Goal: Information Seeking & Learning: Learn about a topic

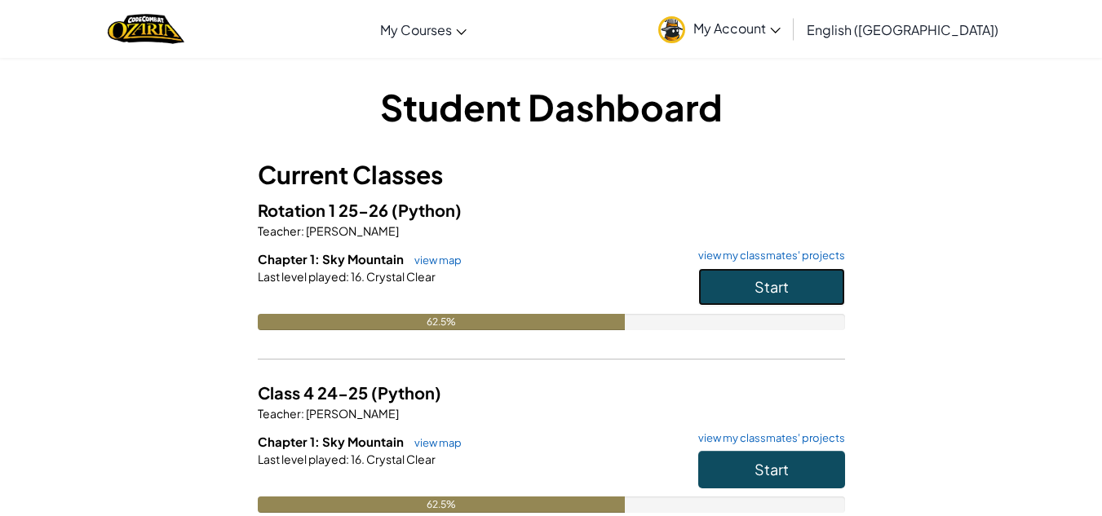
click at [759, 299] on button "Start" at bounding box center [771, 287] width 147 height 38
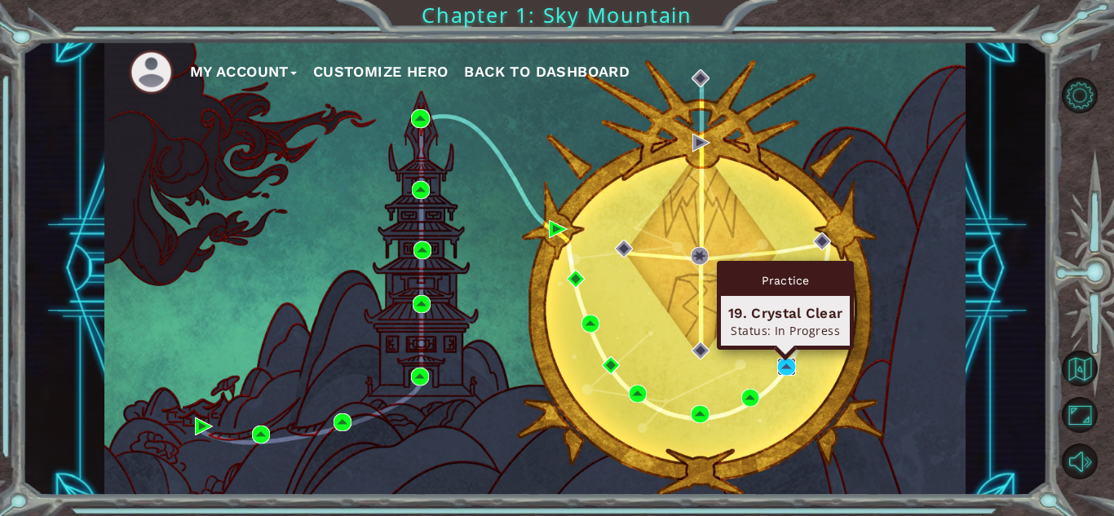
click at [788, 367] on img at bounding box center [787, 367] width 18 height 18
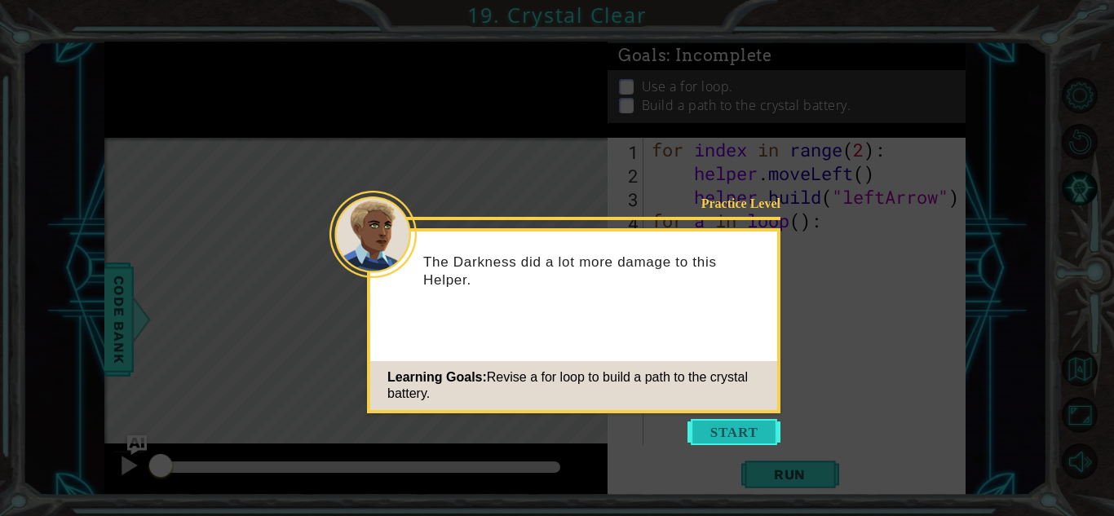
click at [729, 429] on button "Start" at bounding box center [734, 432] width 93 height 26
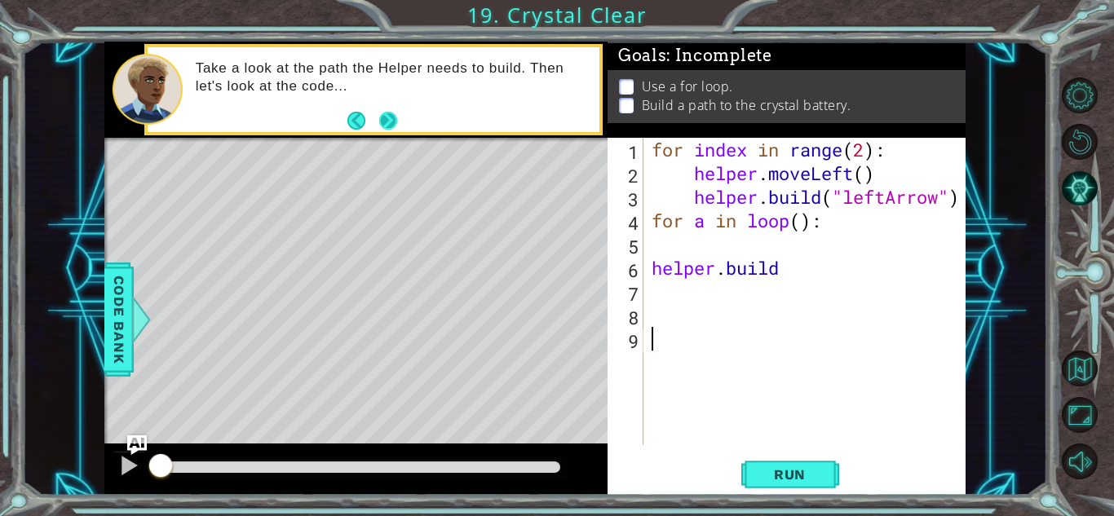
click at [383, 113] on button "Next" at bounding box center [388, 121] width 18 height 18
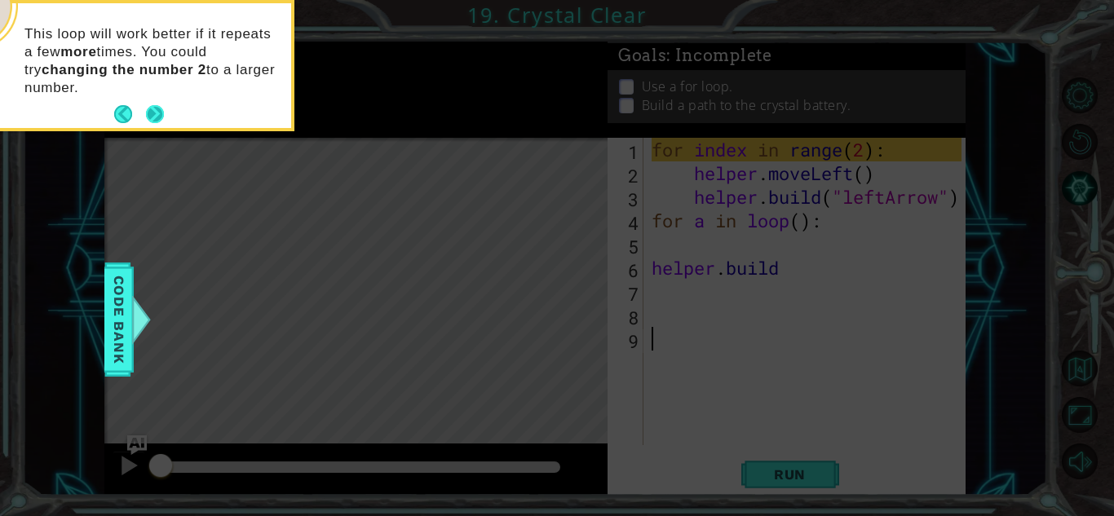
click at [149, 112] on button "Next" at bounding box center [155, 114] width 18 height 18
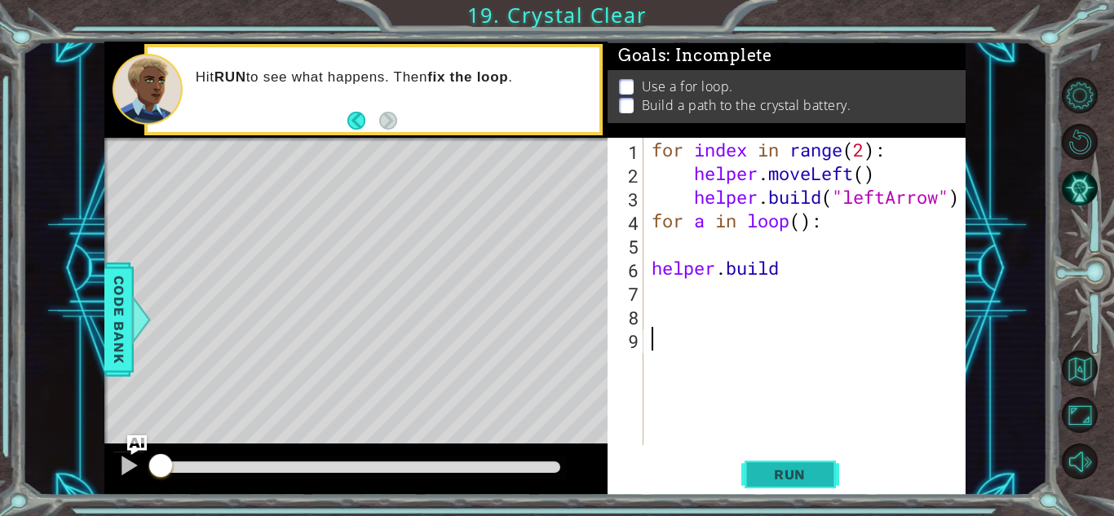
click at [826, 473] on button "Run" at bounding box center [791, 475] width 98 height 36
click at [816, 473] on span "Run" at bounding box center [790, 475] width 64 height 16
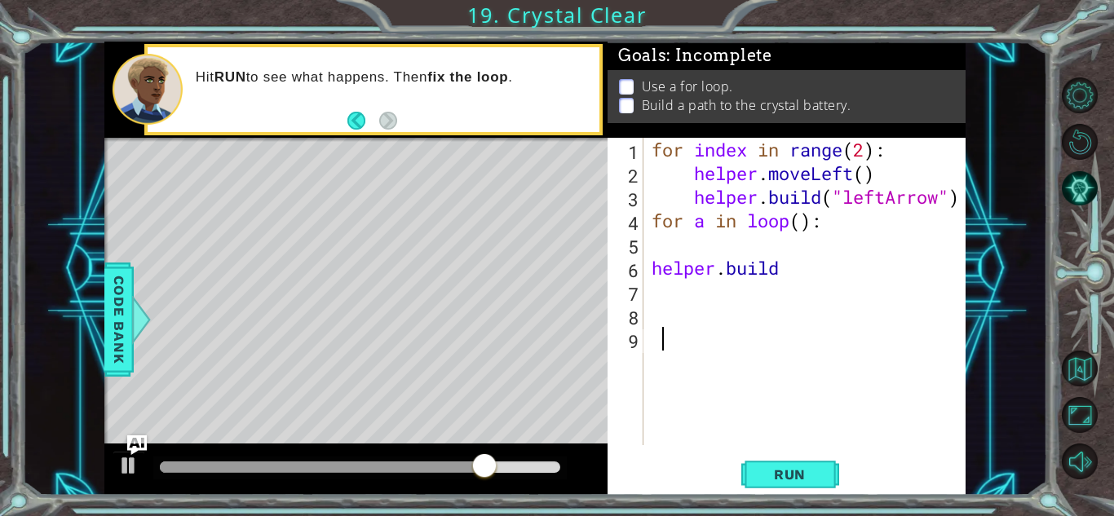
click at [794, 339] on div "for index in range ( 2 ) : helper . moveLeft ( ) helper . build ( "leftArrow" )…" at bounding box center [809, 315] width 321 height 355
click at [813, 463] on button "Run" at bounding box center [791, 475] width 98 height 36
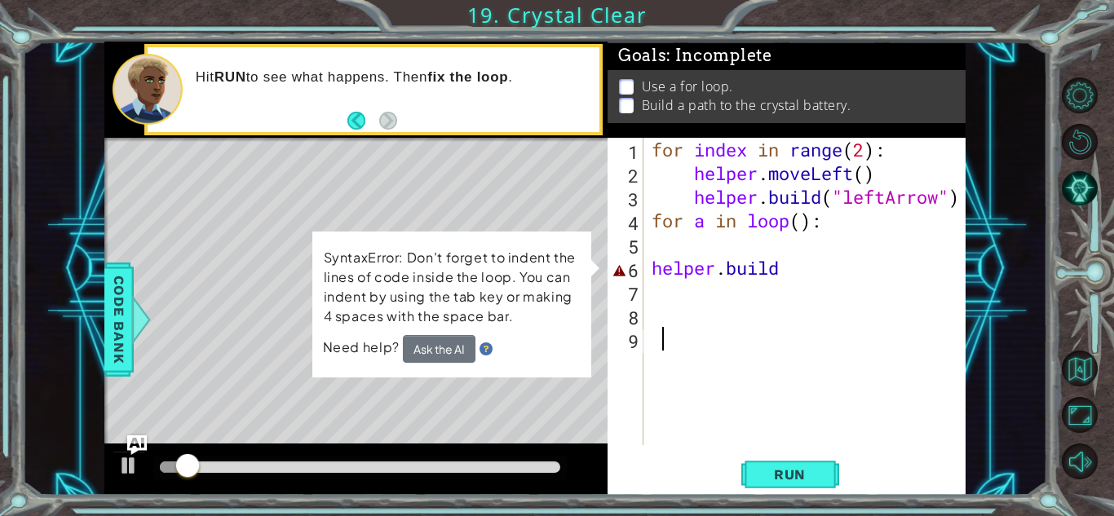
click at [793, 270] on div "for index in range ( 2 ) : helper . moveLeft ( ) helper . build ( "leftArrow" )…" at bounding box center [809, 315] width 321 height 355
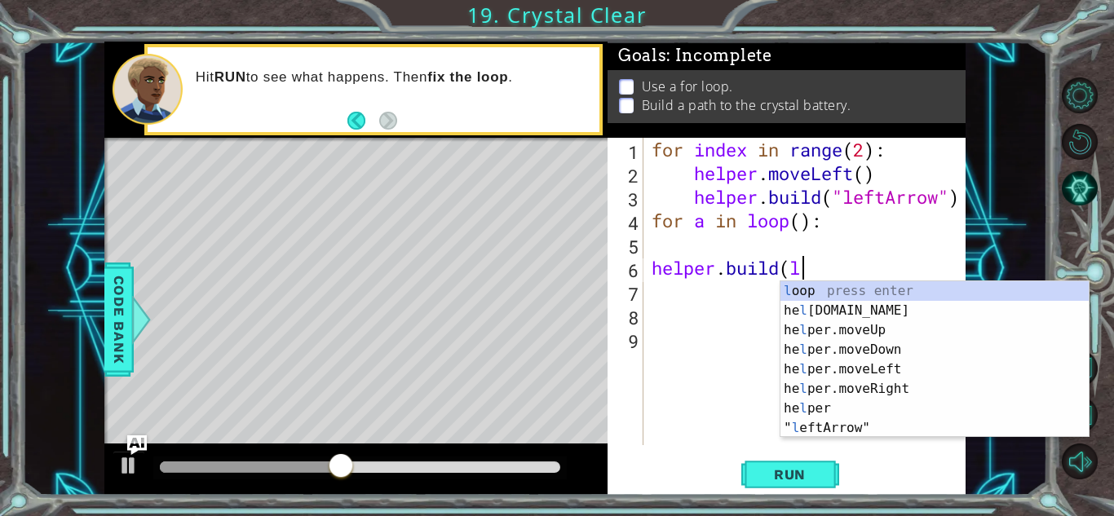
scroll to position [0, 6]
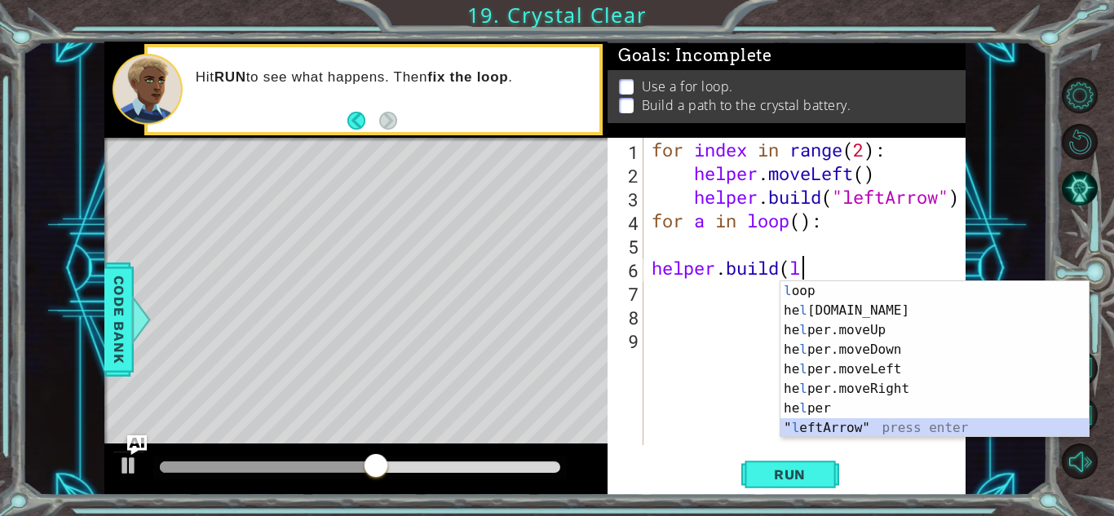
click at [835, 430] on div "l oop press enter he l [DOMAIN_NAME] press enter he l per.moveUp press enter he…" at bounding box center [935, 379] width 308 height 196
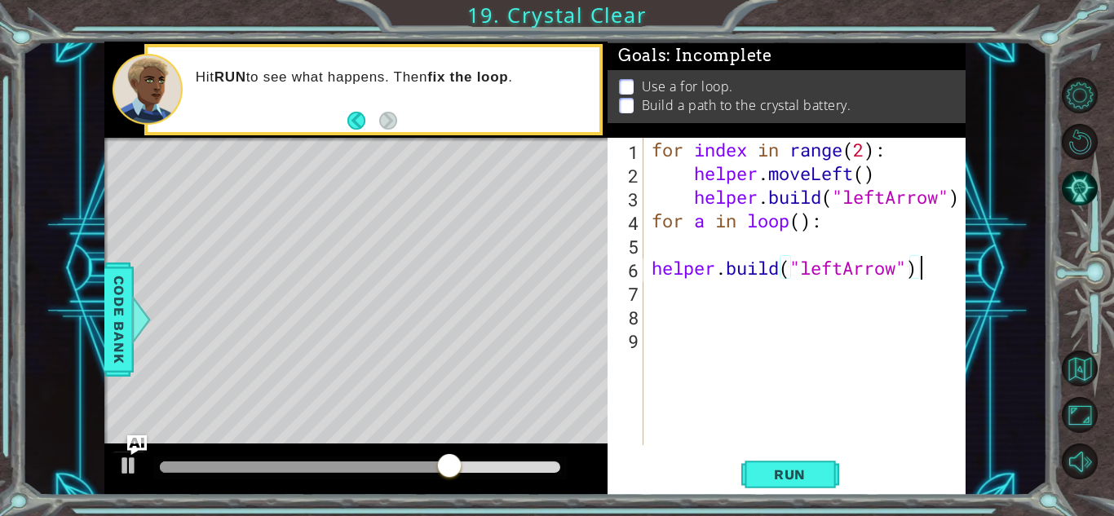
scroll to position [0, 11]
click at [807, 468] on span "Run" at bounding box center [790, 475] width 64 height 16
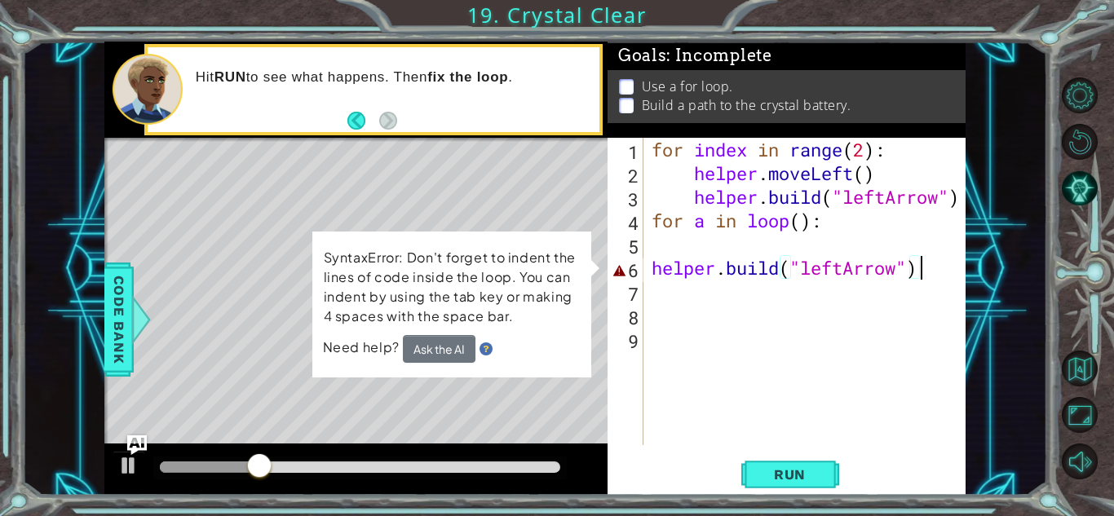
click at [579, 258] on p "SyntaxError: Don't forget to indent the lines of code inside the loop. You can …" at bounding box center [452, 287] width 256 height 78
click at [588, 193] on div "Level Map" at bounding box center [481, 378] width 754 height 481
click at [563, 268] on p "SyntaxError: Don't forget to indent the lines of code inside the loop. You can …" at bounding box center [451, 287] width 257 height 80
click at [516, 423] on div "Level Map" at bounding box center [481, 378] width 754 height 481
click at [459, 345] on button "Ask the AI" at bounding box center [438, 349] width 73 height 29
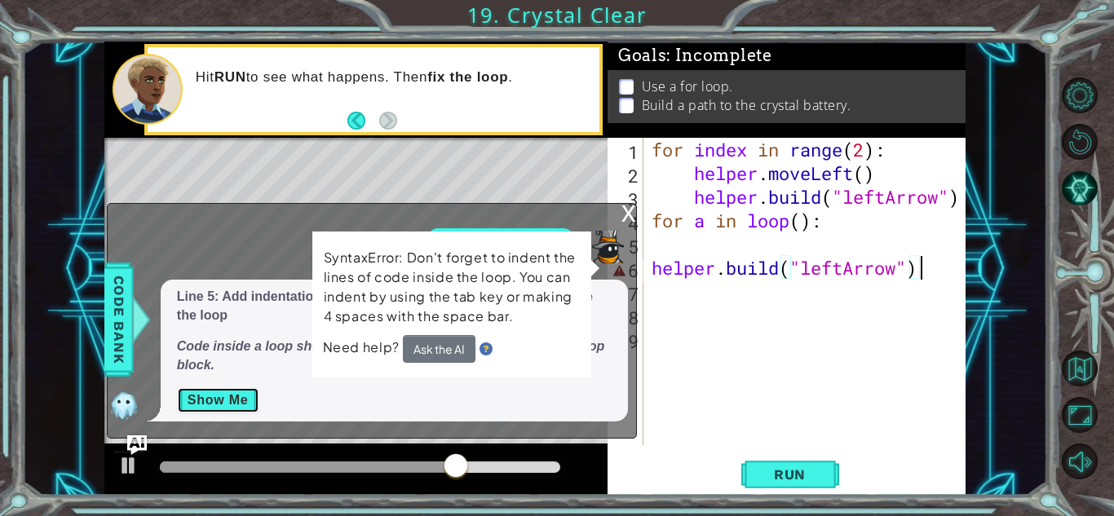
click at [199, 395] on button "Show Me" at bounding box center [218, 401] width 82 height 26
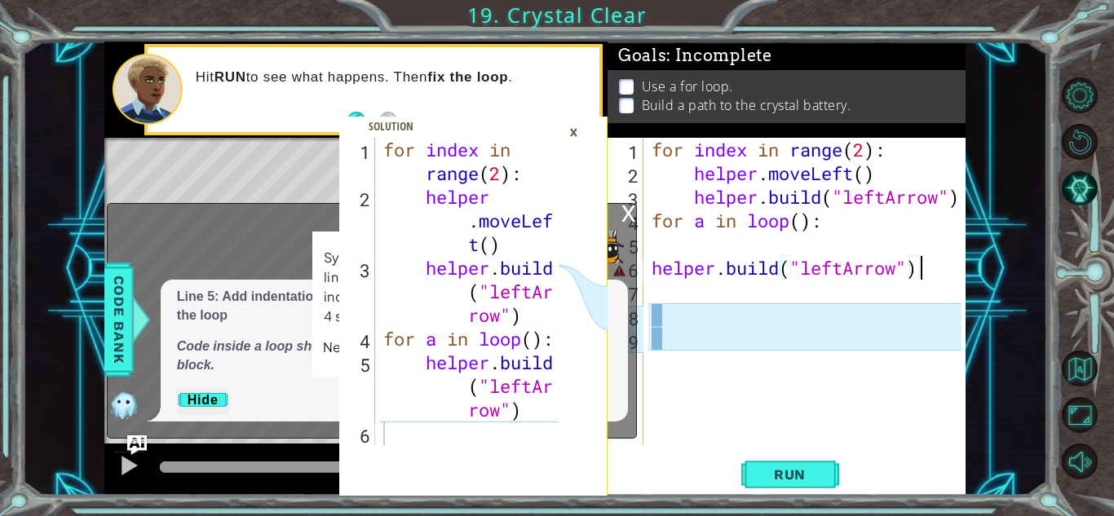
click at [574, 131] on div "×" at bounding box center [573, 132] width 25 height 28
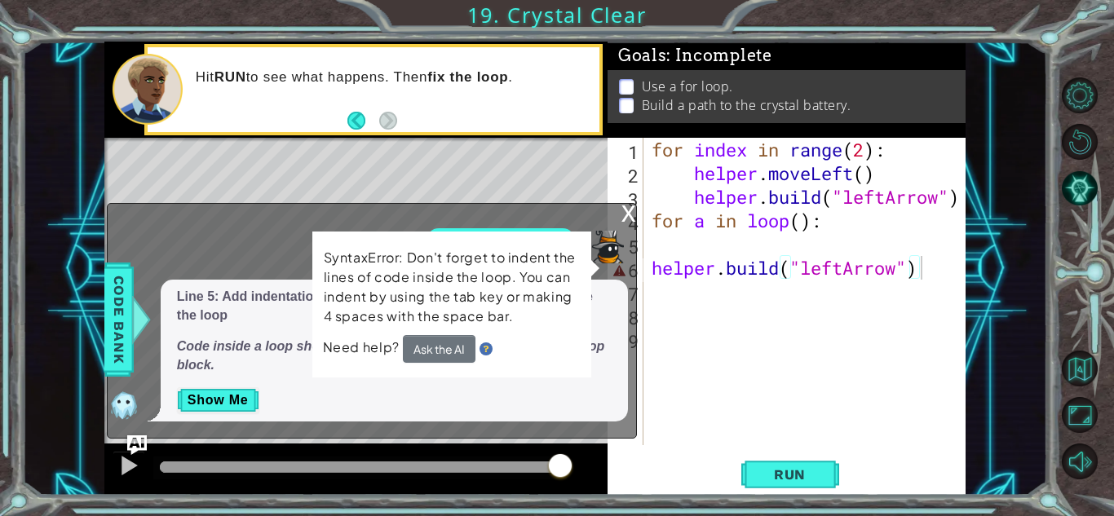
click at [626, 215] on div "x" at bounding box center [629, 212] width 15 height 16
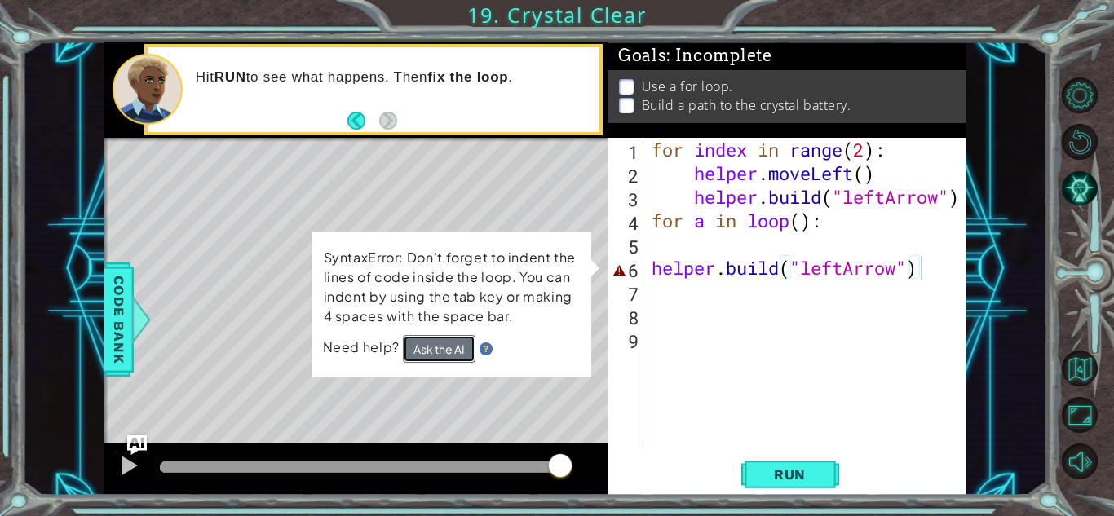
click at [459, 341] on button "Ask the AI" at bounding box center [438, 349] width 73 height 29
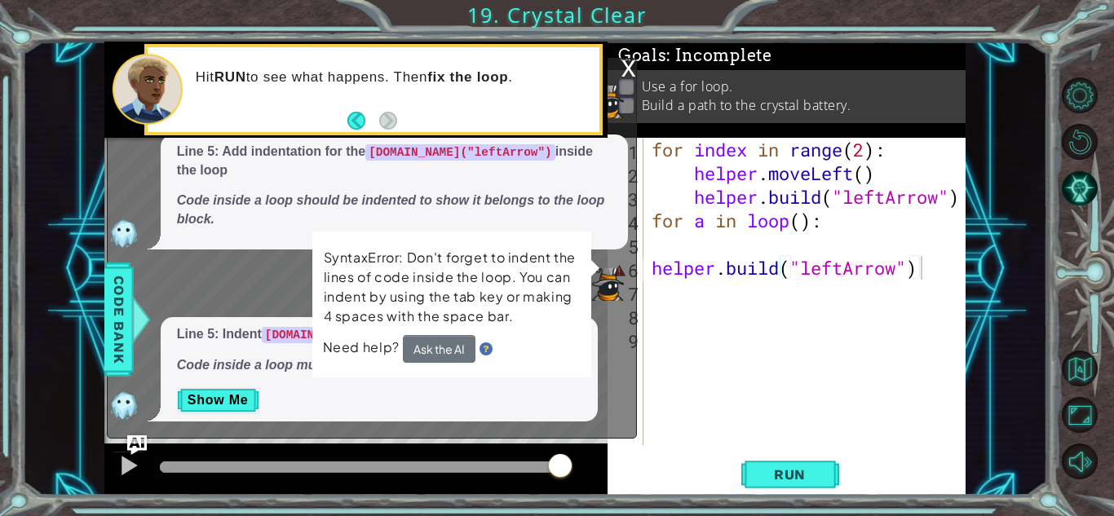
click at [627, 62] on div "x" at bounding box center [629, 67] width 15 height 16
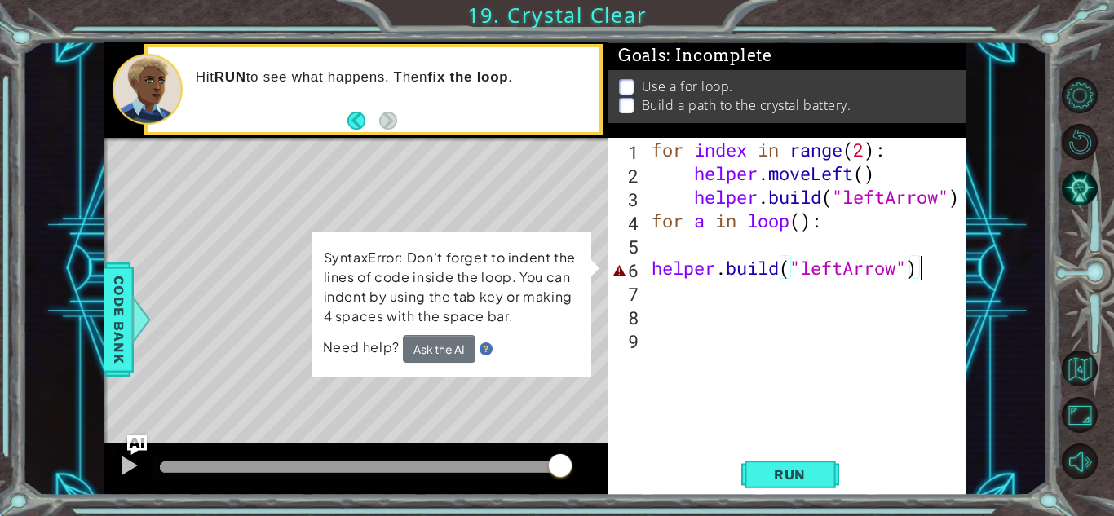
click at [950, 264] on div "for index in range ( 2 ) : helper . moveLeft ( ) helper . build ( "leftArrow" )…" at bounding box center [809, 315] width 321 height 355
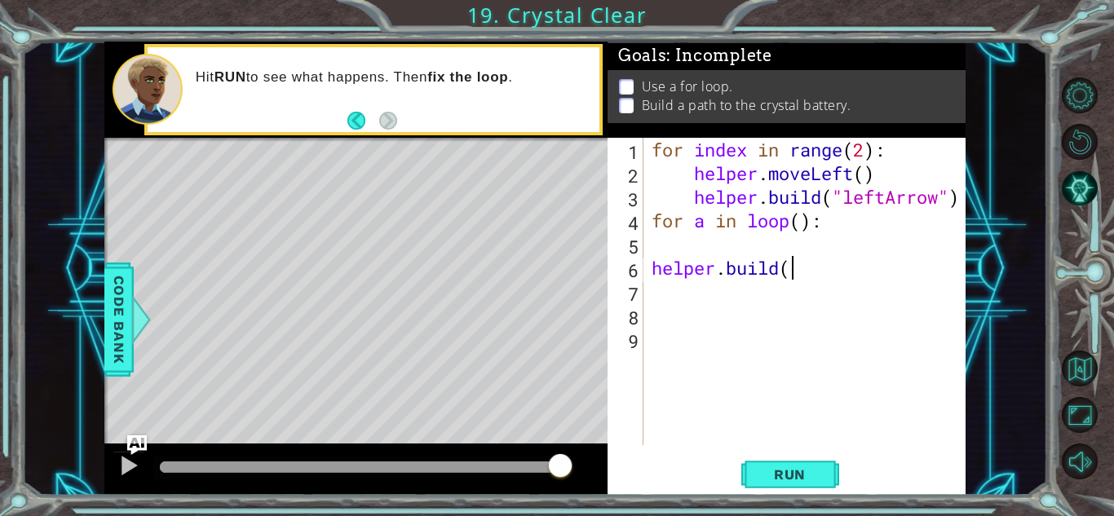
scroll to position [0, 5]
type textarea "h"
click at [810, 476] on span "Run" at bounding box center [790, 475] width 64 height 16
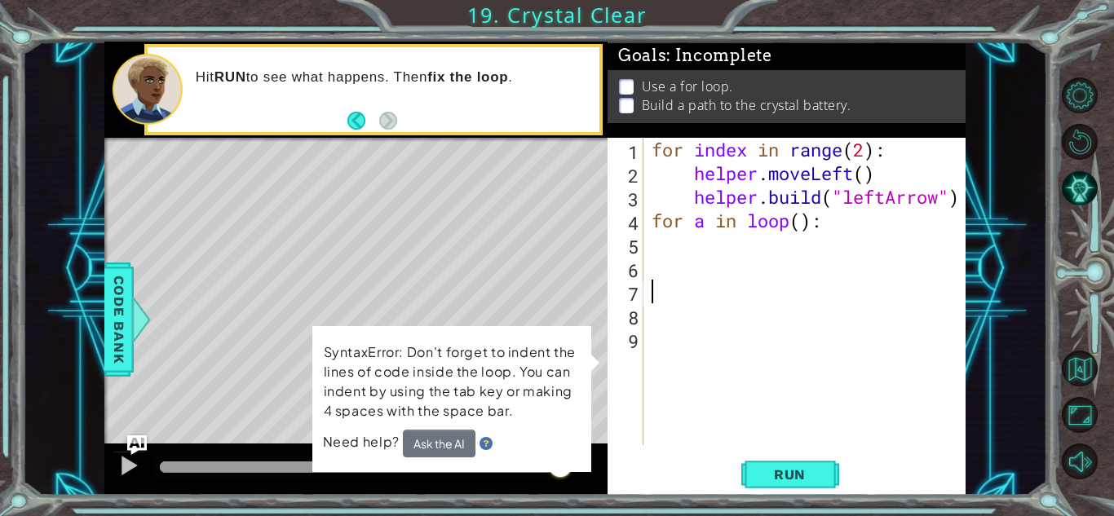
click at [801, 286] on div "for index in range ( 2 ) : helper . moveLeft ( ) helper . build ( "leftArrow" )…" at bounding box center [809, 315] width 321 height 355
click at [826, 225] on div "for index in range ( 2 ) : helper . moveLeft ( ) helper . build ( "leftArrow" )…" at bounding box center [809, 315] width 321 height 355
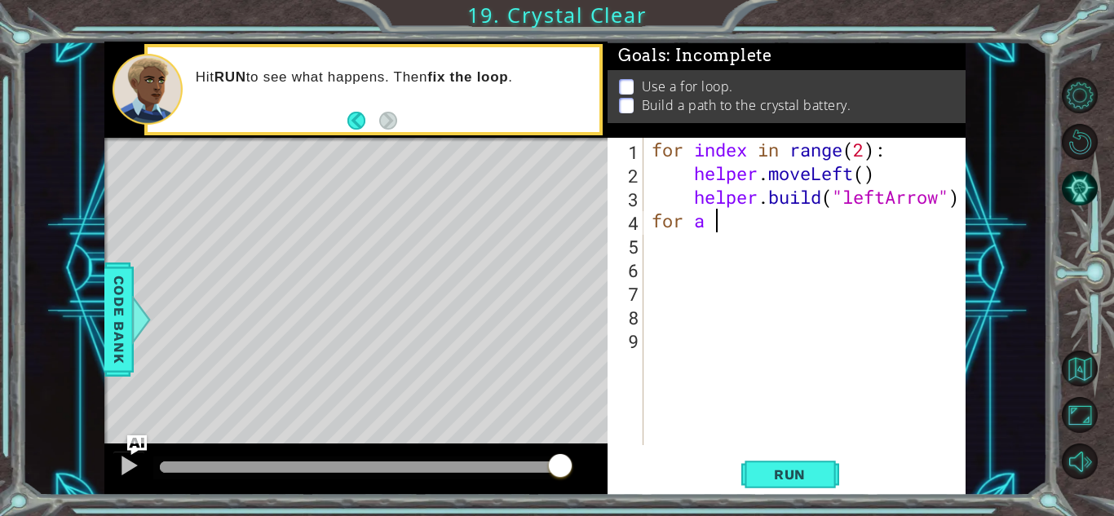
type textarea "f"
click at [861, 154] on div "for index in range ( 2 ) : helper . moveLeft ( ) helper . build ( "leftArrow" )" at bounding box center [809, 315] width 321 height 355
click at [866, 152] on div "for index in range ( 2 ) : helper . moveLeft ( ) helper . build ( "leftArrow" )" at bounding box center [809, 315] width 321 height 355
type textarea "for index in range(4):"
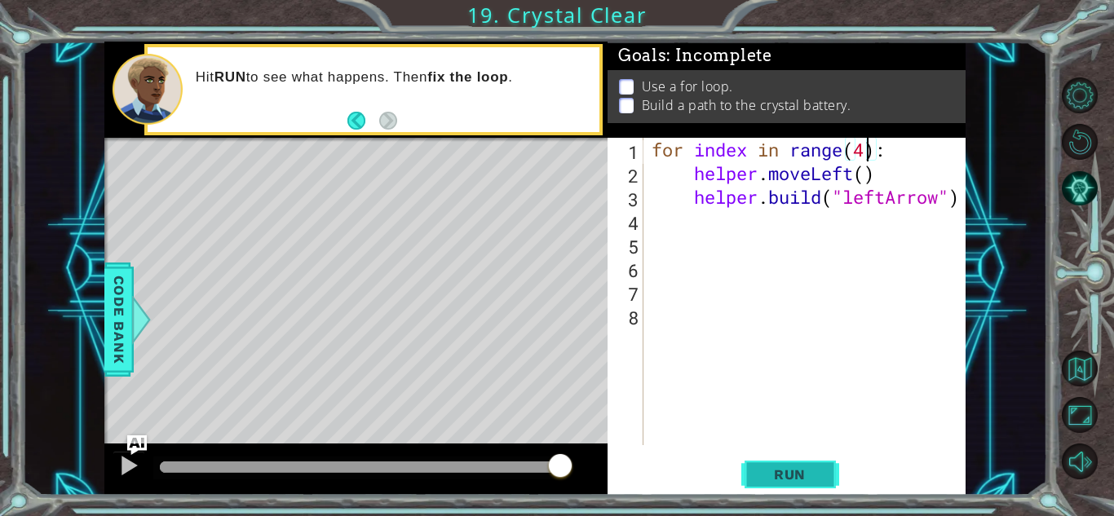
click at [761, 462] on button "Run" at bounding box center [791, 475] width 98 height 36
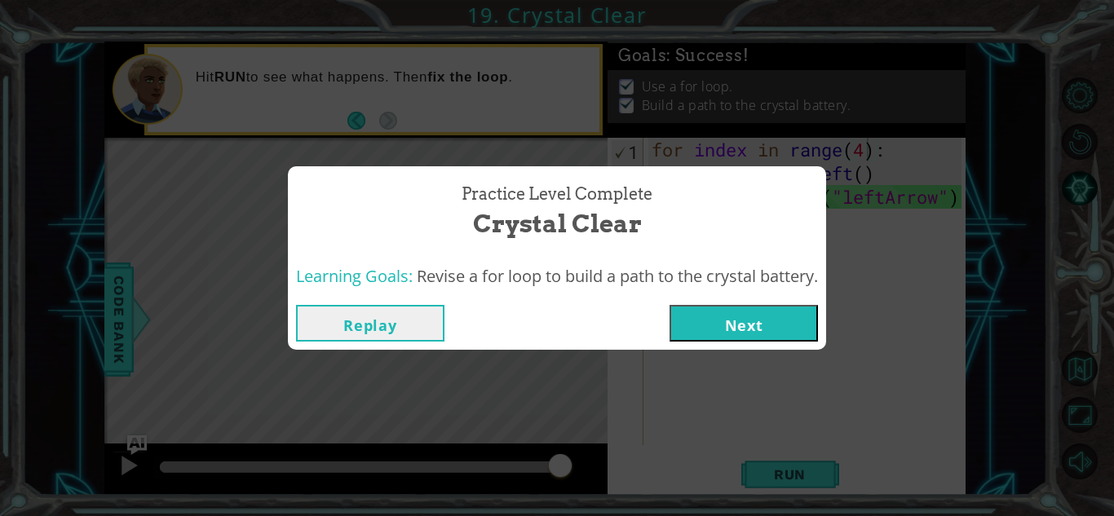
click at [757, 321] on button "Next" at bounding box center [744, 323] width 148 height 37
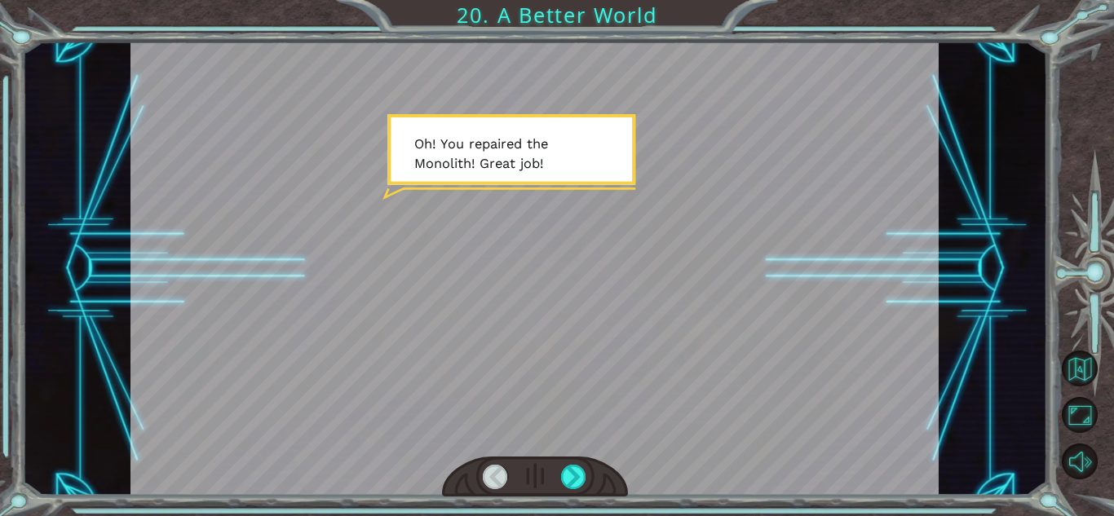
click at [556, 228] on div at bounding box center [535, 269] width 809 height 454
click at [570, 477] on div at bounding box center [573, 477] width 25 height 24
click at [569, 475] on div at bounding box center [573, 477] width 25 height 24
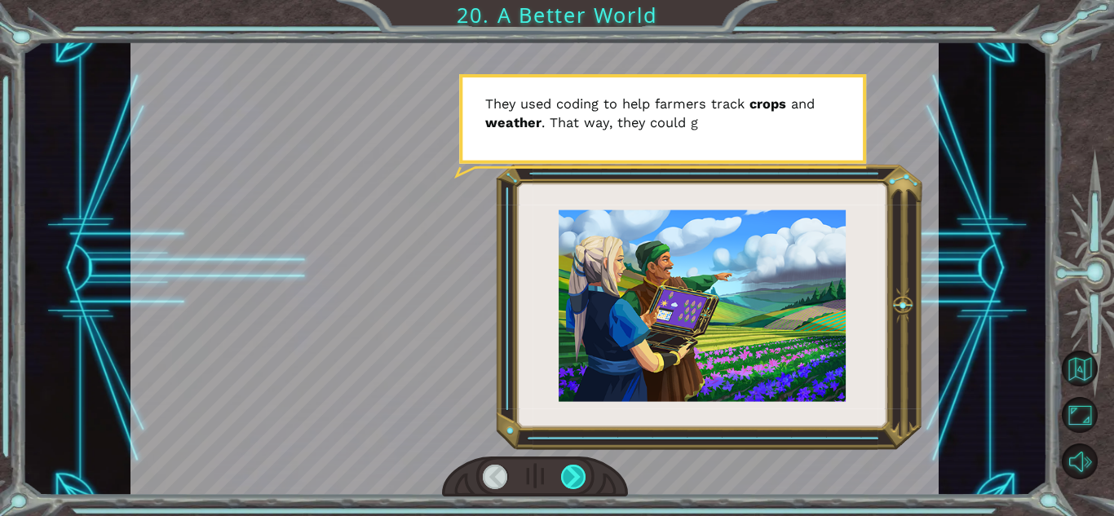
click at [569, 475] on div at bounding box center [573, 477] width 25 height 24
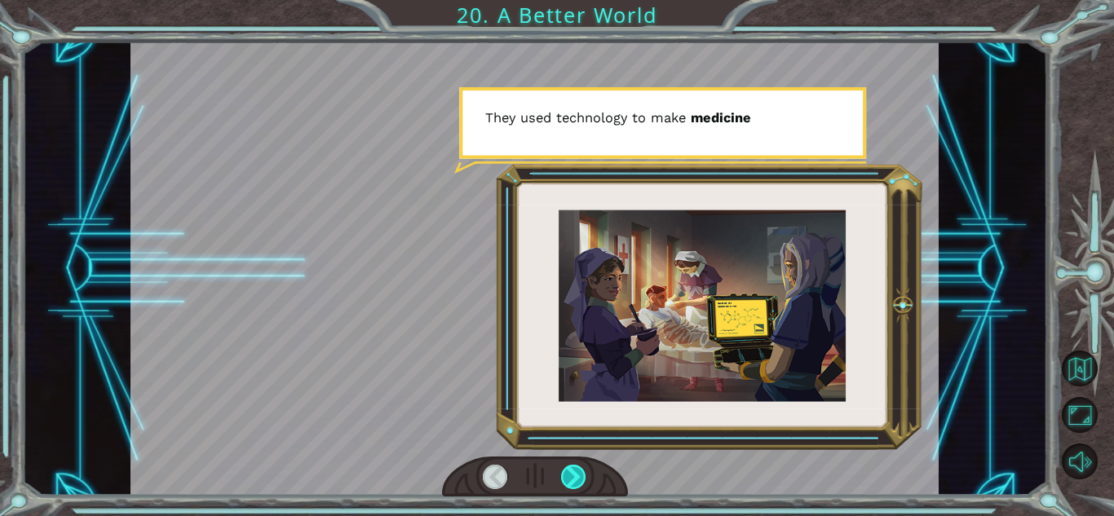
click at [569, 475] on div at bounding box center [573, 477] width 25 height 24
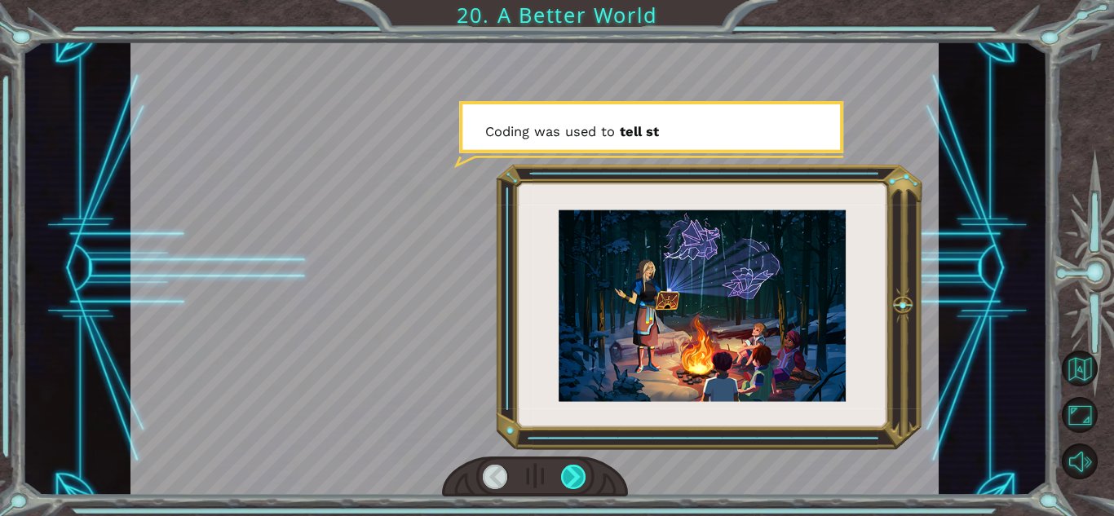
click at [569, 475] on div at bounding box center [573, 477] width 25 height 24
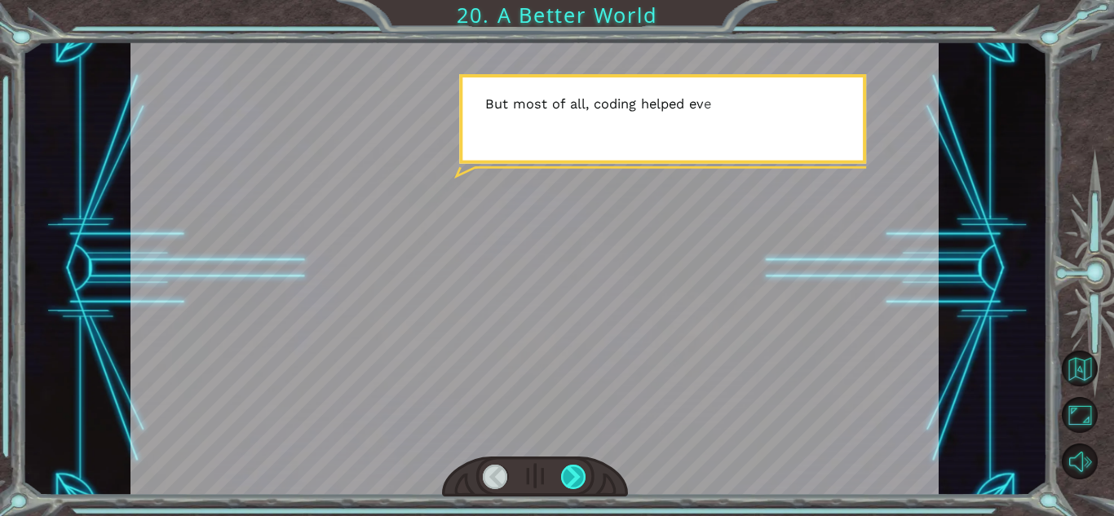
click at [569, 475] on div at bounding box center [573, 477] width 25 height 24
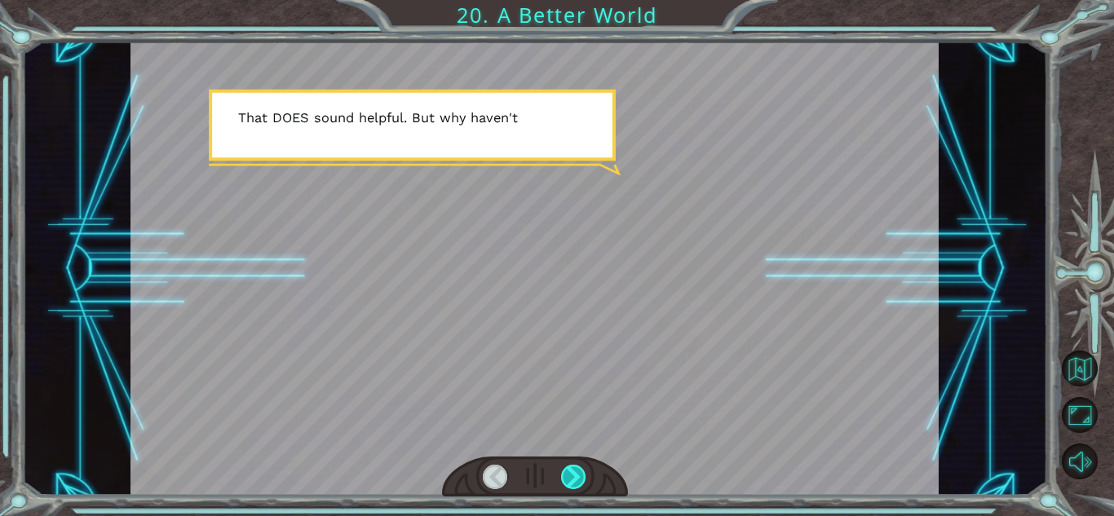
click at [569, 474] on div at bounding box center [573, 477] width 25 height 24
click at [567, 473] on div at bounding box center [573, 477] width 25 height 24
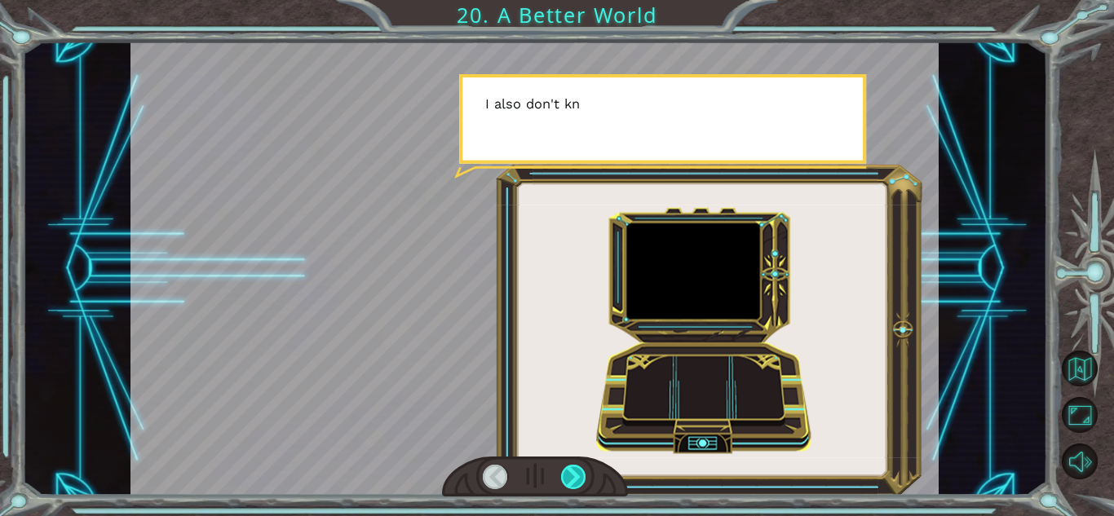
click at [568, 472] on div at bounding box center [573, 477] width 25 height 24
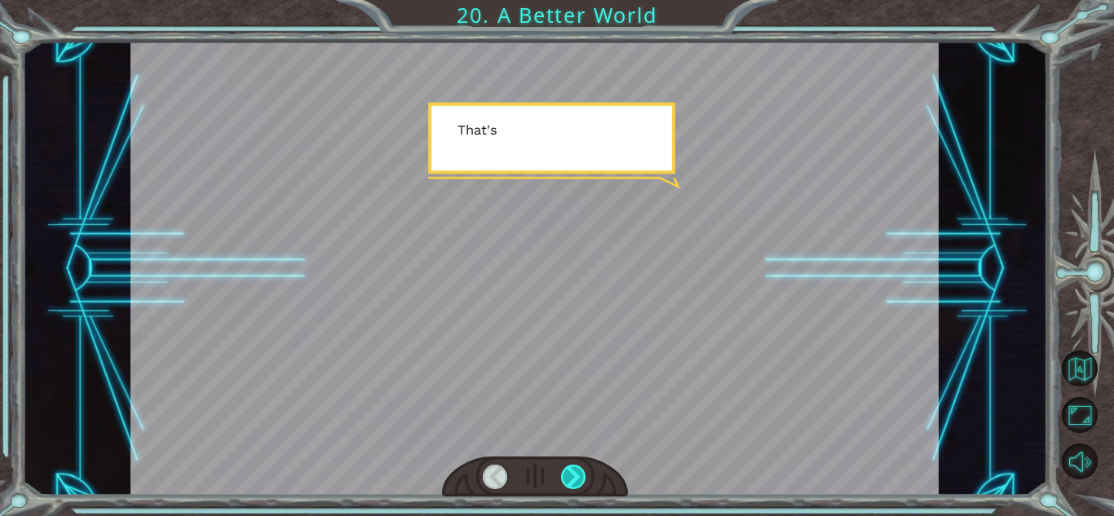
click at [568, 472] on div at bounding box center [573, 477] width 25 height 24
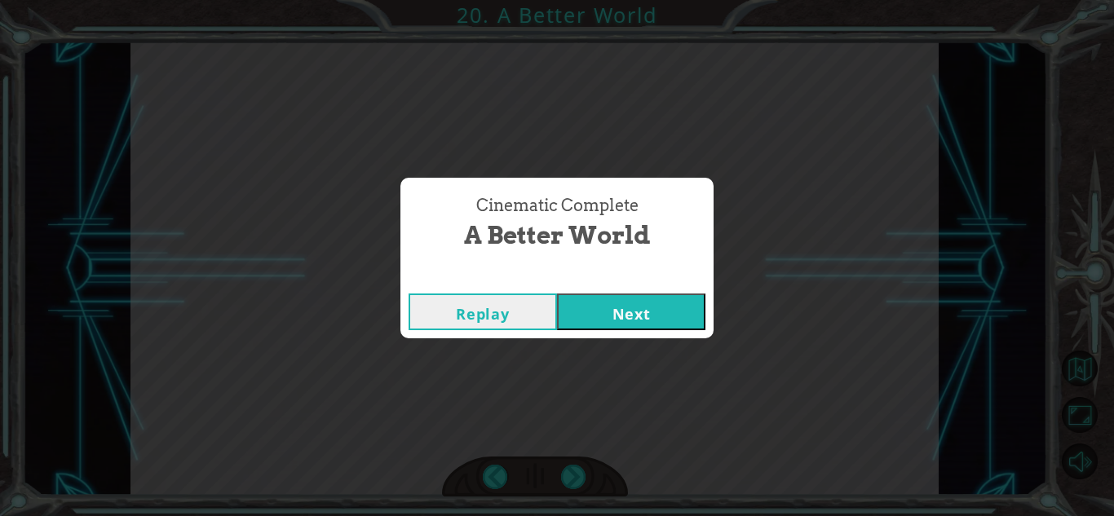
click at [592, 301] on button "Next" at bounding box center [631, 312] width 148 height 37
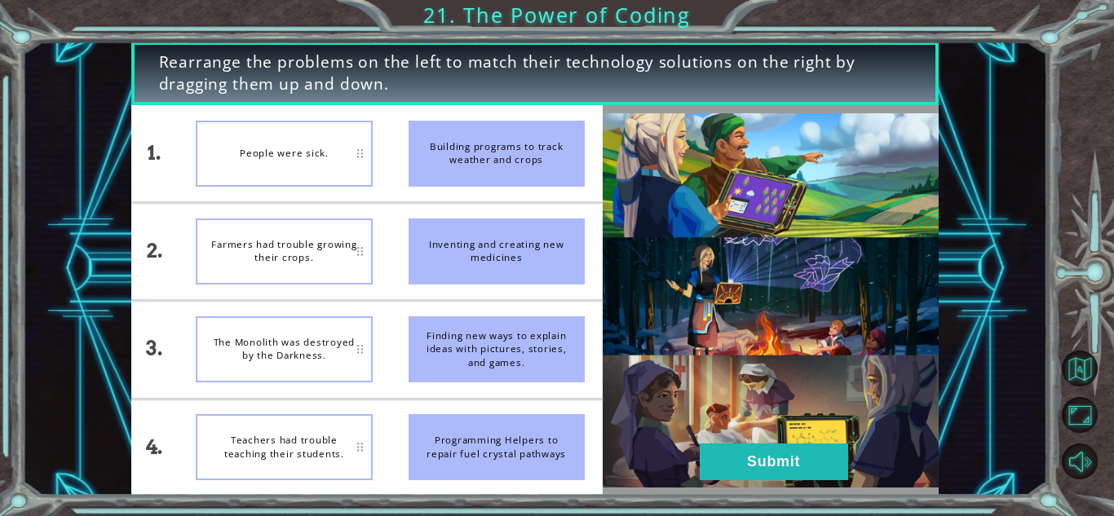
drag, startPoint x: 493, startPoint y: 252, endPoint x: 519, endPoint y: 133, distance: 121.9
click at [519, 133] on ul "Building programs to track weather and crops Inventing and creating new medicin…" at bounding box center [497, 300] width 212 height 391
click at [547, 290] on li "Inventing and creating new medicines" at bounding box center [497, 251] width 212 height 96
click at [543, 201] on li "Building programs to track weather and crops" at bounding box center [497, 153] width 212 height 96
click at [552, 241] on div "Inventing and creating new medicines" at bounding box center [497, 252] width 176 height 66
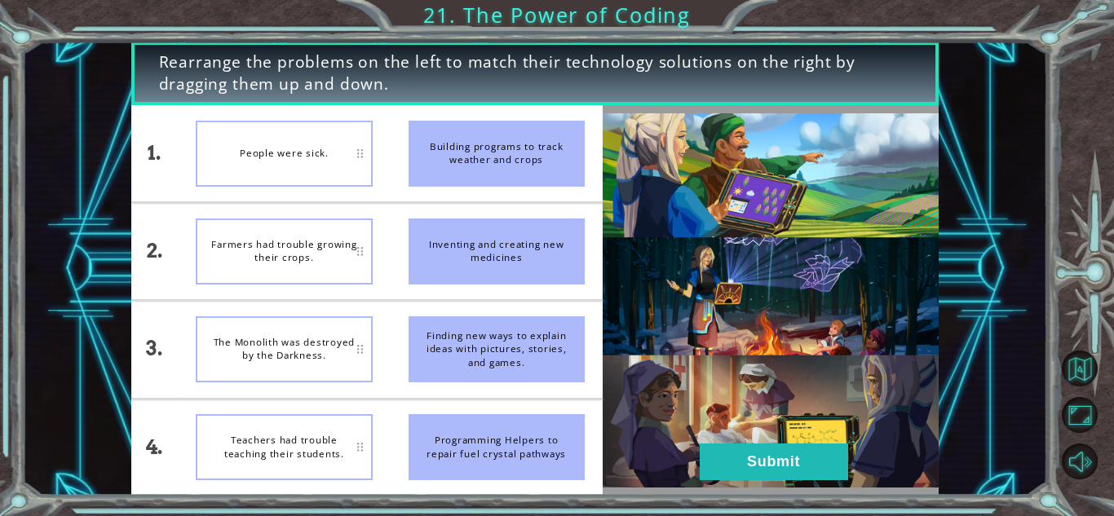
click at [458, 148] on div "Building programs to track weather and crops" at bounding box center [497, 154] width 176 height 66
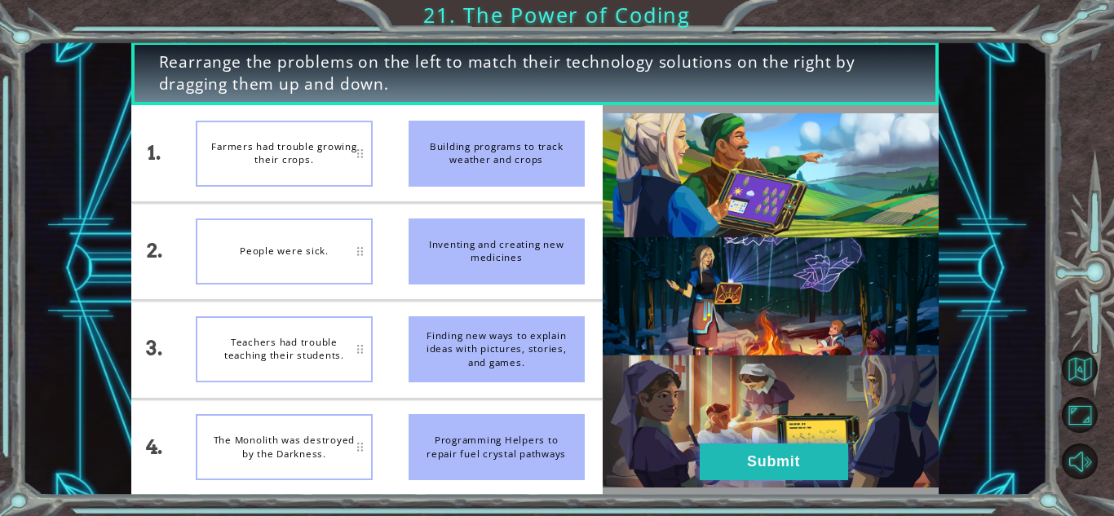
click at [760, 454] on button "Submit" at bounding box center [774, 462] width 148 height 37
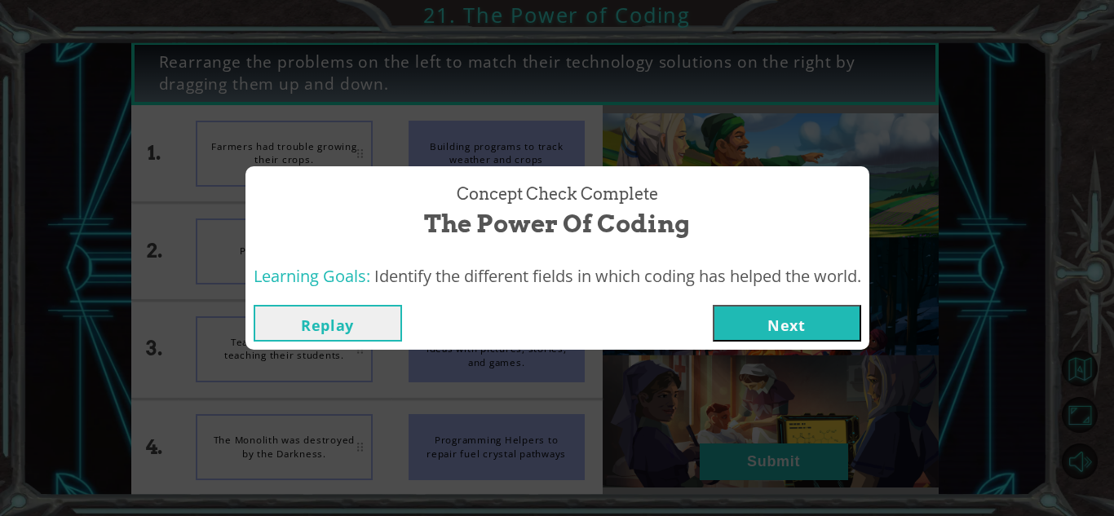
click at [791, 319] on button "Next" at bounding box center [787, 323] width 148 height 37
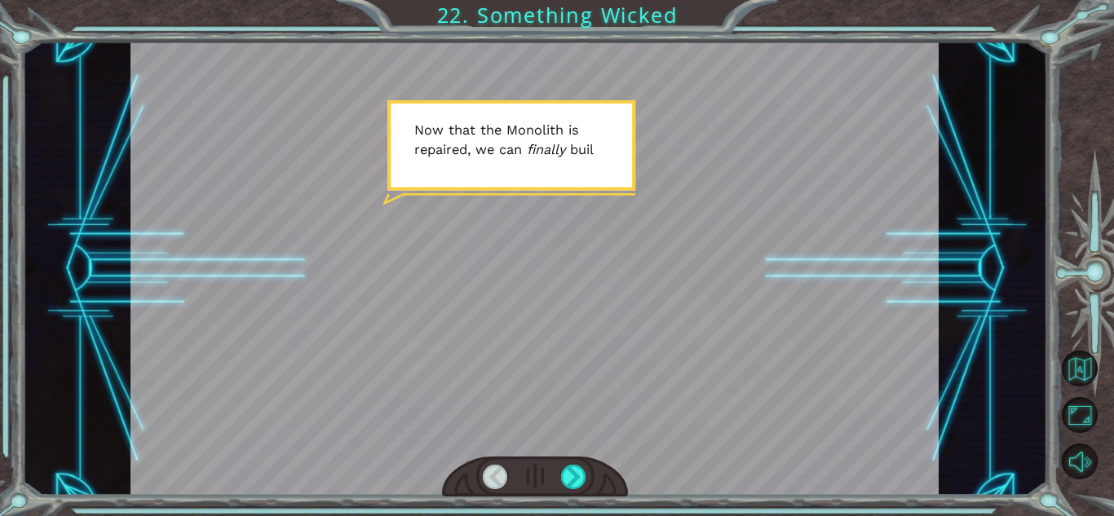
click at [654, 256] on div at bounding box center [535, 269] width 809 height 454
click at [576, 477] on div at bounding box center [573, 477] width 25 height 24
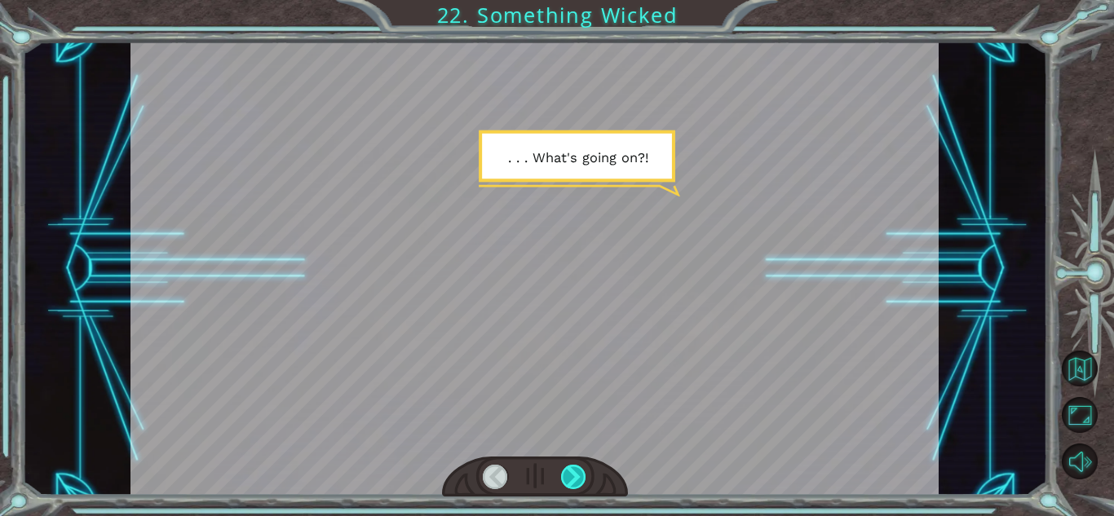
click at [576, 477] on div at bounding box center [573, 477] width 25 height 24
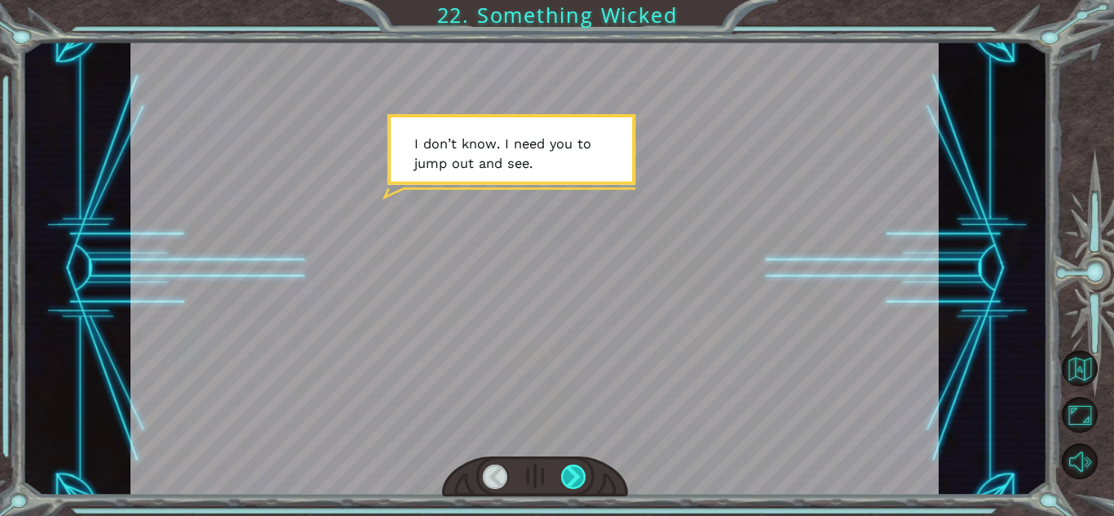
click at [576, 477] on div at bounding box center [573, 477] width 25 height 24
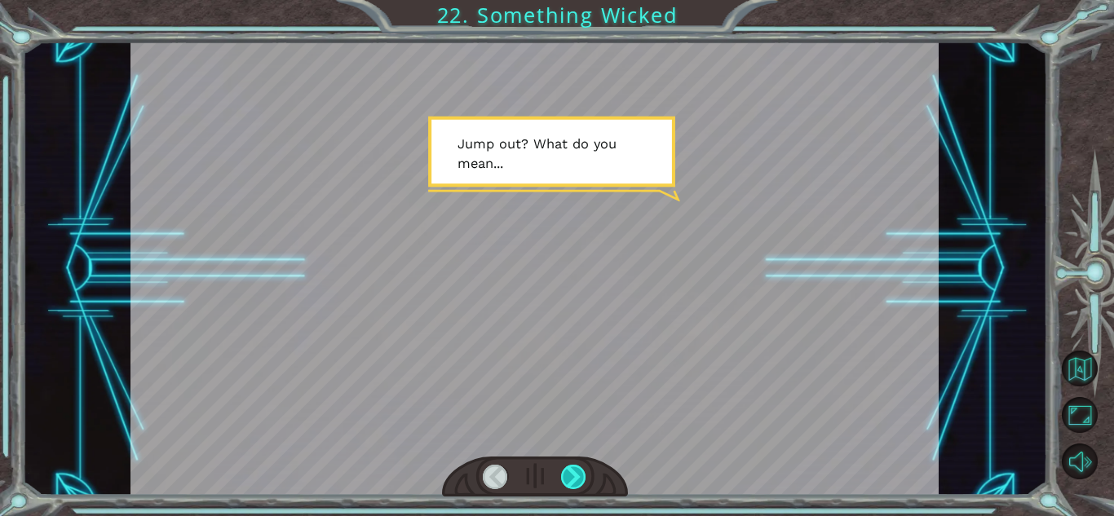
click at [576, 477] on div at bounding box center [573, 477] width 25 height 24
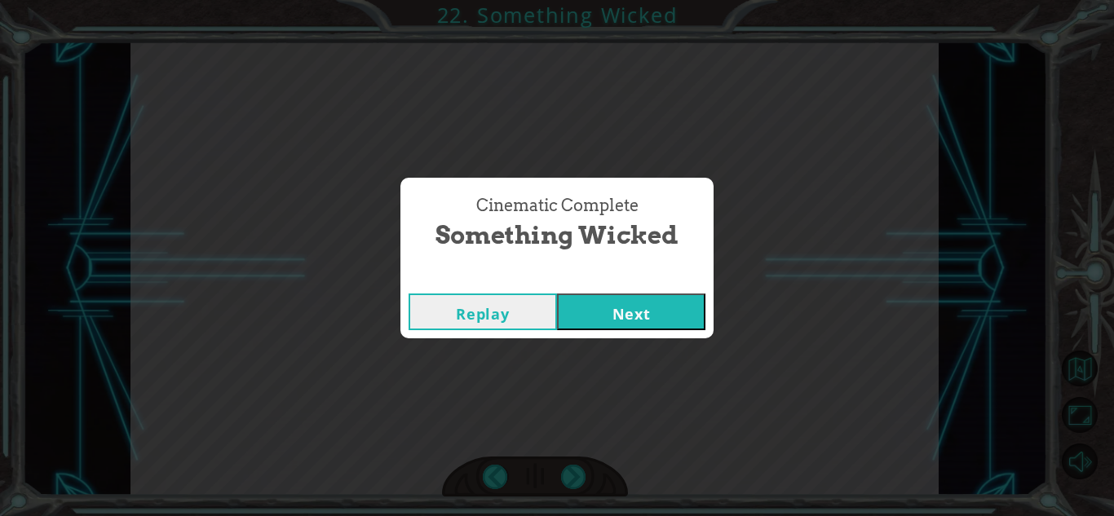
click at [588, 315] on button "Next" at bounding box center [631, 312] width 148 height 37
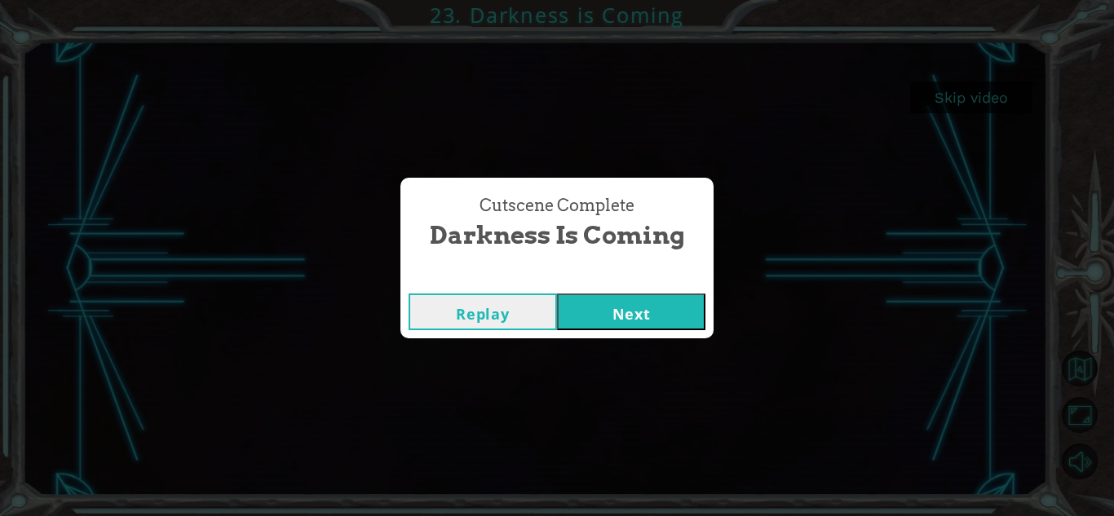
click at [626, 312] on button "Next" at bounding box center [631, 312] width 148 height 37
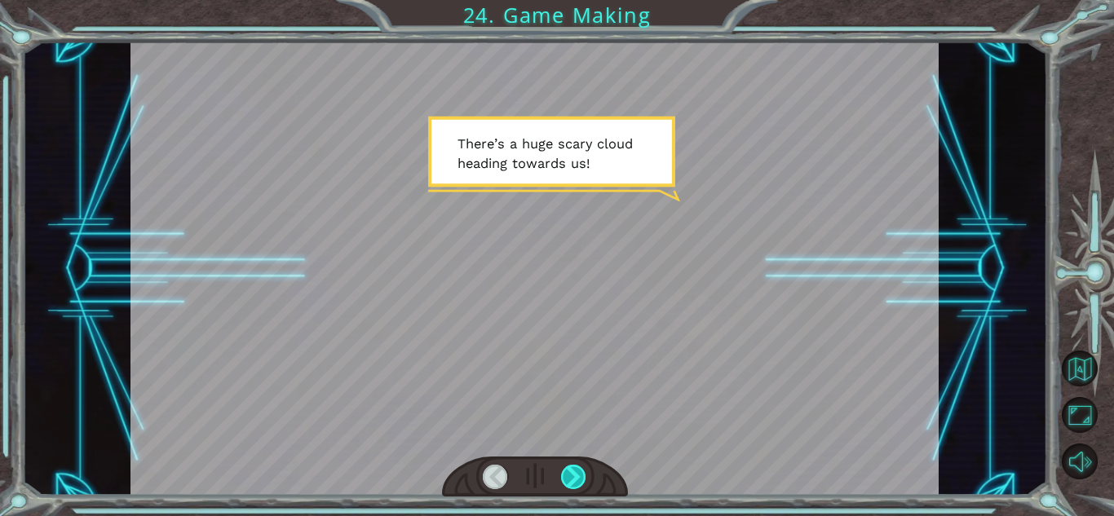
click at [576, 476] on div at bounding box center [573, 477] width 25 height 24
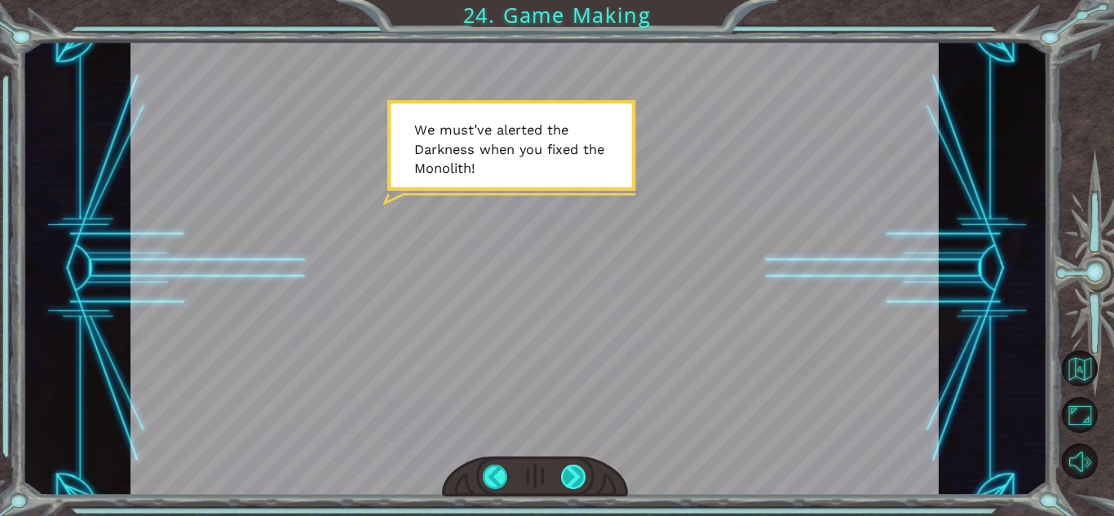
click at [576, 476] on div at bounding box center [573, 477] width 25 height 24
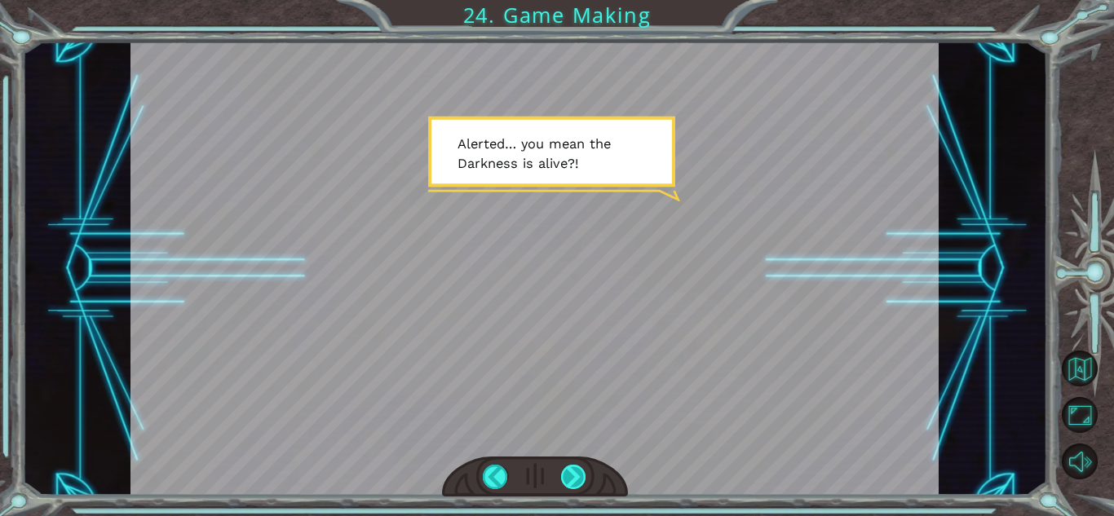
click at [576, 476] on div at bounding box center [573, 477] width 25 height 24
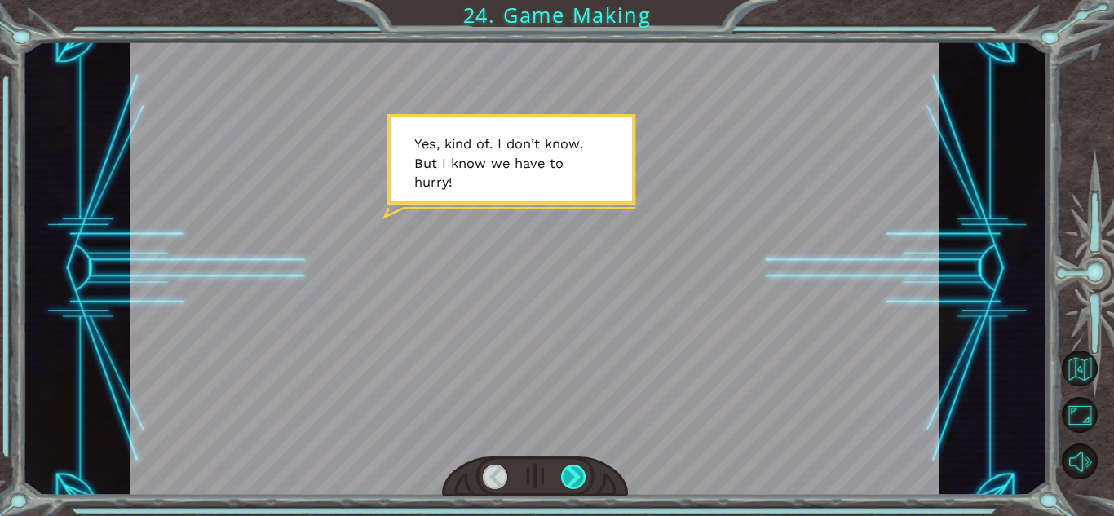
click at [576, 476] on div at bounding box center [573, 477] width 25 height 24
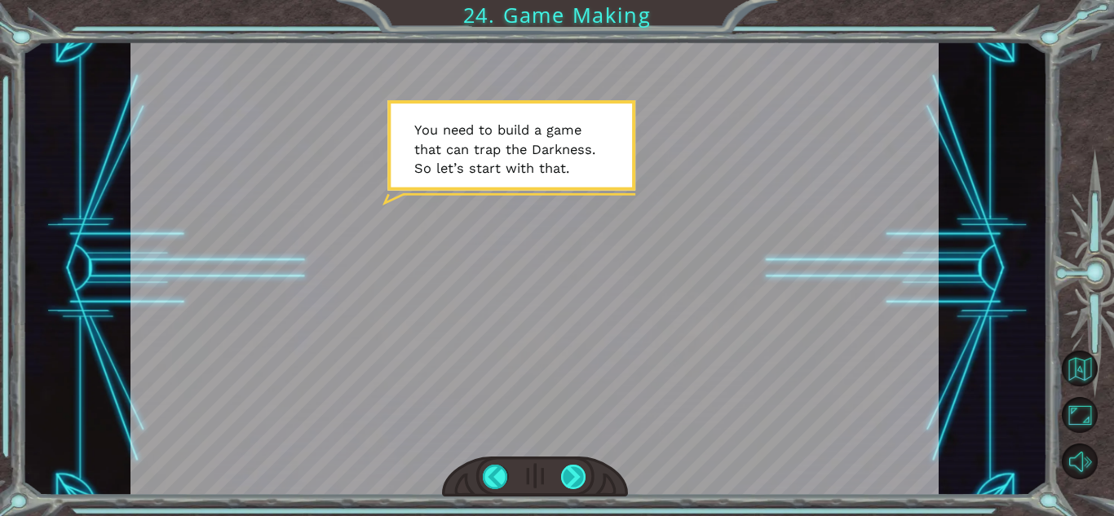
click at [576, 476] on div at bounding box center [573, 477] width 25 height 24
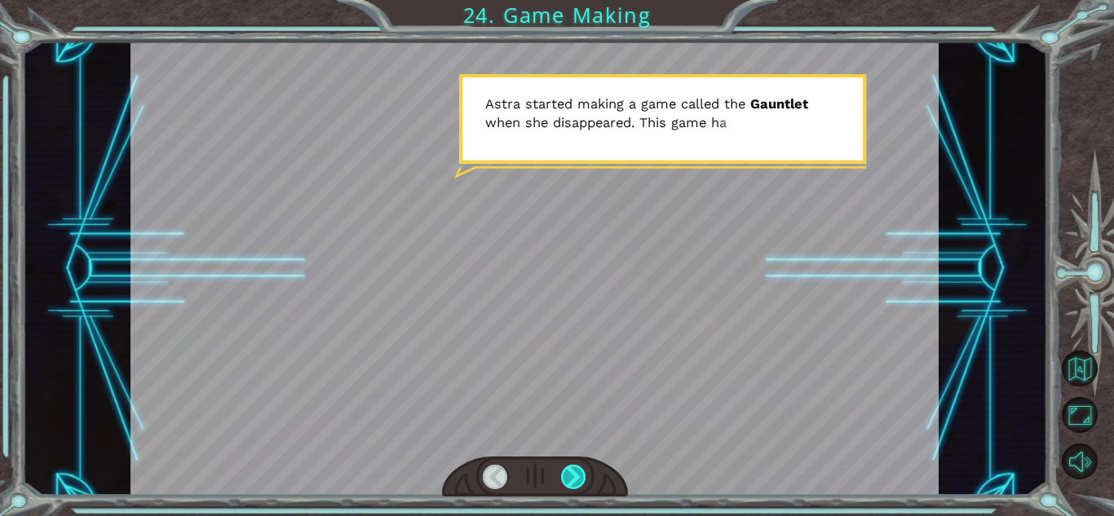
click at [576, 476] on div at bounding box center [573, 477] width 25 height 24
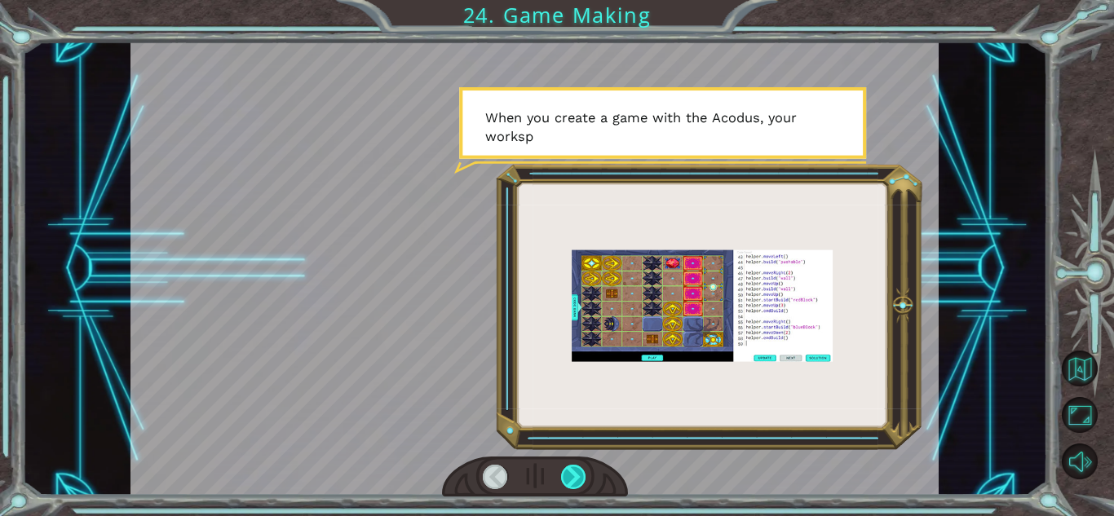
click at [576, 476] on div at bounding box center [573, 477] width 25 height 24
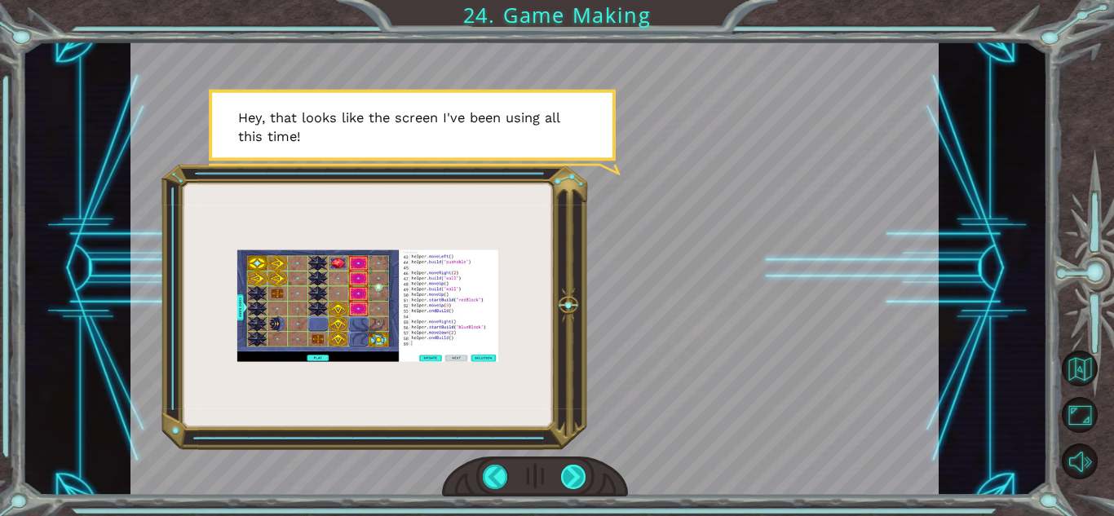
click at [576, 476] on div at bounding box center [573, 477] width 25 height 24
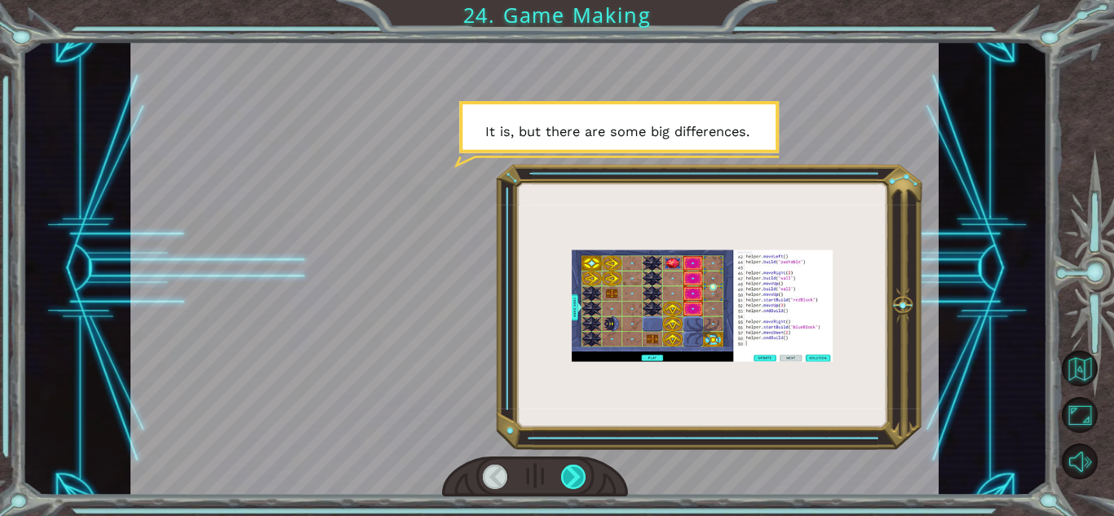
click at [576, 476] on div at bounding box center [573, 477] width 25 height 24
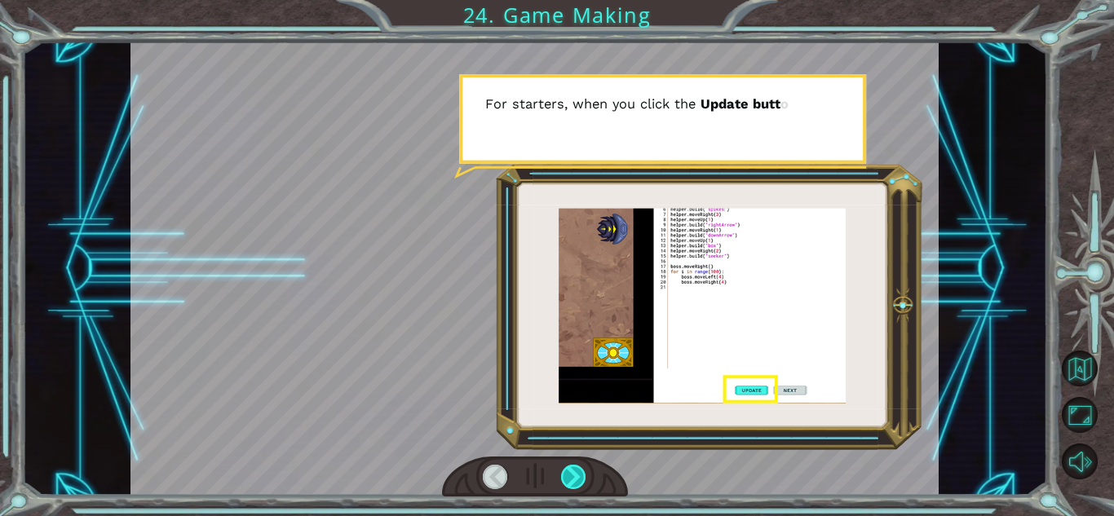
click at [576, 476] on div at bounding box center [573, 477] width 25 height 24
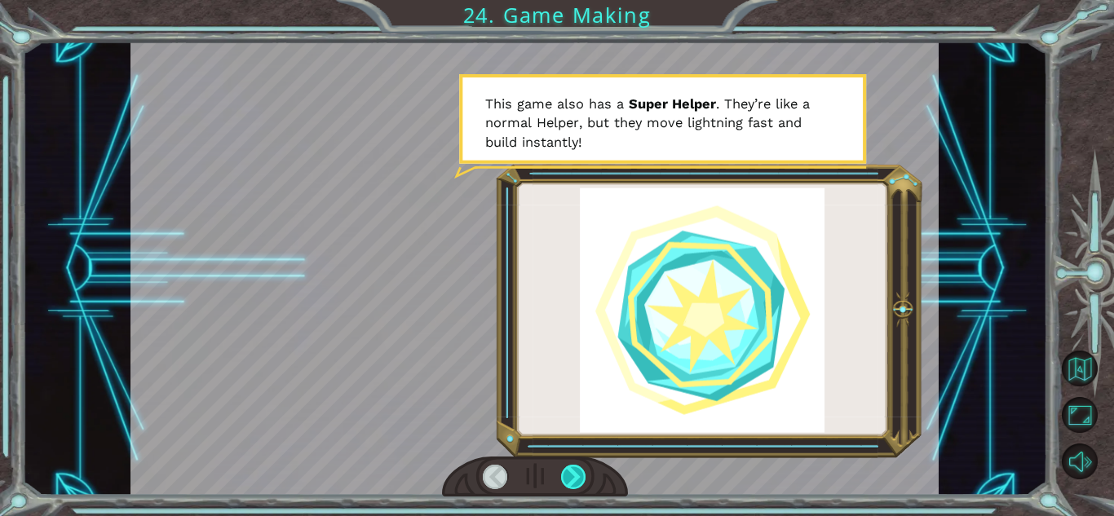
click at [576, 476] on div at bounding box center [573, 477] width 25 height 24
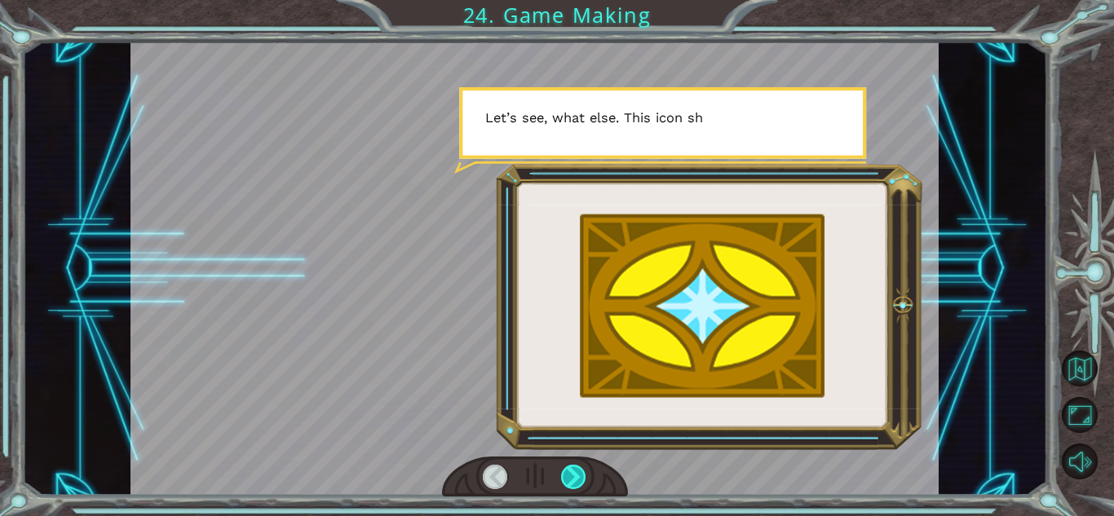
click at [576, 476] on div at bounding box center [573, 477] width 25 height 24
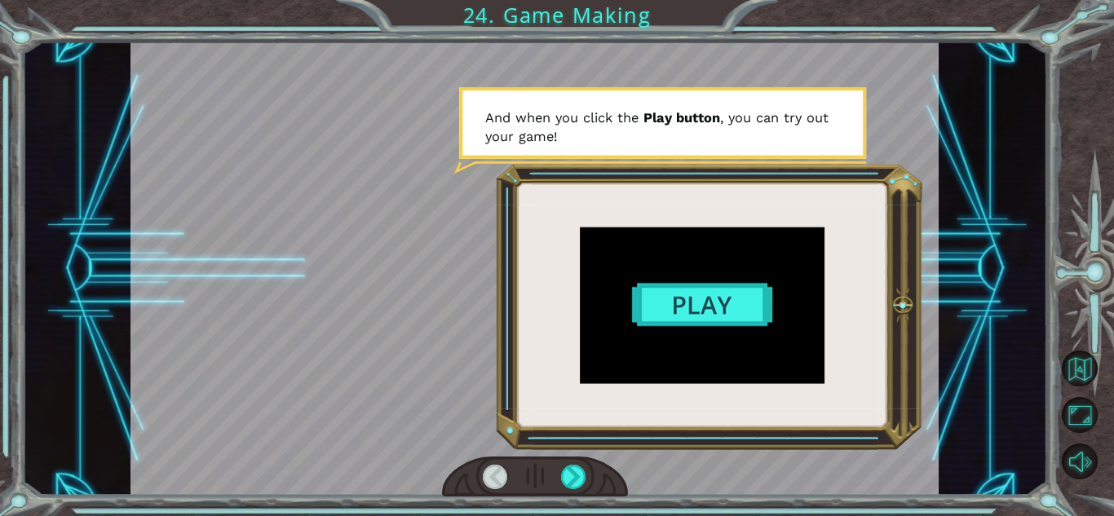
click at [697, 308] on div at bounding box center [535, 269] width 809 height 454
click at [693, 305] on div at bounding box center [535, 269] width 809 height 454
click at [579, 468] on div at bounding box center [573, 477] width 25 height 24
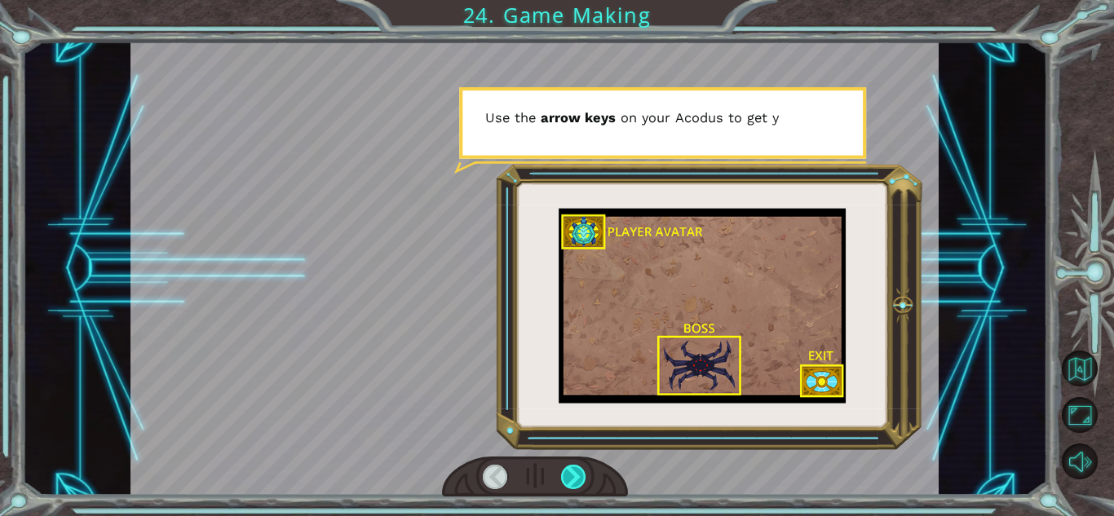
click at [579, 468] on div at bounding box center [573, 477] width 25 height 24
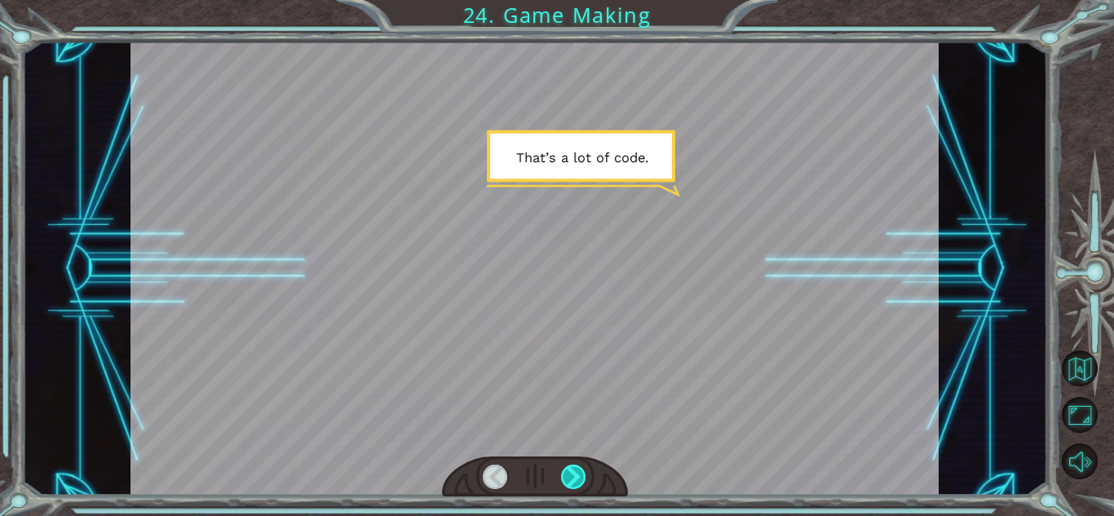
click at [579, 468] on div at bounding box center [573, 477] width 25 height 24
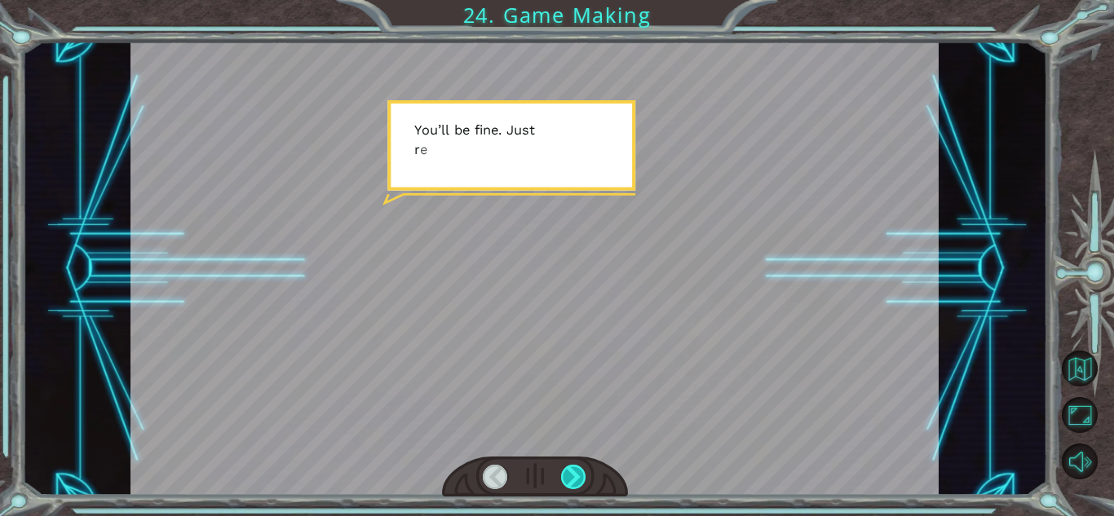
click at [579, 468] on div at bounding box center [573, 477] width 25 height 24
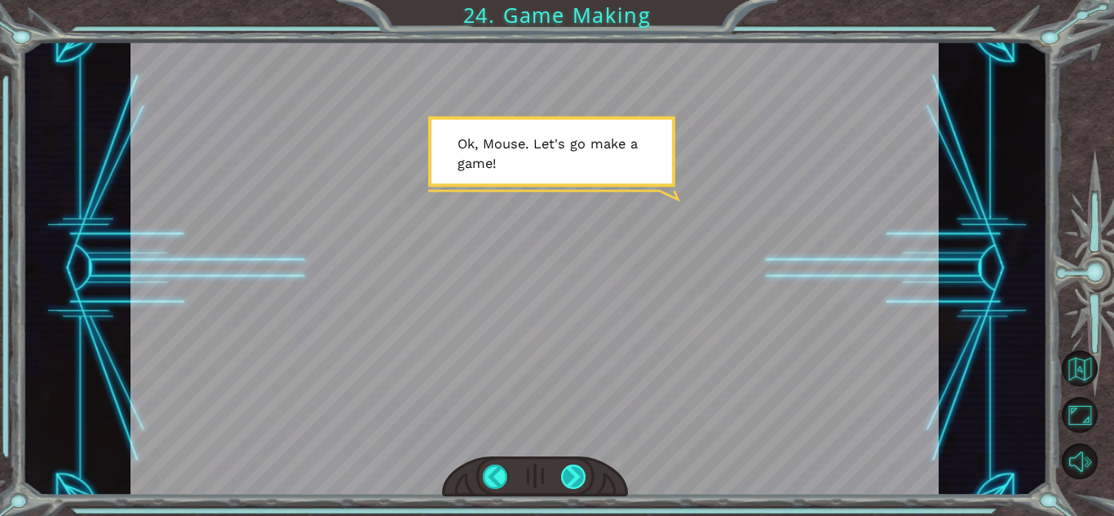
click at [579, 468] on div at bounding box center [573, 477] width 25 height 24
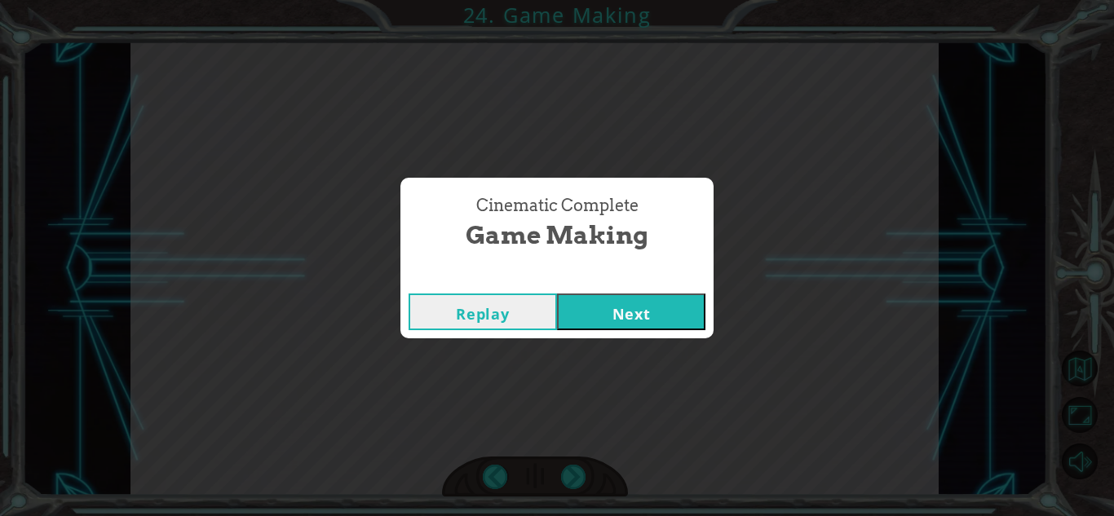
click at [636, 312] on button "Next" at bounding box center [631, 312] width 148 height 37
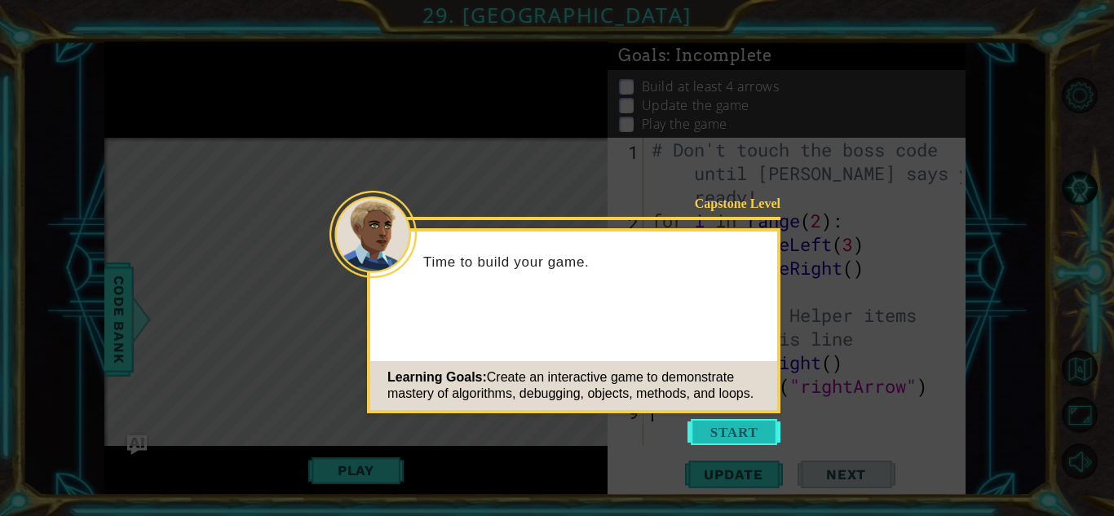
click at [749, 429] on button "Start" at bounding box center [734, 432] width 93 height 26
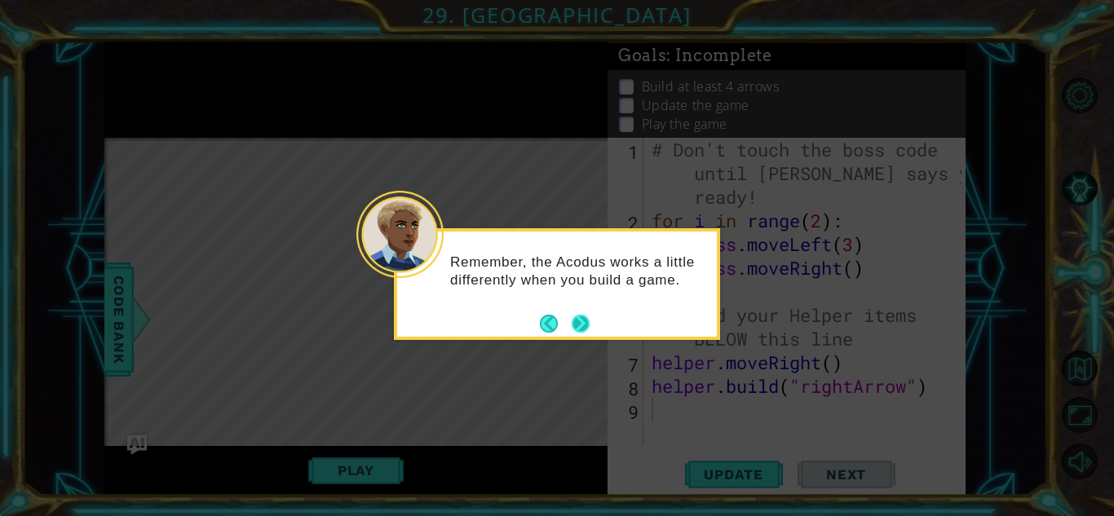
click at [582, 321] on button "Next" at bounding box center [581, 324] width 18 height 18
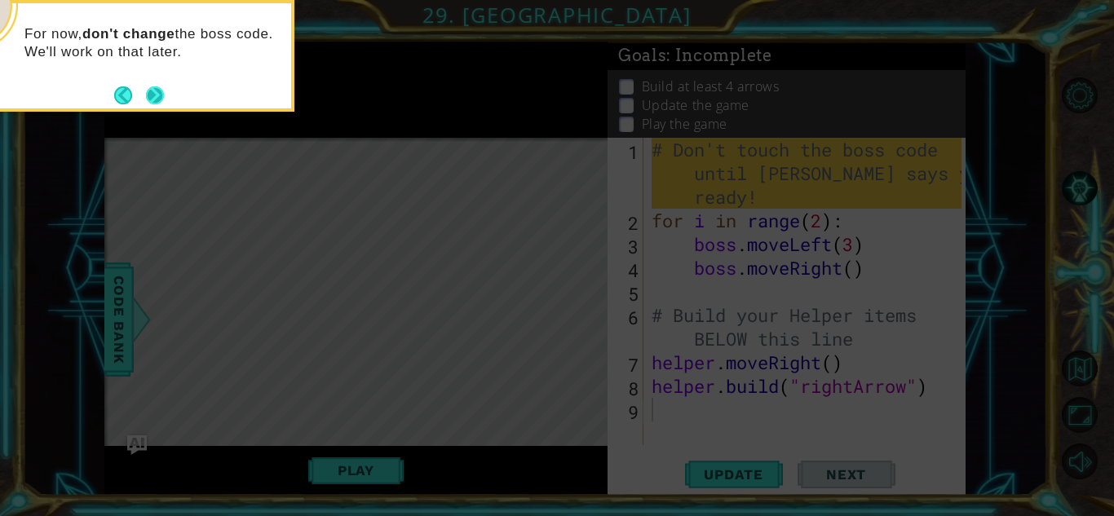
click at [161, 96] on button "Next" at bounding box center [155, 95] width 18 height 18
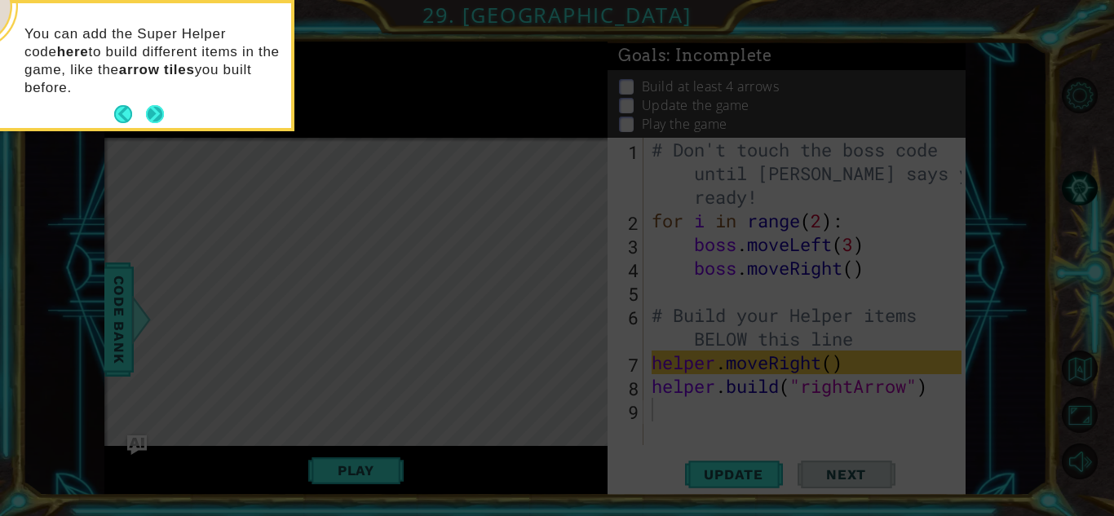
click at [157, 117] on button "Next" at bounding box center [155, 114] width 18 height 18
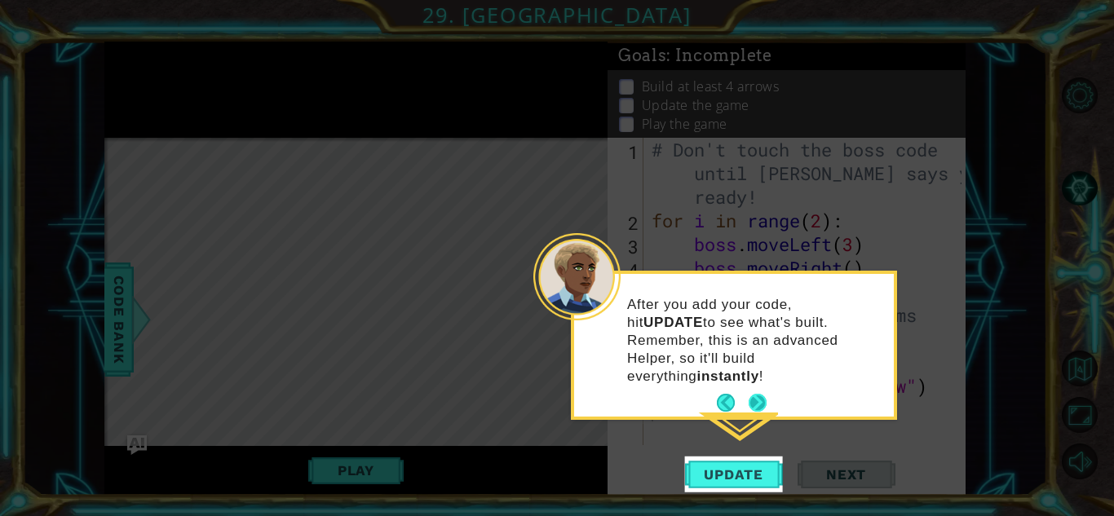
click at [754, 394] on button "Next" at bounding box center [758, 403] width 18 height 18
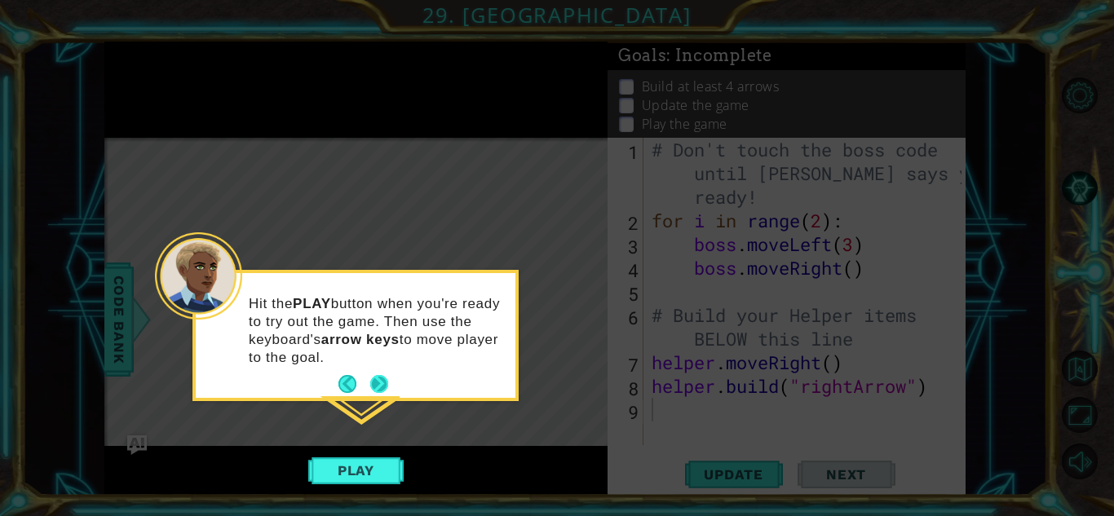
click at [383, 383] on button "Next" at bounding box center [379, 384] width 18 height 18
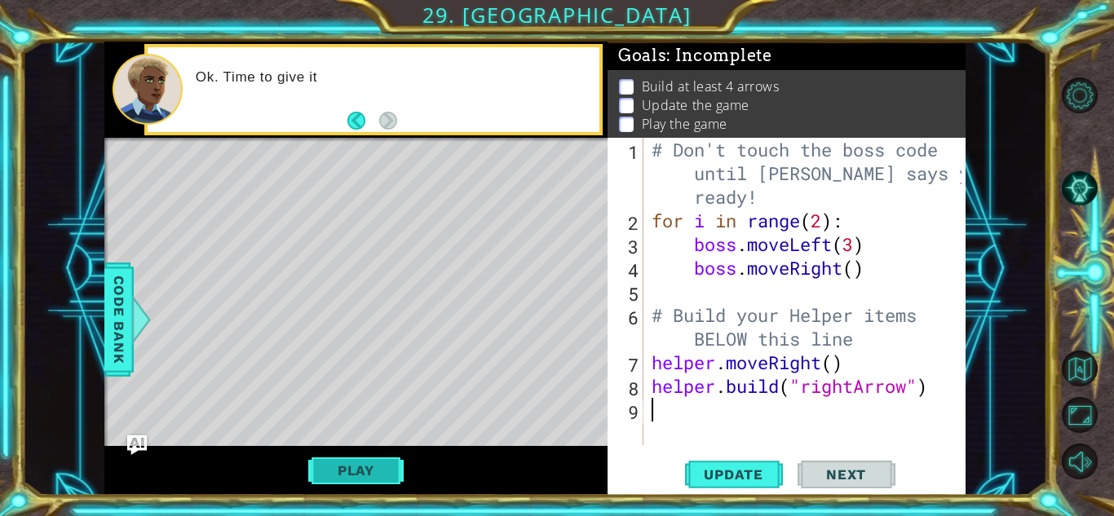
click at [373, 474] on button "Play" at bounding box center [355, 470] width 95 height 31
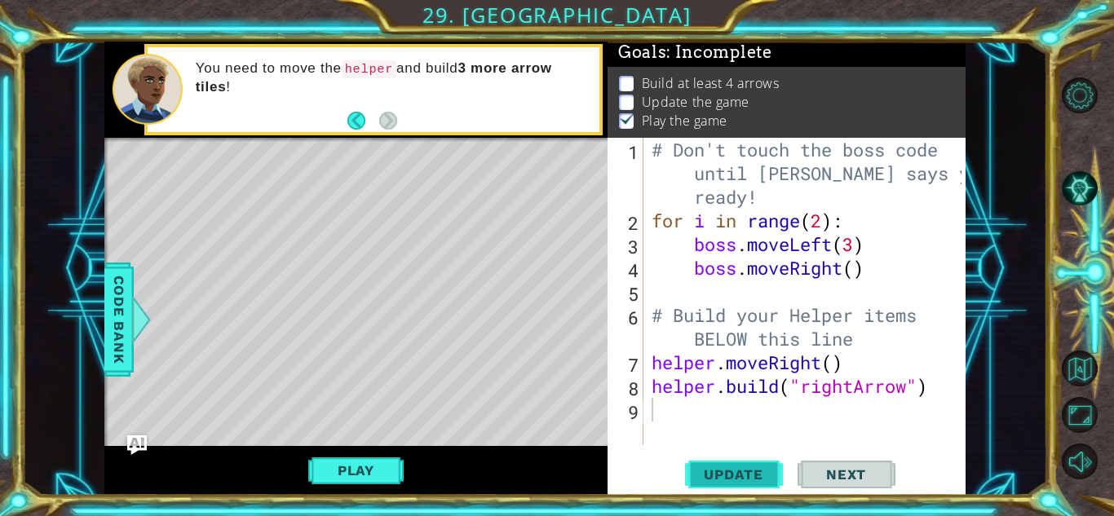
click at [737, 481] on span "Update" at bounding box center [734, 475] width 92 height 16
click at [715, 409] on div "# Don't touch the boss code until [PERSON_NAME] says you're ready! for i in ran…" at bounding box center [809, 339] width 321 height 402
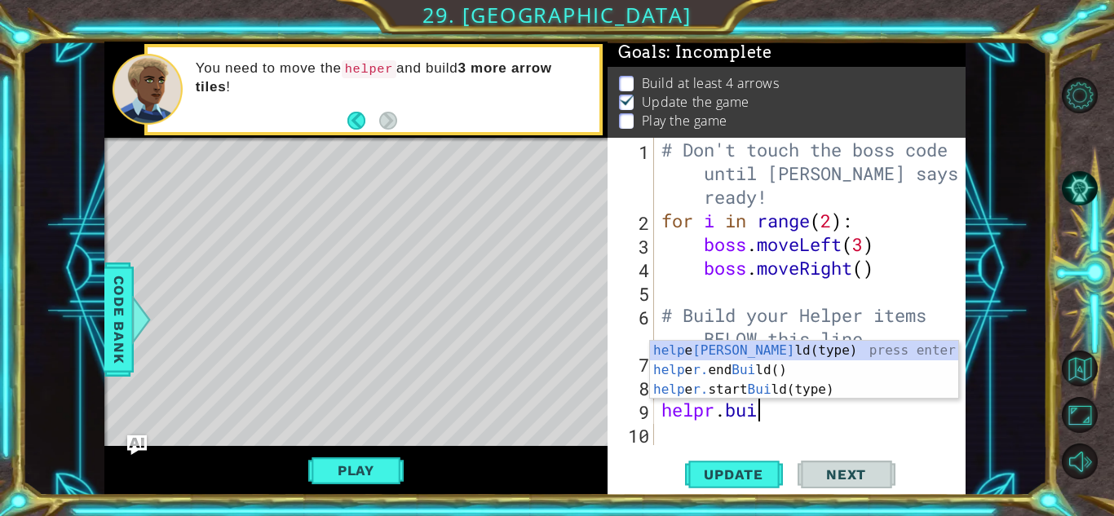
scroll to position [0, 3]
click at [689, 357] on div "help e [PERSON_NAME][PERSON_NAME](type) press enter help e r. end [PERSON_NAME]…" at bounding box center [804, 390] width 308 height 98
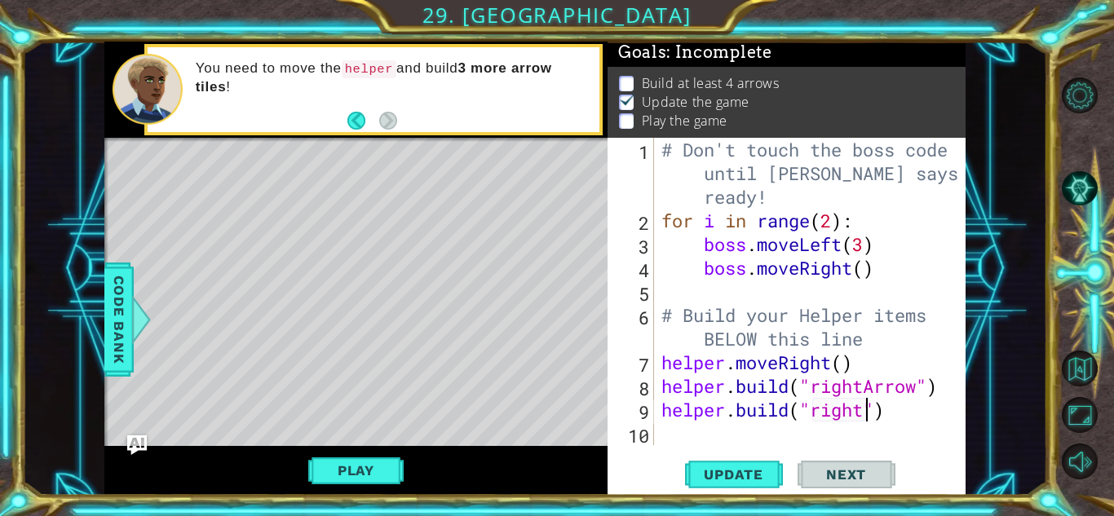
scroll to position [0, 9]
type textarea "[DOMAIN_NAME]("rightArrow")"
click at [667, 432] on div "# Don't touch the boss code until [PERSON_NAME] says you're ready! for i in ran…" at bounding box center [814, 339] width 312 height 402
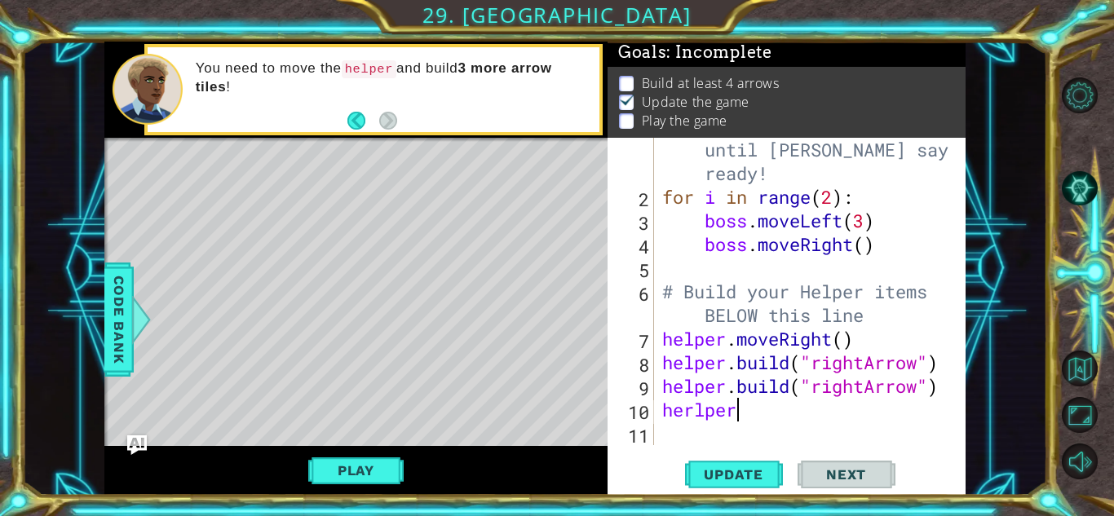
scroll to position [0, 2]
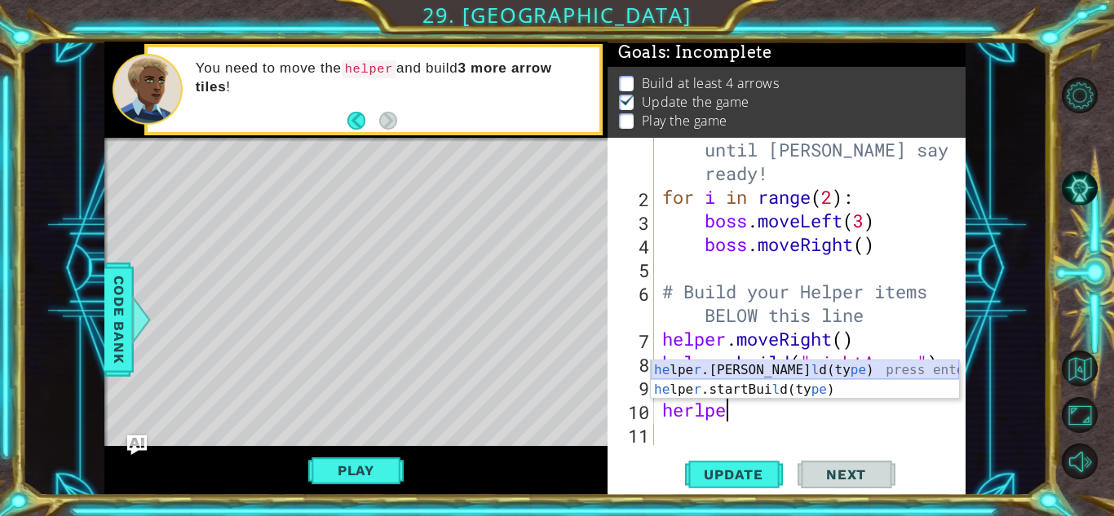
click at [719, 369] on div "he lpe r .[PERSON_NAME](ty pe ) press enter he lpe r .startBui [PERSON_NAME](ty…" at bounding box center [805, 400] width 308 height 78
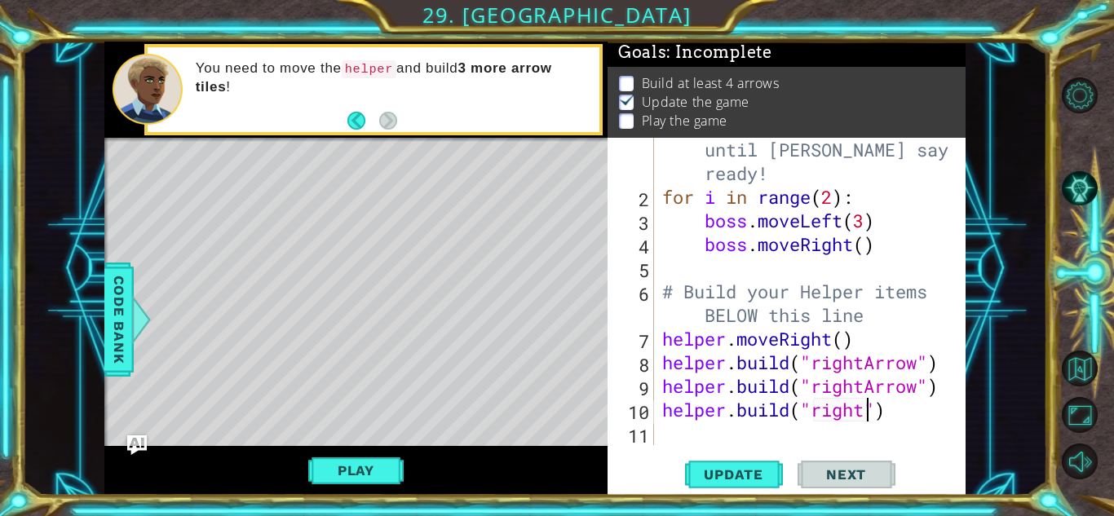
scroll to position [0, 10]
type textarea "[DOMAIN_NAME]("rightArrow")"
click at [688, 443] on div "# Don't touch the boss code until [PERSON_NAME] says you're ready! for i in ran…" at bounding box center [808, 315] width 299 height 402
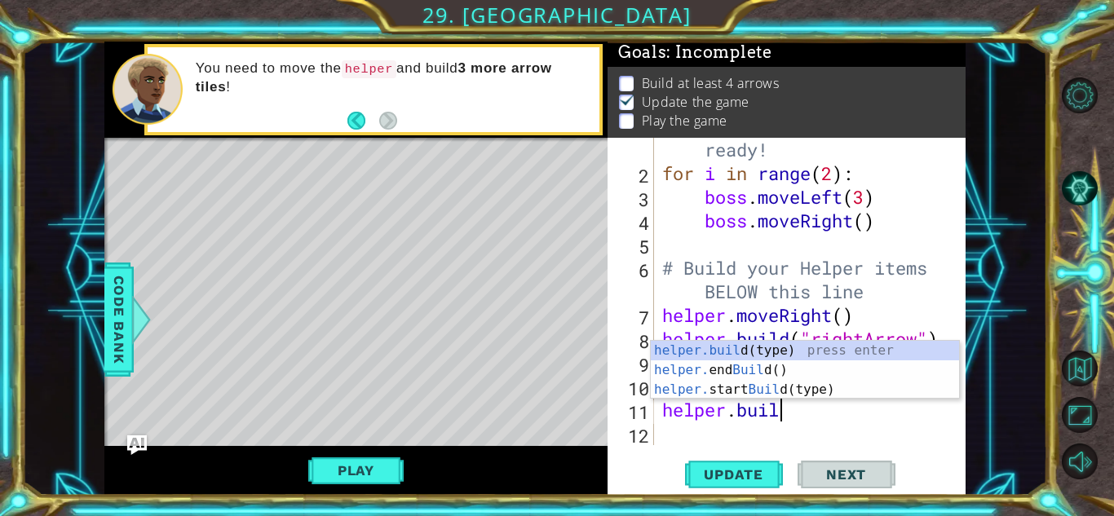
scroll to position [0, 5]
click at [707, 354] on div "helper.buil d(type) press enter helper. end Buil d() press enter helper. start …" at bounding box center [805, 390] width 308 height 98
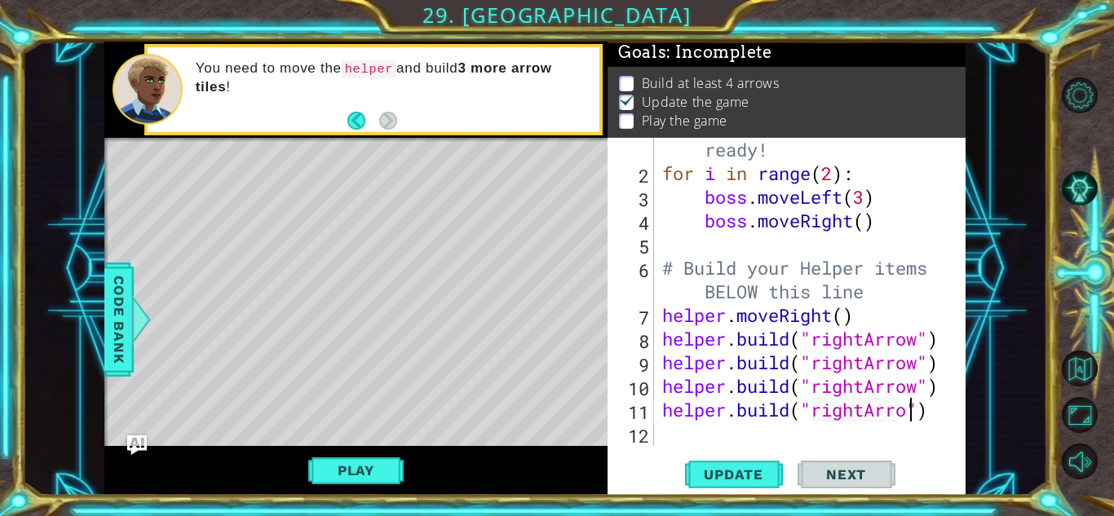
scroll to position [0, 11]
type textarea "[DOMAIN_NAME]("rightArrow")"
click at [718, 474] on span "Update" at bounding box center [734, 475] width 92 height 16
click at [371, 466] on button "Play" at bounding box center [355, 470] width 95 height 31
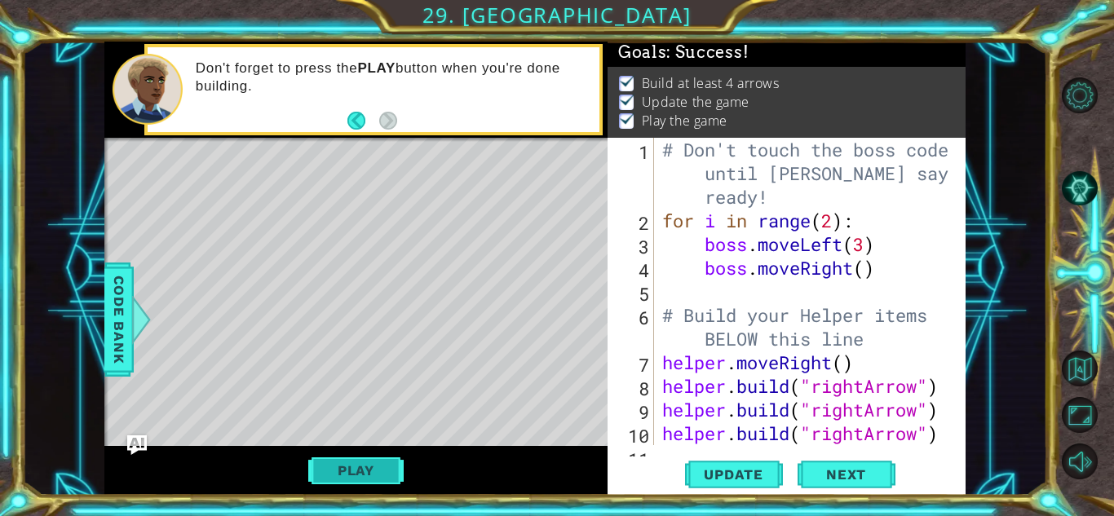
scroll to position [0, 0]
click at [828, 468] on span "Next" at bounding box center [846, 471] width 73 height 16
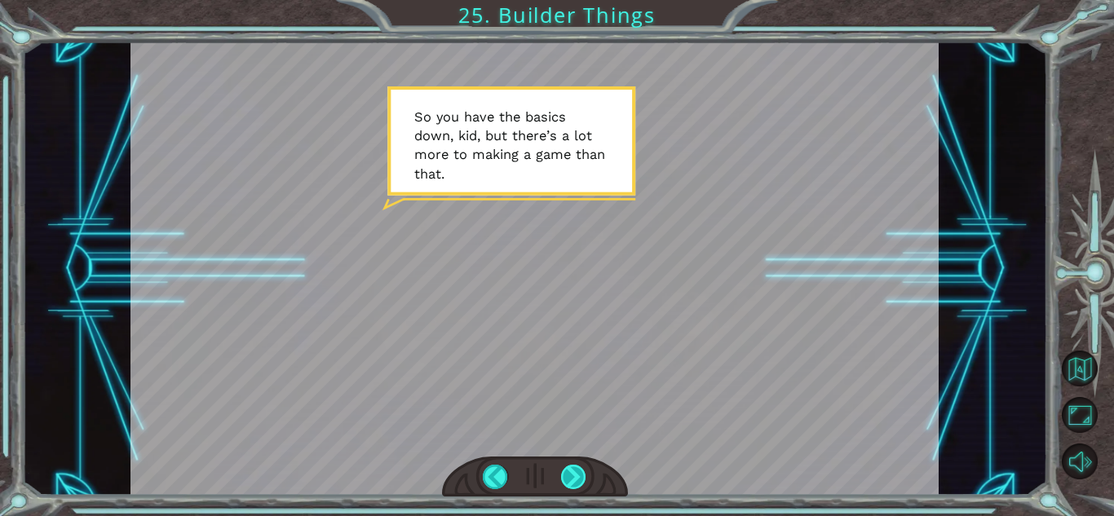
click at [576, 478] on div at bounding box center [573, 477] width 25 height 24
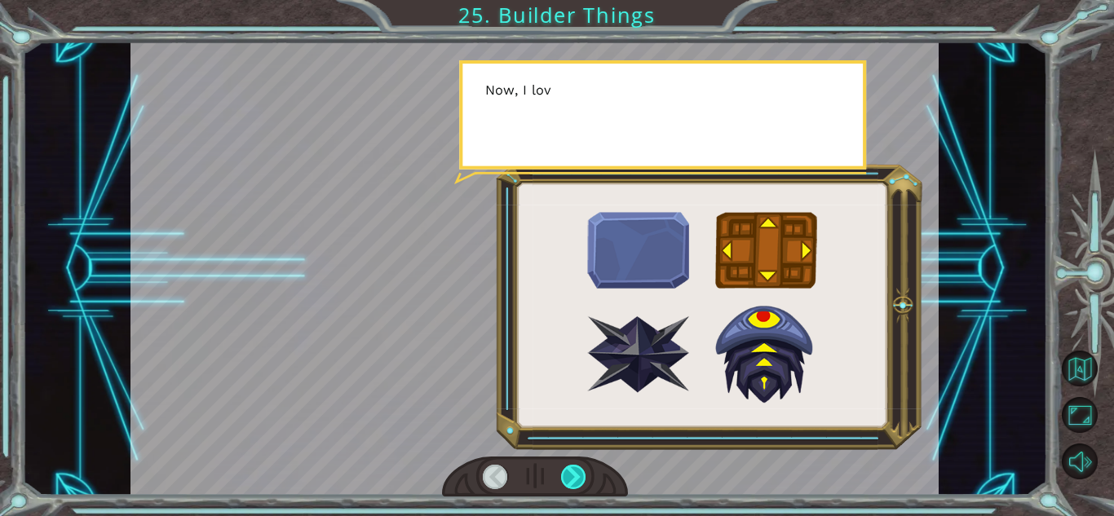
click at [576, 478] on div at bounding box center [573, 477] width 25 height 24
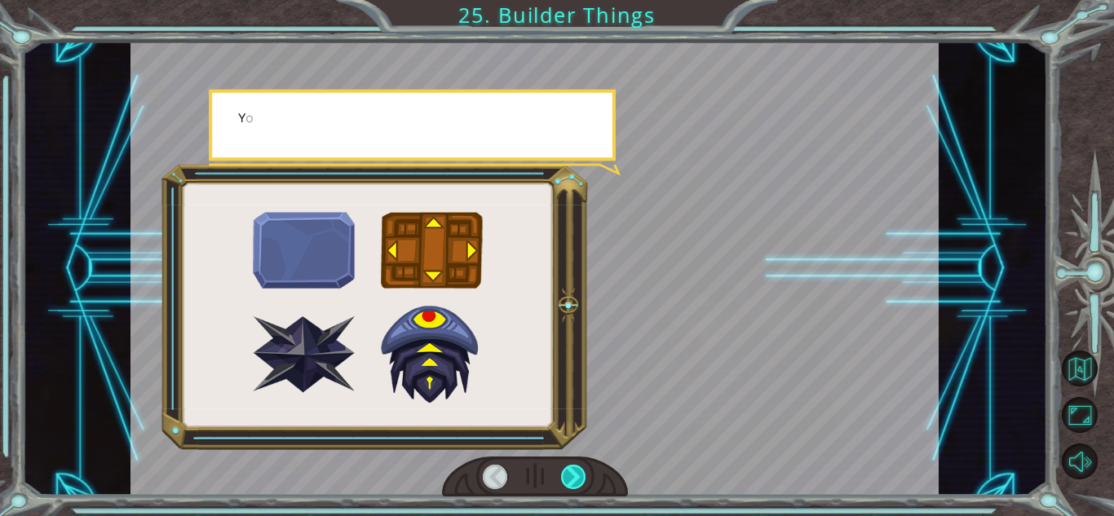
click at [576, 478] on div at bounding box center [573, 477] width 25 height 24
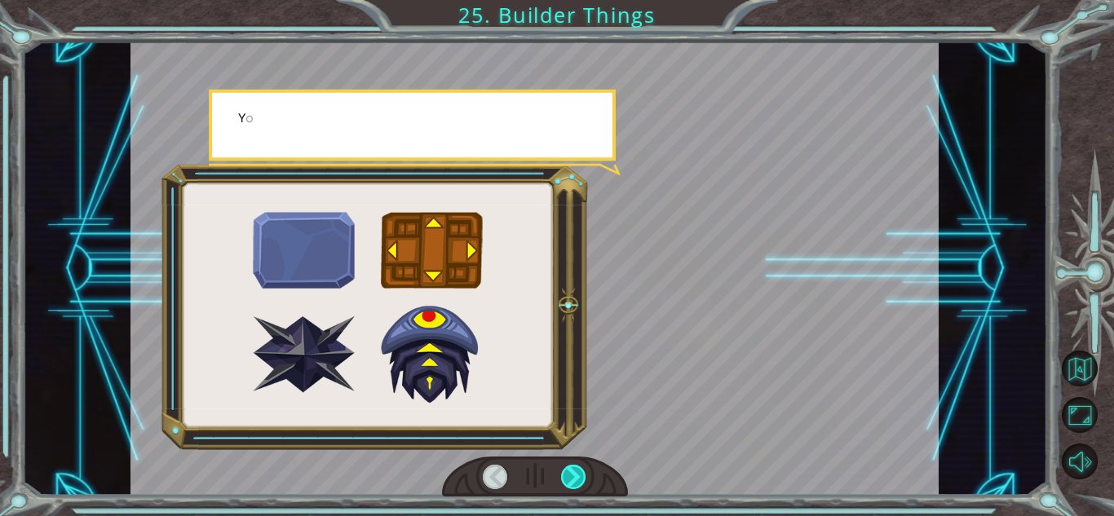
click at [576, 478] on div at bounding box center [573, 477] width 25 height 24
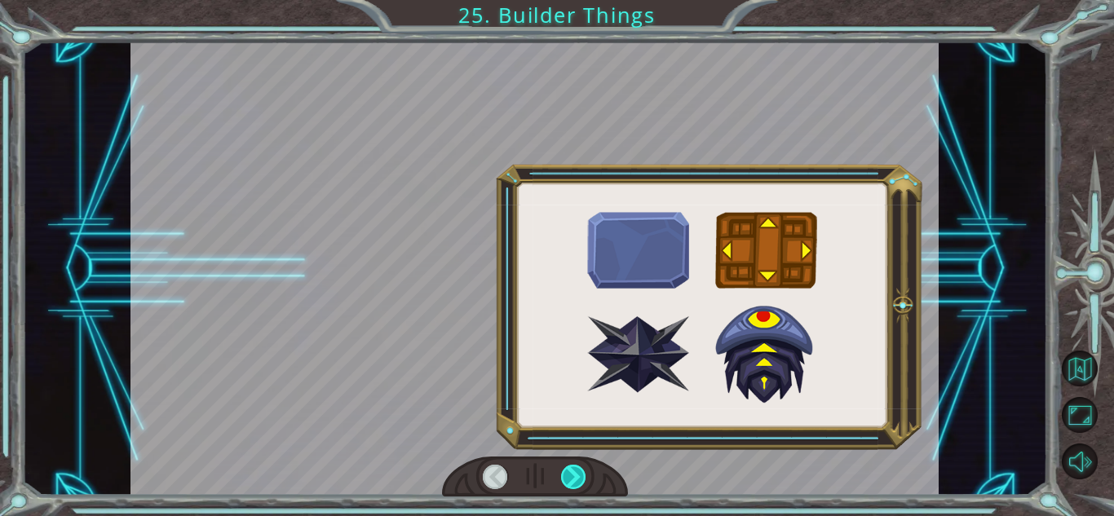
click at [576, 478] on div at bounding box center [573, 477] width 25 height 24
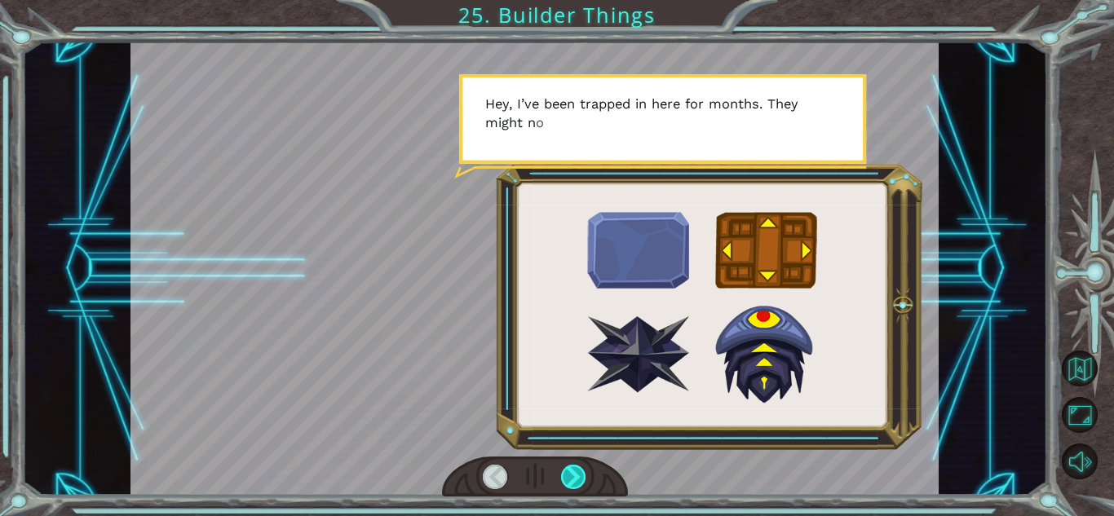
click at [576, 478] on div at bounding box center [573, 477] width 25 height 24
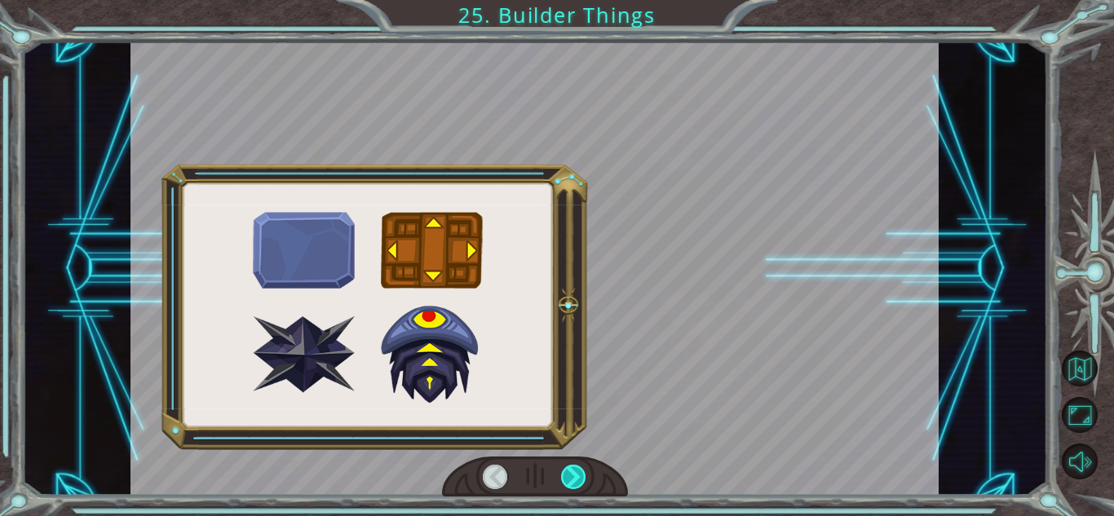
click at [576, 478] on div at bounding box center [573, 477] width 25 height 24
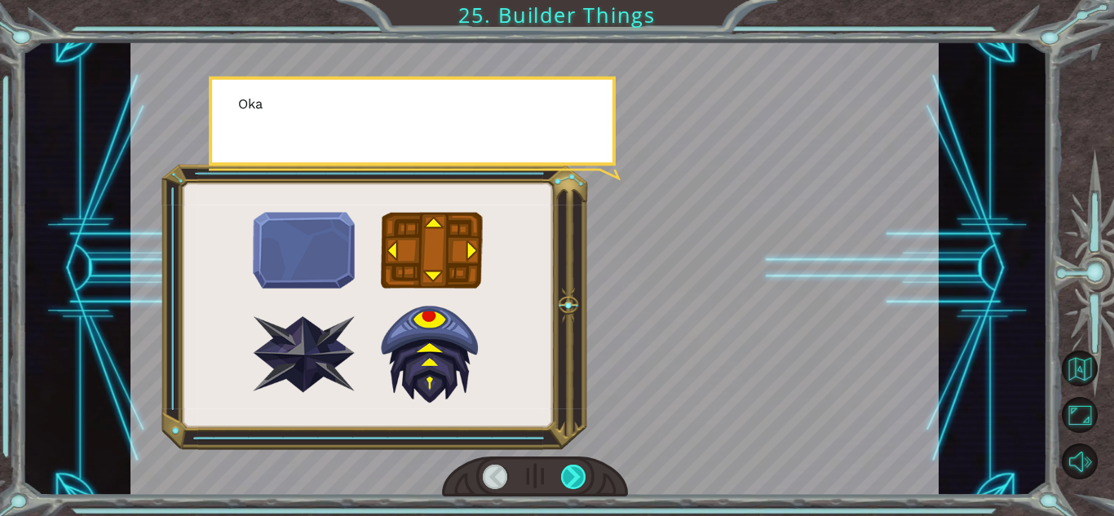
click at [576, 478] on div at bounding box center [573, 477] width 25 height 24
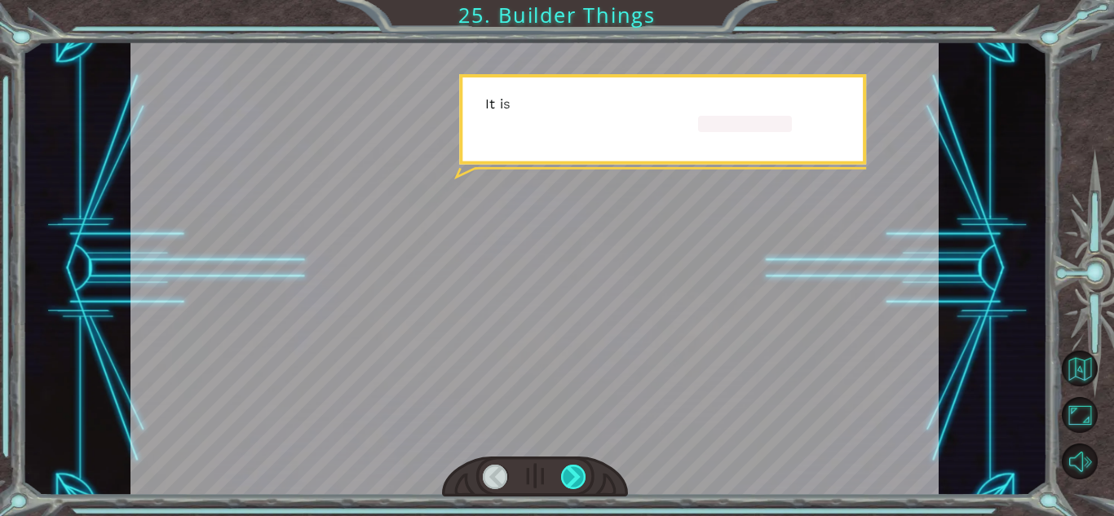
click at [576, 478] on div at bounding box center [573, 477] width 25 height 24
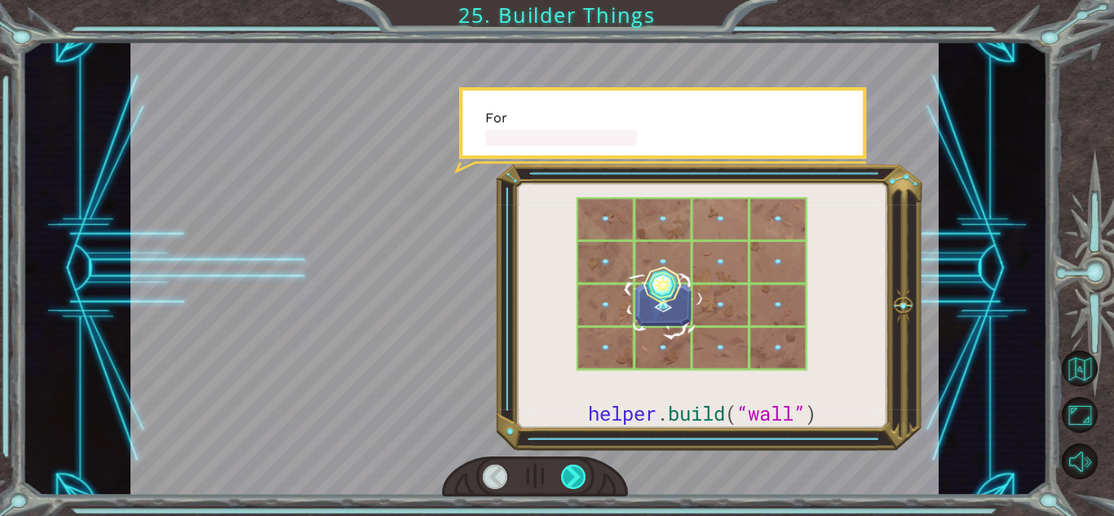
click at [576, 478] on div at bounding box center [573, 477] width 25 height 24
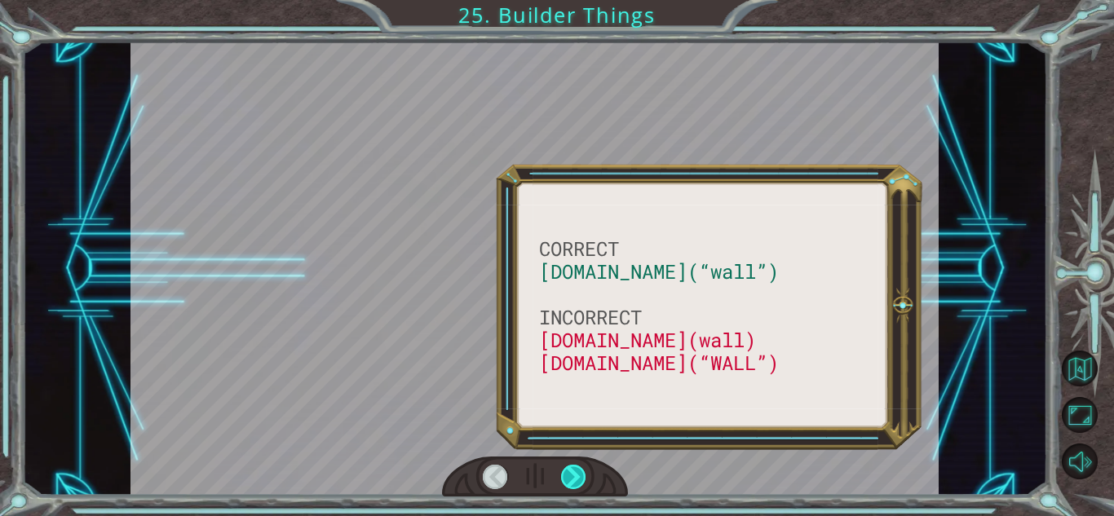
click at [576, 478] on div at bounding box center [573, 477] width 25 height 24
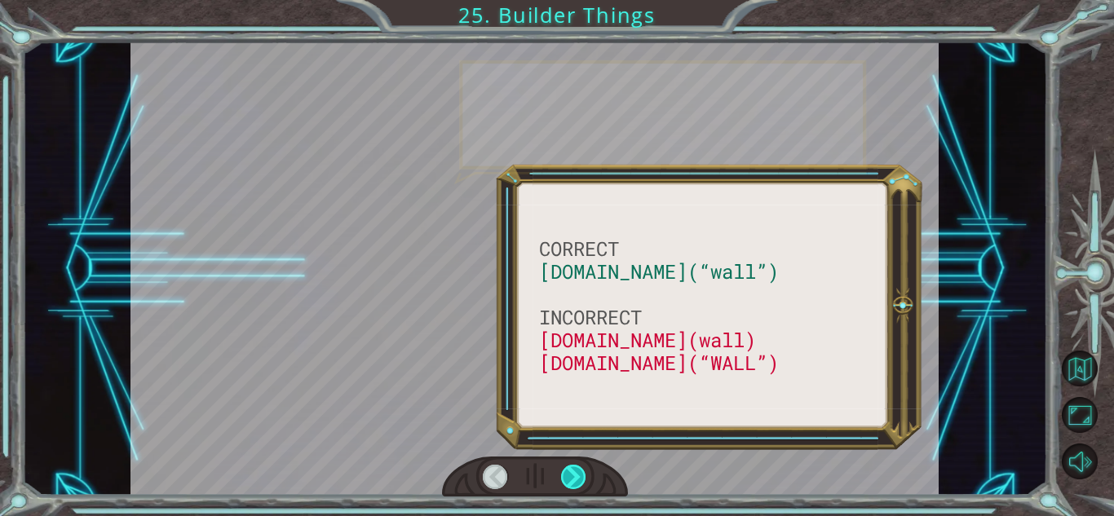
click at [576, 478] on div at bounding box center [573, 477] width 25 height 24
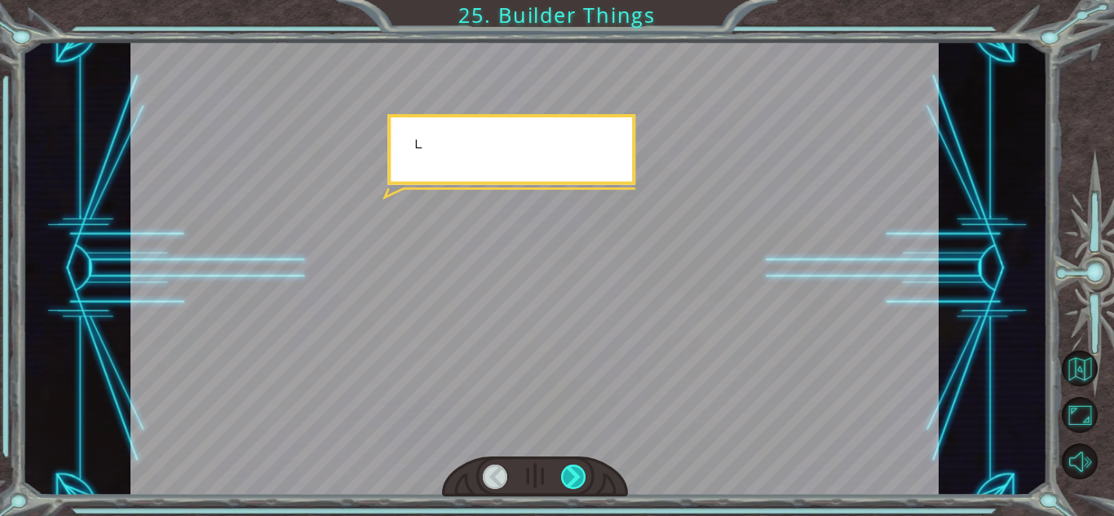
click at [576, 478] on div at bounding box center [573, 477] width 25 height 24
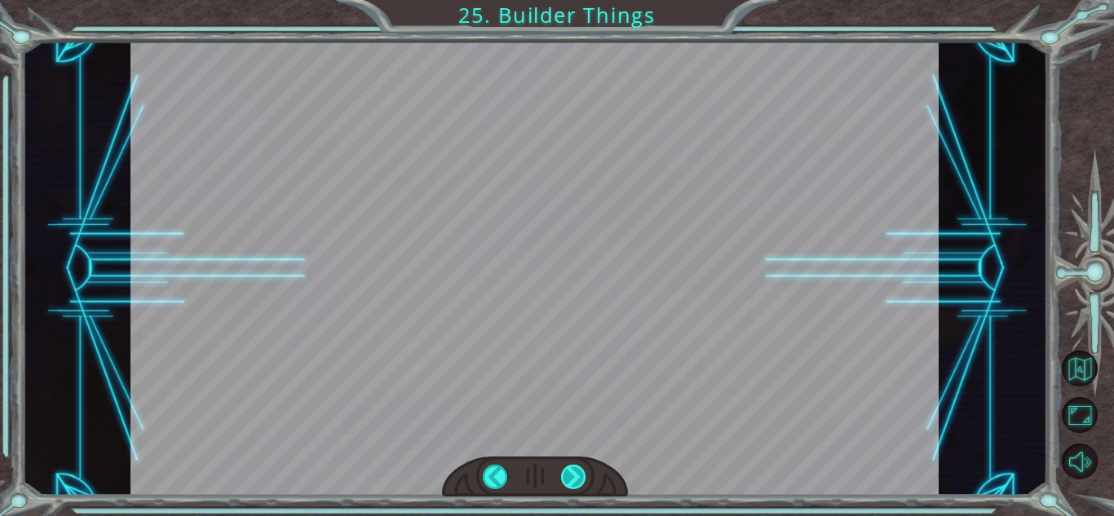
click at [576, 478] on div at bounding box center [573, 477] width 25 height 24
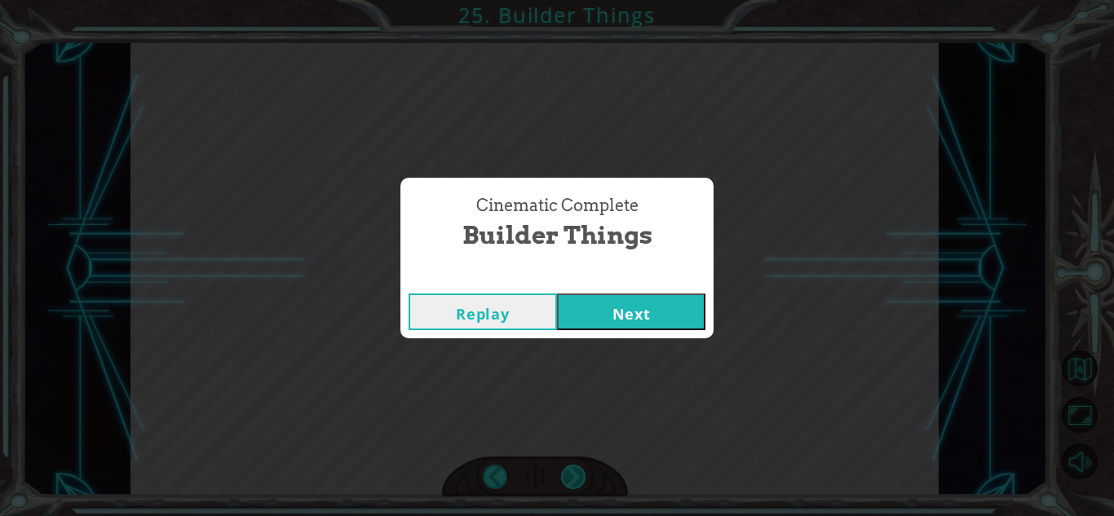
click at [576, 478] on div "Cinematic Complete Builder Things Replay Next" at bounding box center [557, 258] width 1114 height 516
click at [650, 311] on button "Next" at bounding box center [631, 312] width 148 height 37
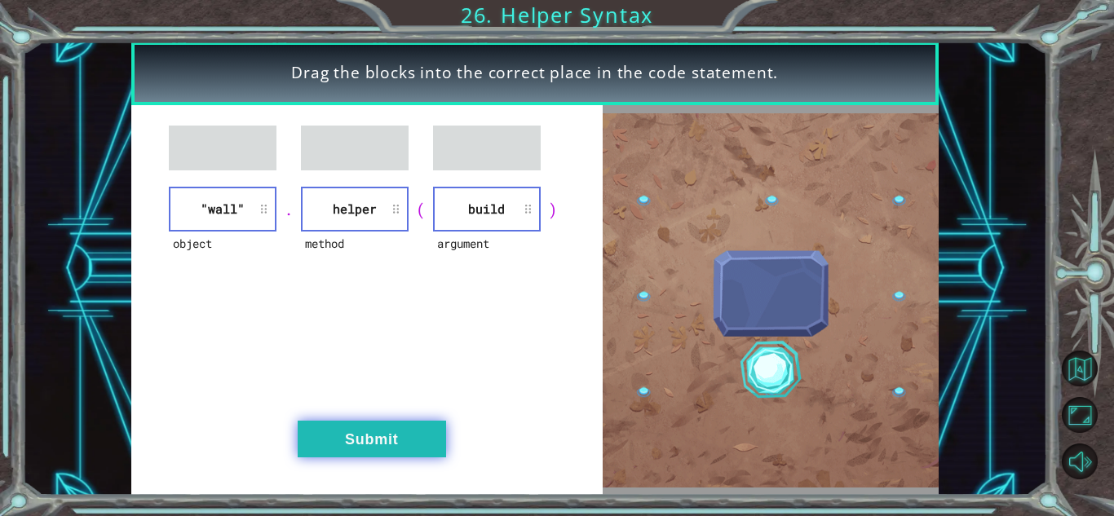
click at [407, 458] on button "Submit" at bounding box center [372, 439] width 148 height 37
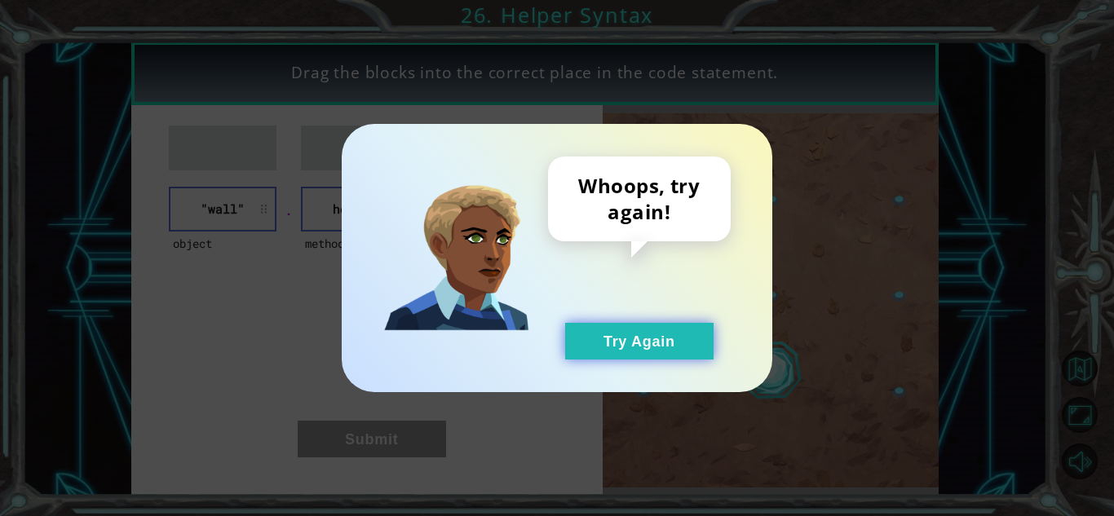
click at [641, 351] on button "Try Again" at bounding box center [639, 341] width 148 height 37
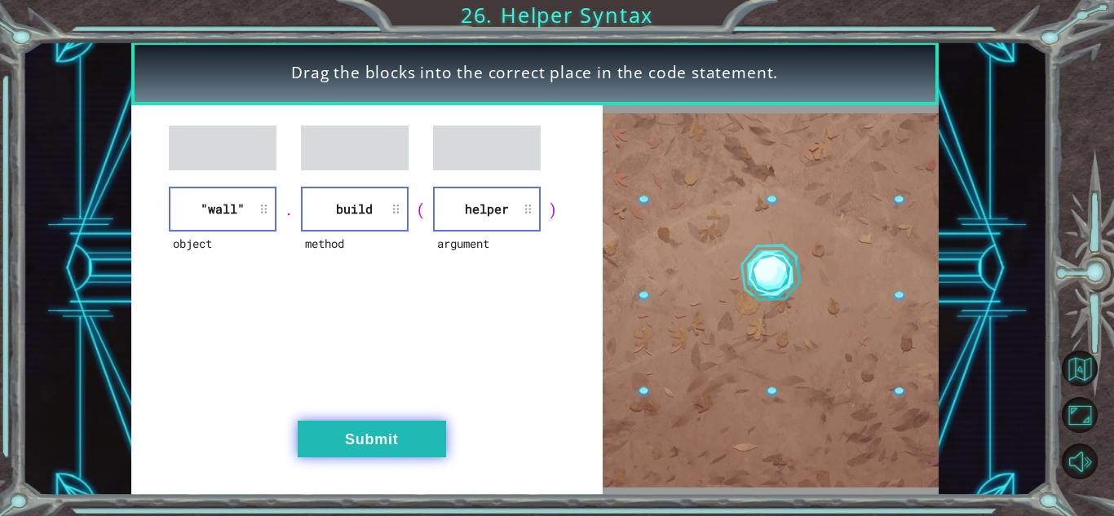
click at [322, 423] on button "Submit" at bounding box center [372, 439] width 148 height 37
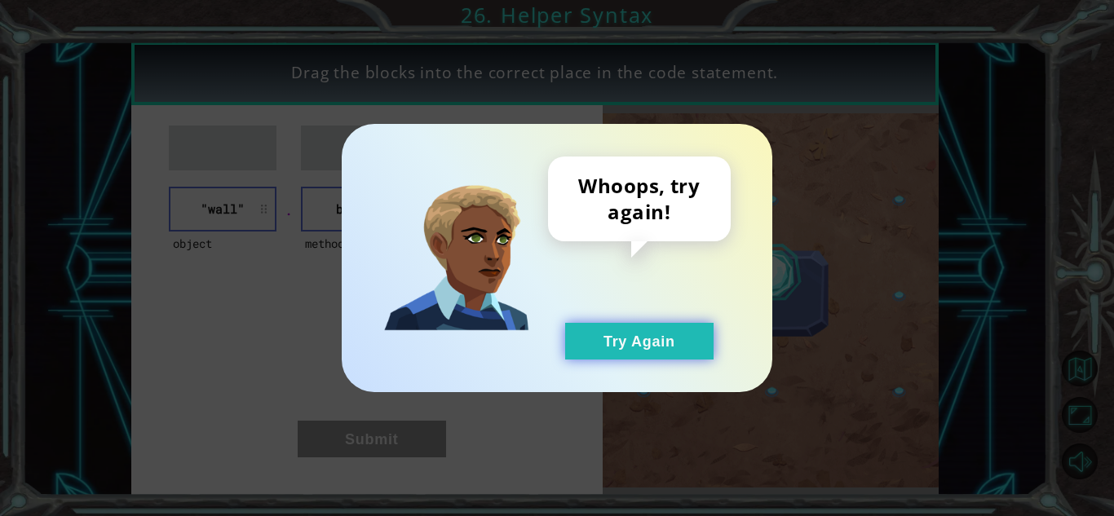
click at [642, 343] on button "Try Again" at bounding box center [639, 341] width 148 height 37
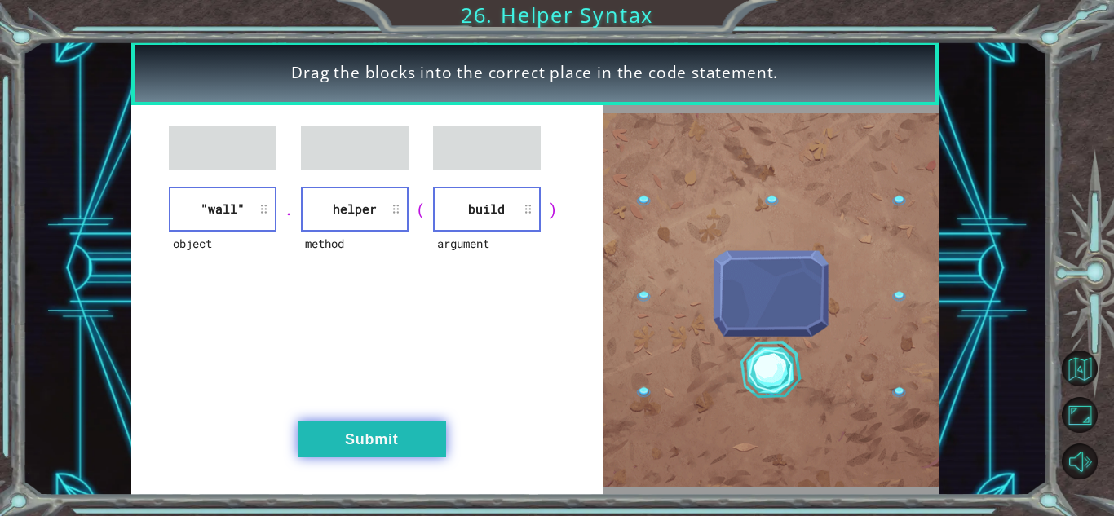
click at [359, 432] on button "Submit" at bounding box center [372, 439] width 148 height 37
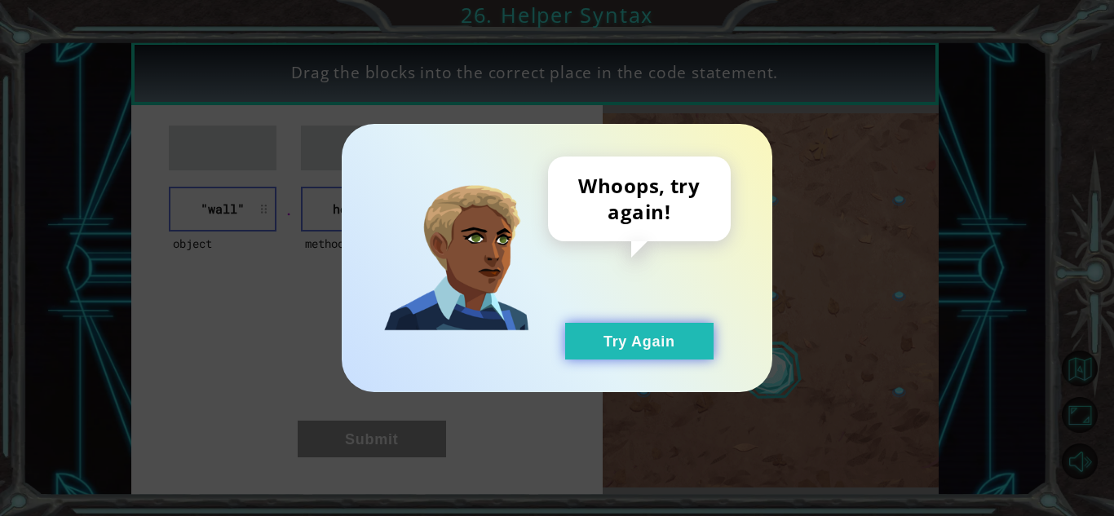
click at [631, 345] on button "Try Again" at bounding box center [639, 341] width 148 height 37
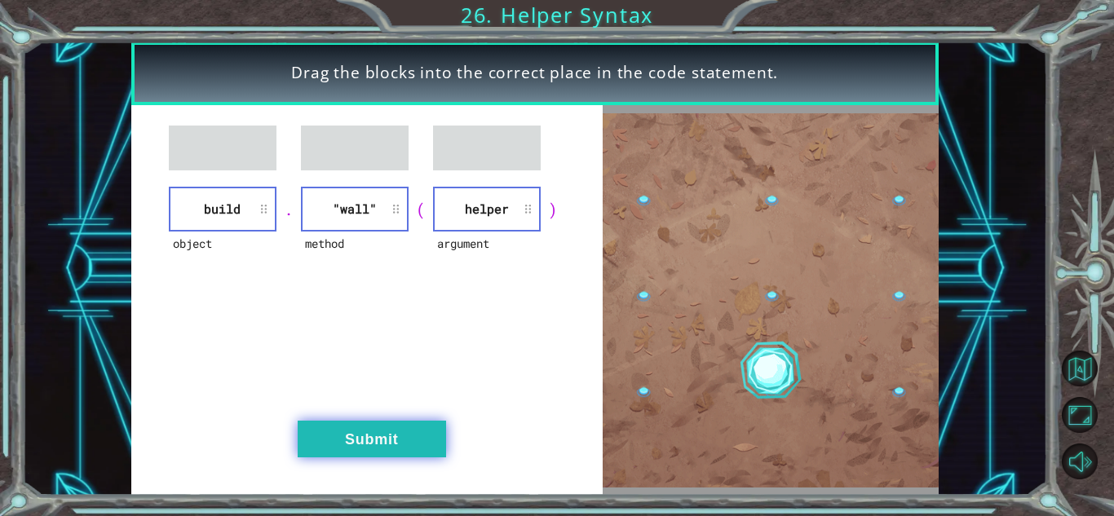
click at [373, 441] on button "Submit" at bounding box center [372, 439] width 148 height 37
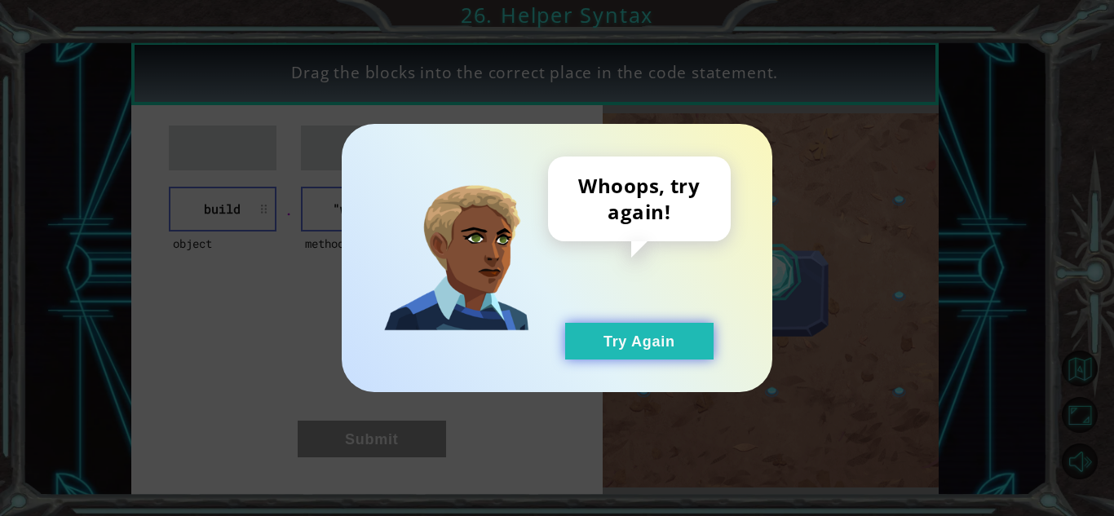
click at [649, 344] on button "Try Again" at bounding box center [639, 341] width 148 height 37
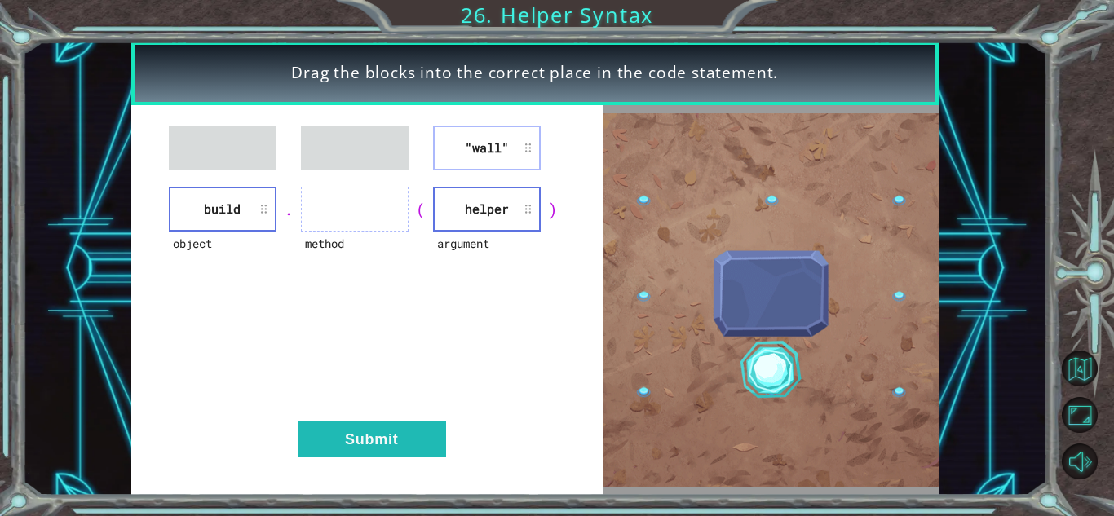
drag, startPoint x: 499, startPoint y: 190, endPoint x: 334, endPoint y: 197, distance: 165.8
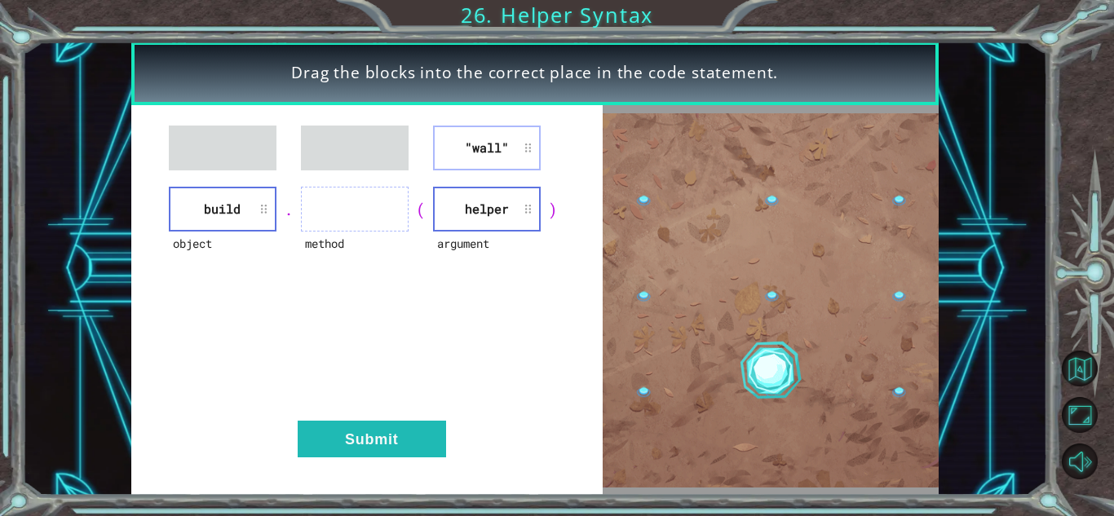
click at [334, 197] on div ""wall" object build . method ( argument helper ) Submit" at bounding box center [367, 300] width 472 height 391
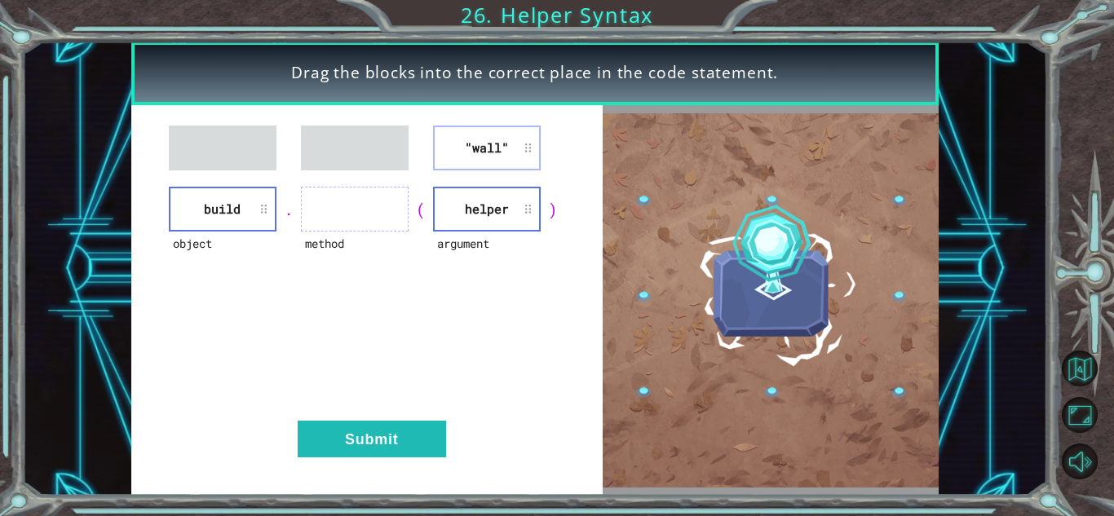
click at [553, 298] on div ""wall" object build . method ( argument helper ) Submit" at bounding box center [367, 300] width 472 height 391
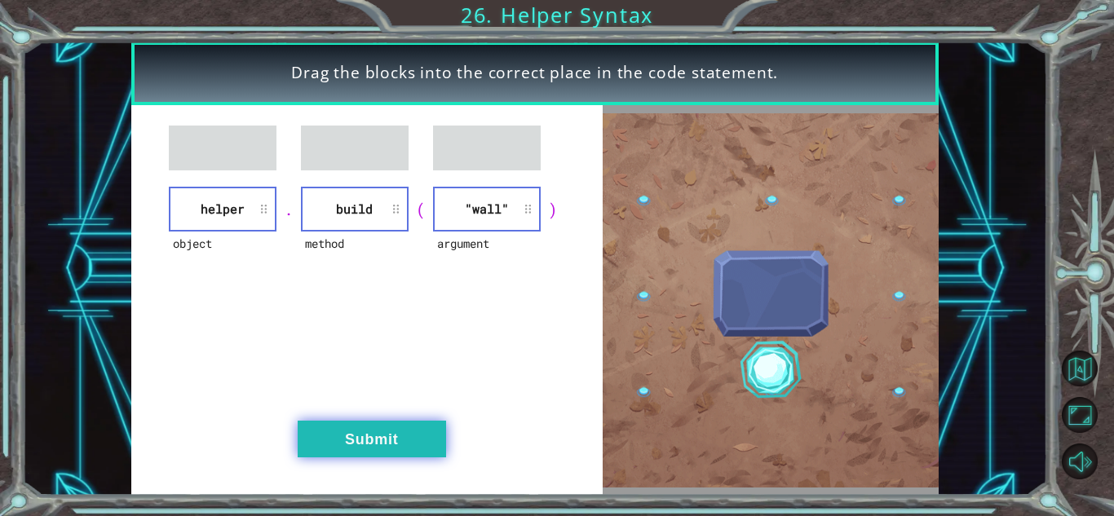
click at [421, 442] on button "Submit" at bounding box center [372, 439] width 148 height 37
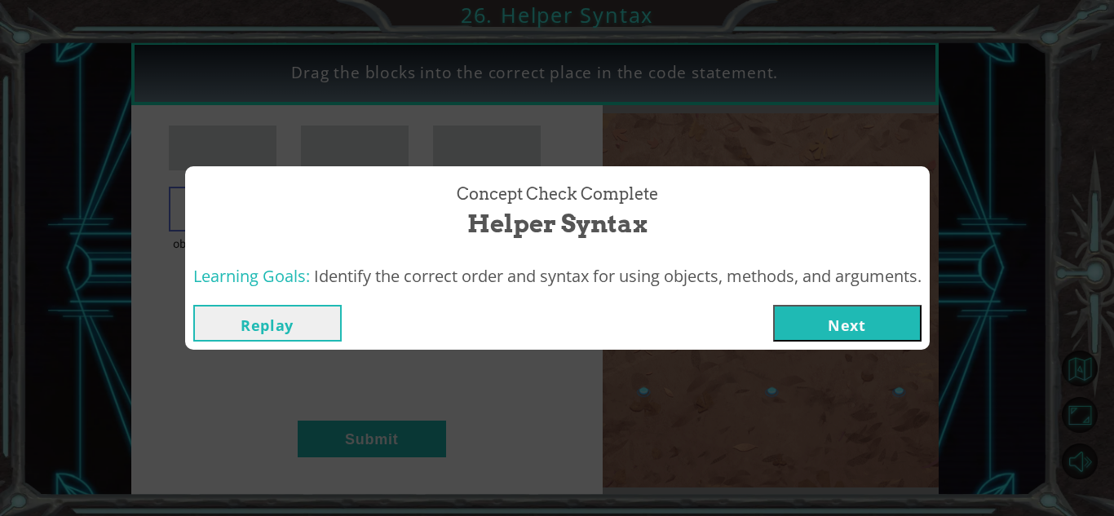
click at [893, 321] on button "Next" at bounding box center [847, 323] width 148 height 37
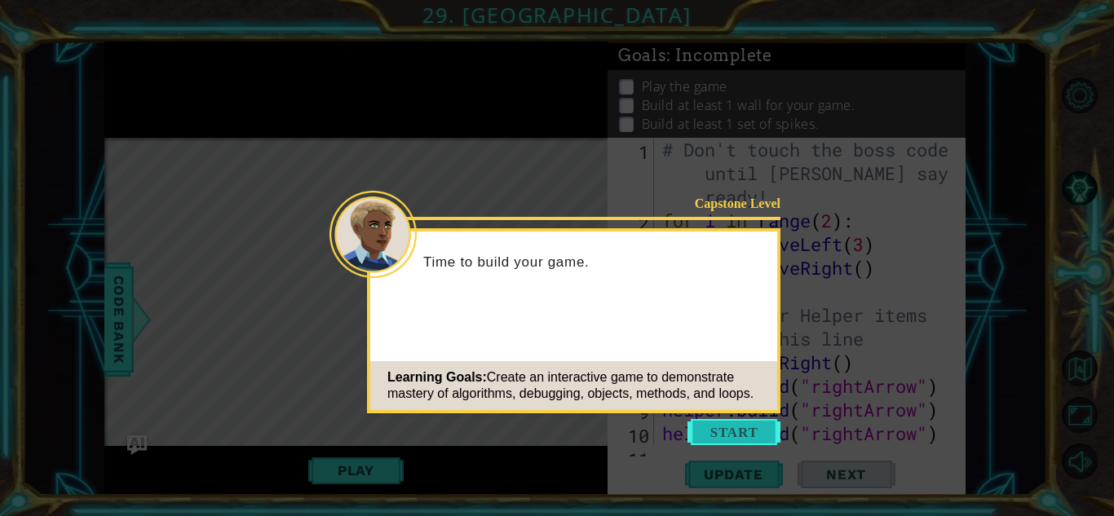
click at [731, 435] on button "Start" at bounding box center [734, 432] width 93 height 26
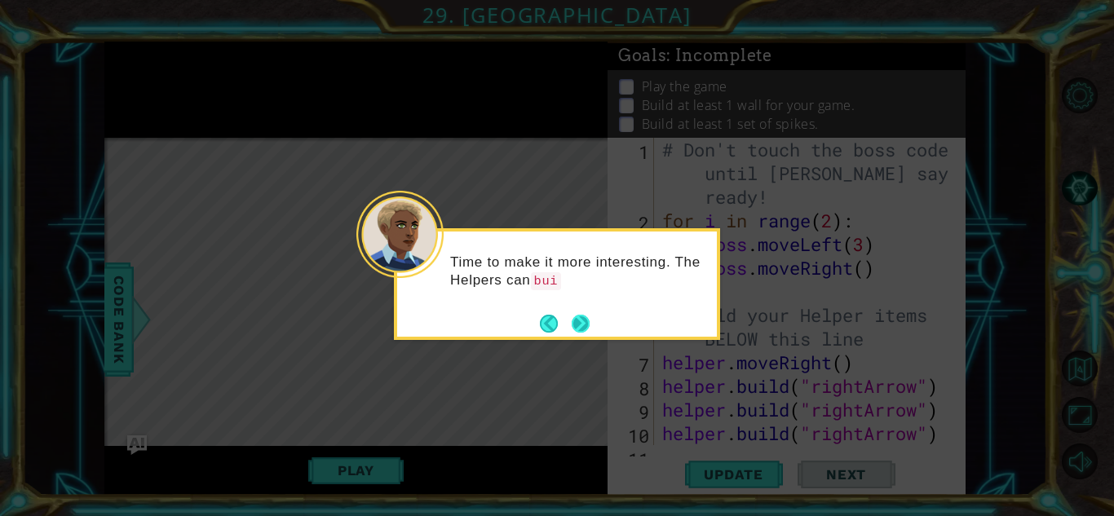
click at [583, 319] on button "Next" at bounding box center [581, 324] width 18 height 18
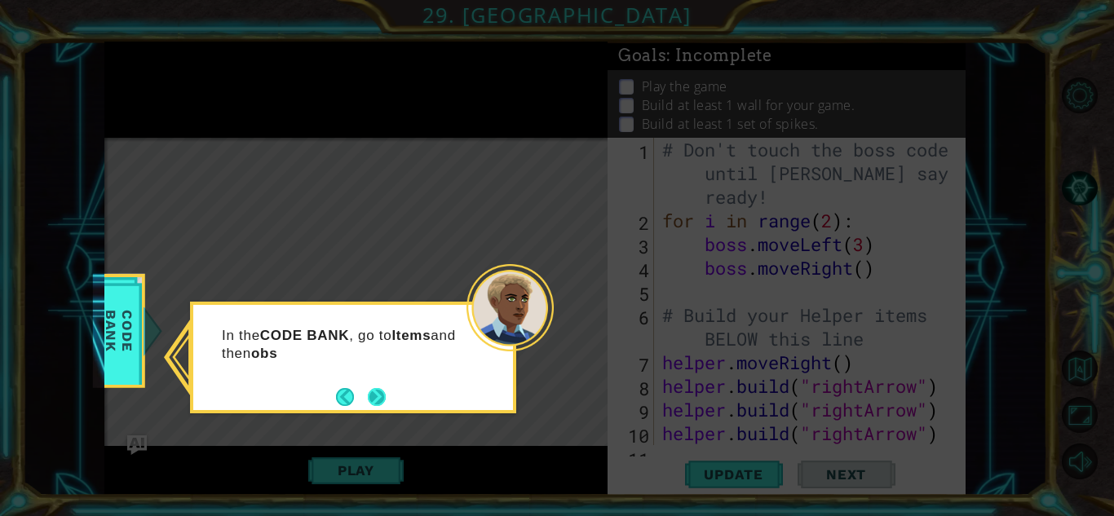
click at [374, 398] on button "Next" at bounding box center [377, 397] width 18 height 18
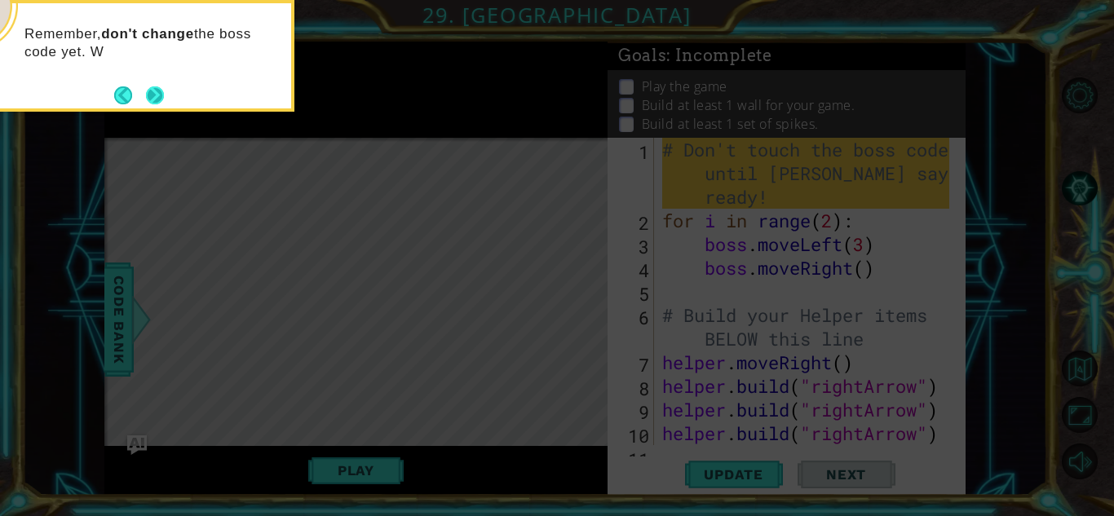
click at [160, 95] on button "Next" at bounding box center [155, 95] width 18 height 18
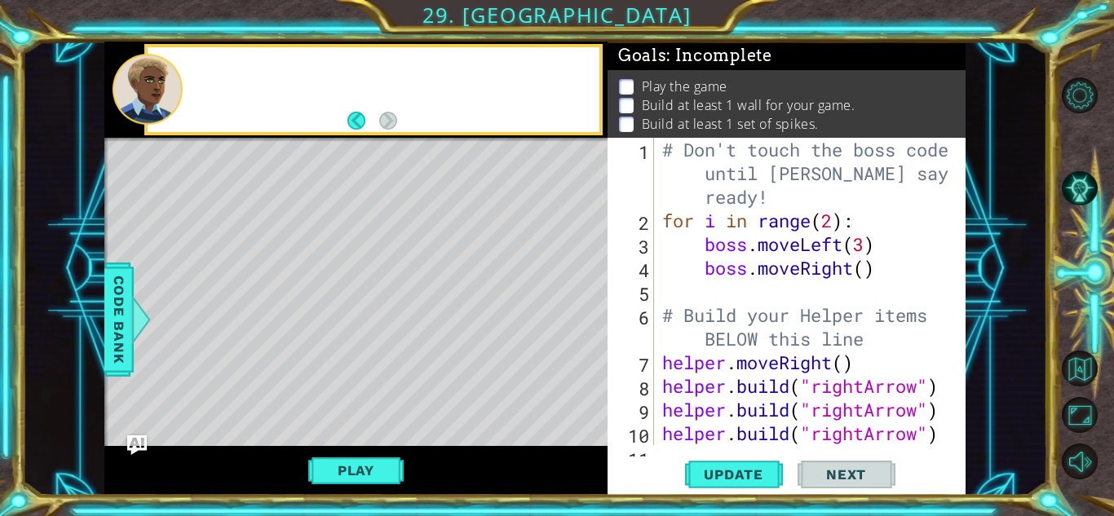
click at [160, 95] on div at bounding box center [148, 89] width 70 height 71
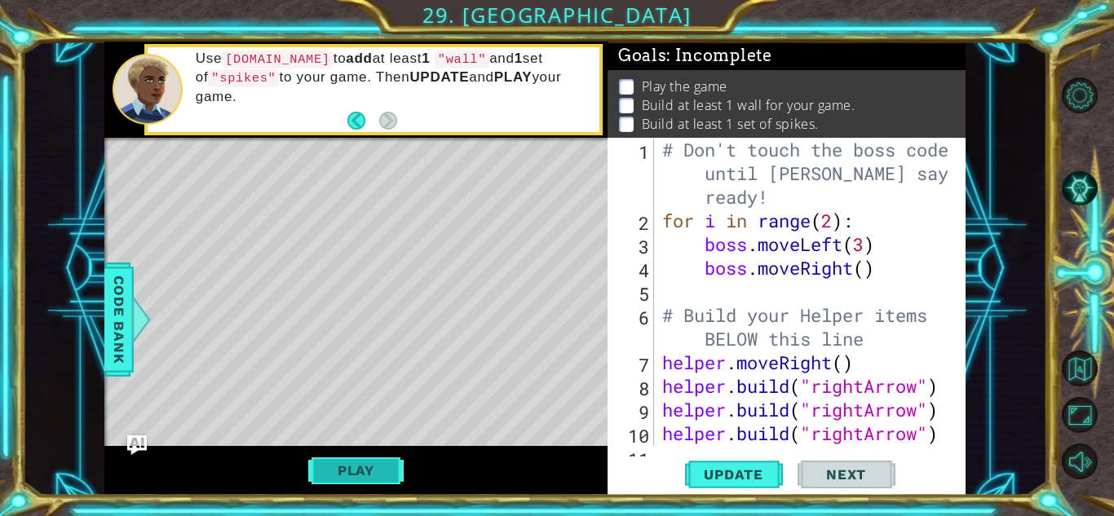
click at [371, 463] on button "Play" at bounding box center [355, 470] width 95 height 31
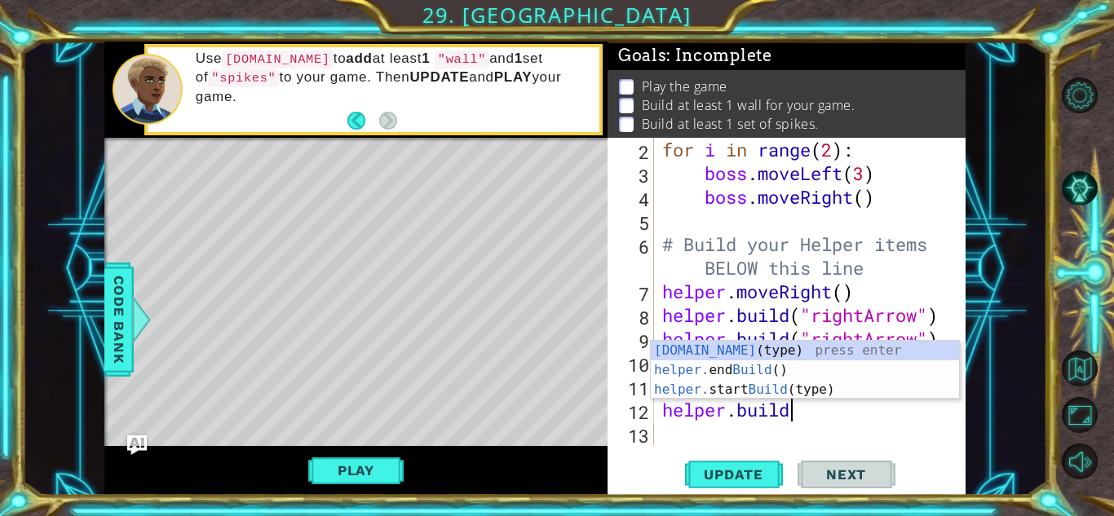
scroll to position [0, 5]
click at [700, 347] on div "[DOMAIN_NAME] (type) press enter helper. end Build () press enter helper. start…" at bounding box center [805, 390] width 308 height 98
type textarea "[DOMAIN_NAME]("wall")"
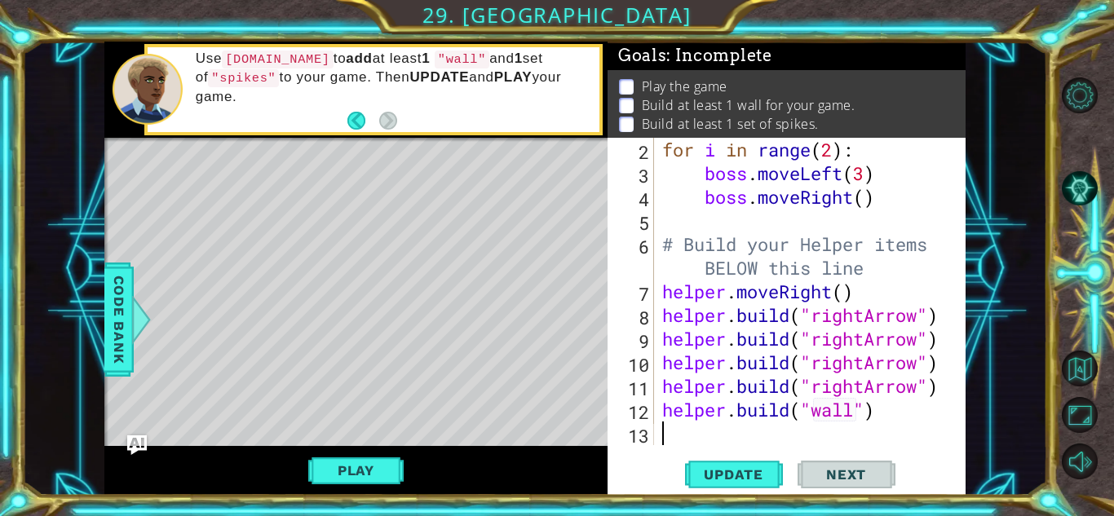
click at [717, 429] on div "for i in range ( 2 ) : boss . moveLeft ( 3 ) boss . moveRight ( ) # Build your …" at bounding box center [808, 315] width 299 height 355
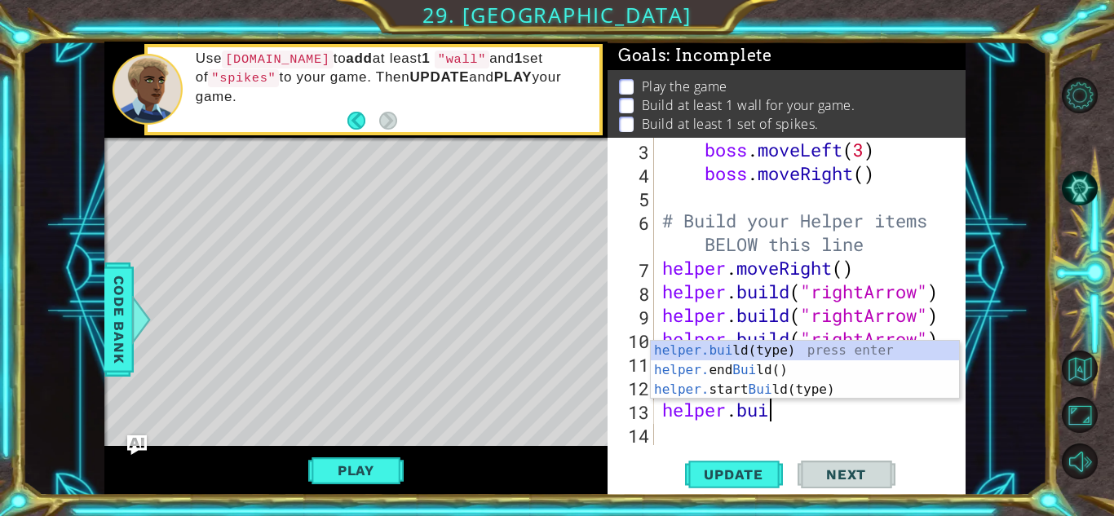
scroll to position [0, 4]
click at [719, 354] on div "helper.buil d(type) press enter helper. end Buil d() press enter helper. start …" at bounding box center [805, 390] width 308 height 98
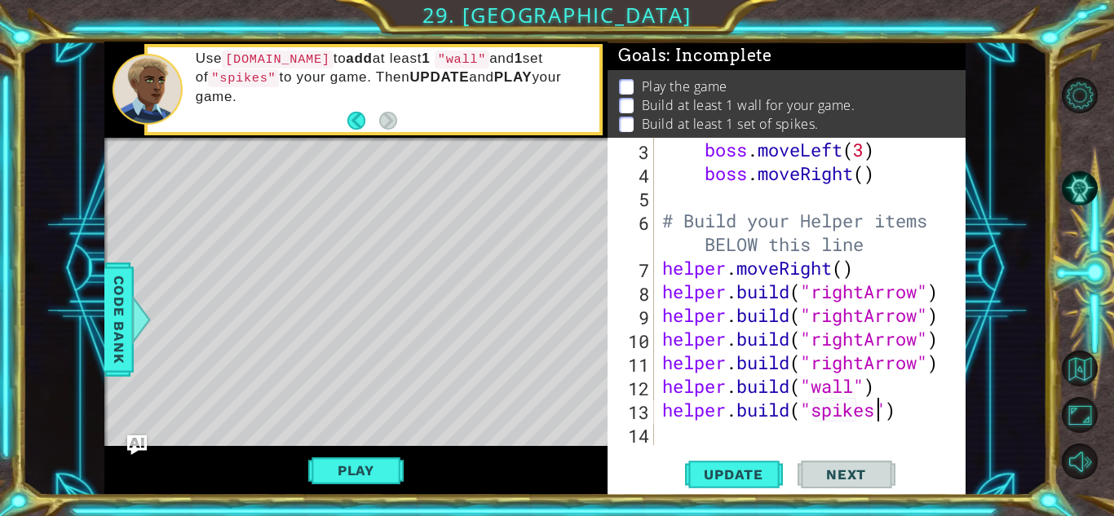
scroll to position [0, 10]
type textarea "[DOMAIN_NAME]("spikes")"
click at [720, 463] on button "Update" at bounding box center [734, 475] width 98 height 36
click at [372, 457] on button "Play" at bounding box center [355, 470] width 95 height 31
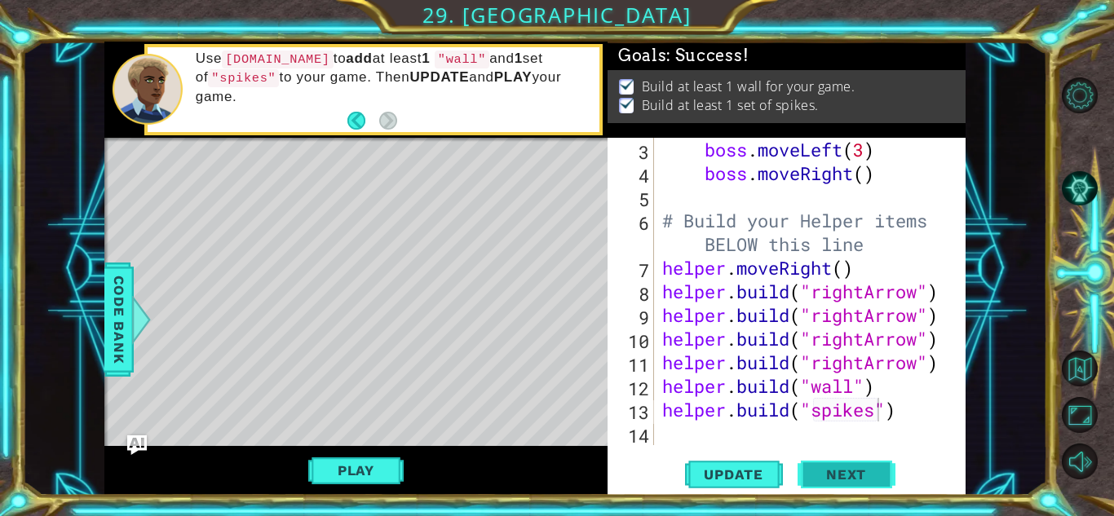
click at [828, 481] on button "Next" at bounding box center [847, 475] width 98 height 36
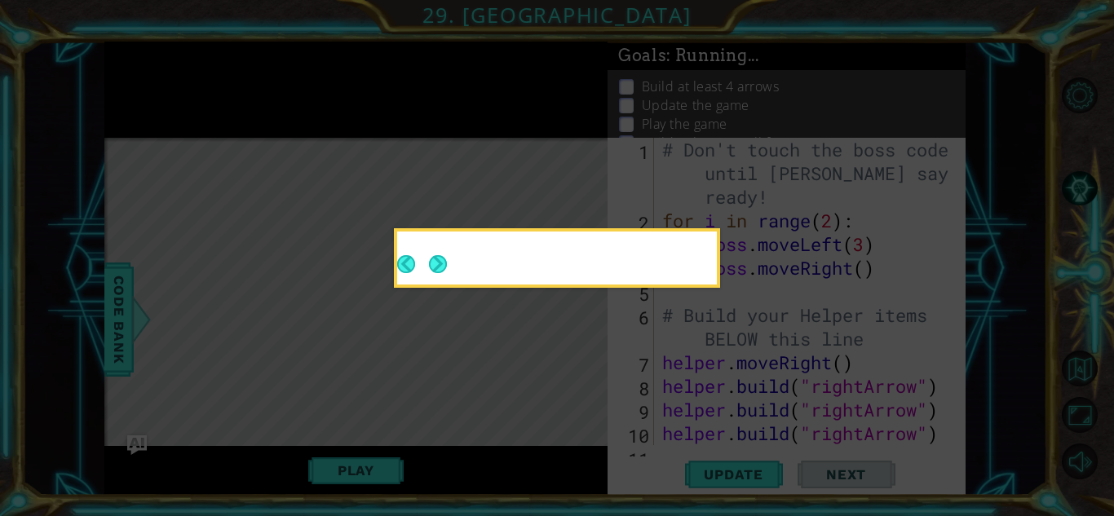
click at [829, 481] on icon at bounding box center [557, 258] width 1114 height 516
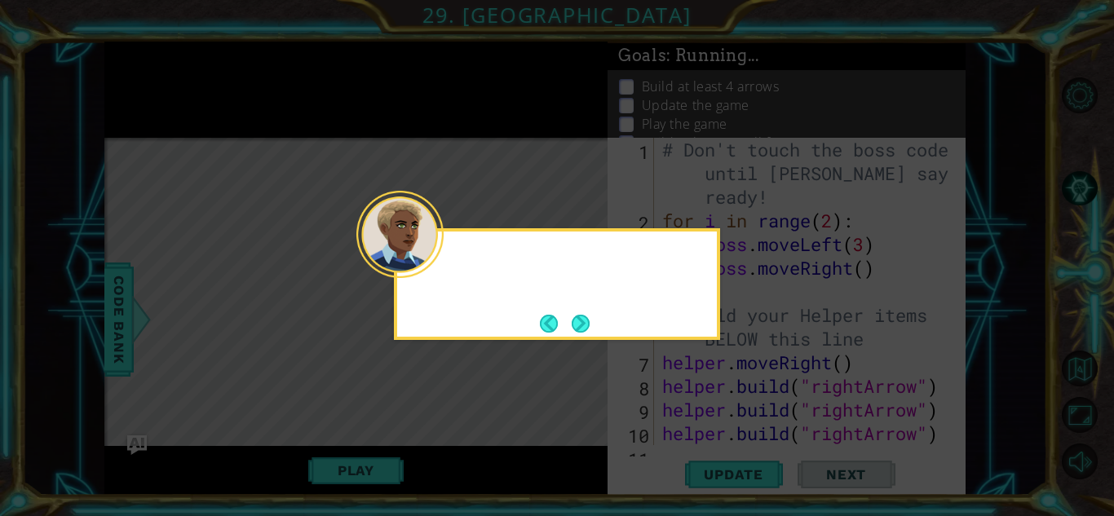
scroll to position [0, 0]
click at [587, 317] on button "Next" at bounding box center [581, 324] width 18 height 18
click at [587, 317] on icon at bounding box center [557, 258] width 1114 height 516
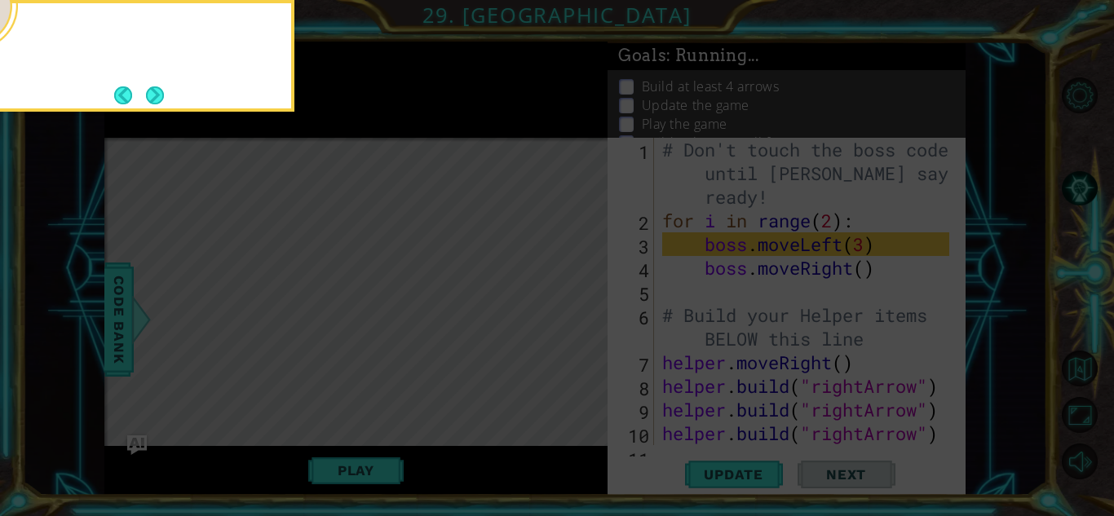
click at [587, 317] on icon at bounding box center [557, 77] width 1114 height 879
click at [587, 320] on icon at bounding box center [557, 77] width 1114 height 879
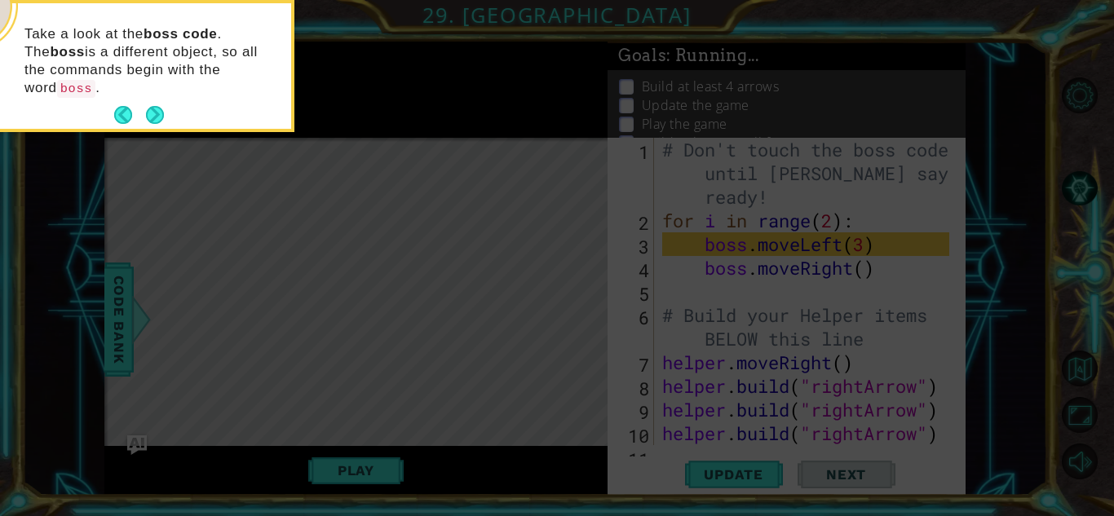
click at [151, 106] on button "Next" at bounding box center [155, 115] width 18 height 18
click at [155, 99] on icon at bounding box center [557, 77] width 1114 height 879
click at [155, 96] on icon at bounding box center [557, 77] width 1114 height 879
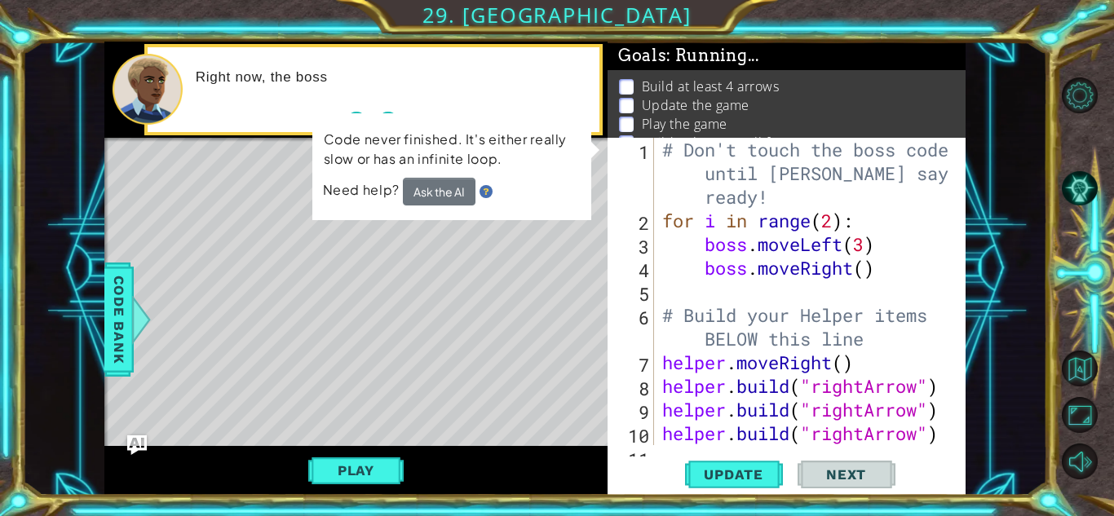
click at [747, 479] on span "Update" at bounding box center [734, 475] width 92 height 16
click at [391, 467] on button "Play" at bounding box center [355, 470] width 95 height 31
click at [380, 470] on div "helper methods moveLeft(steps) moveRight(steps) moveUp(steps) moveDown(steps) b…" at bounding box center [535, 269] width 862 height 454
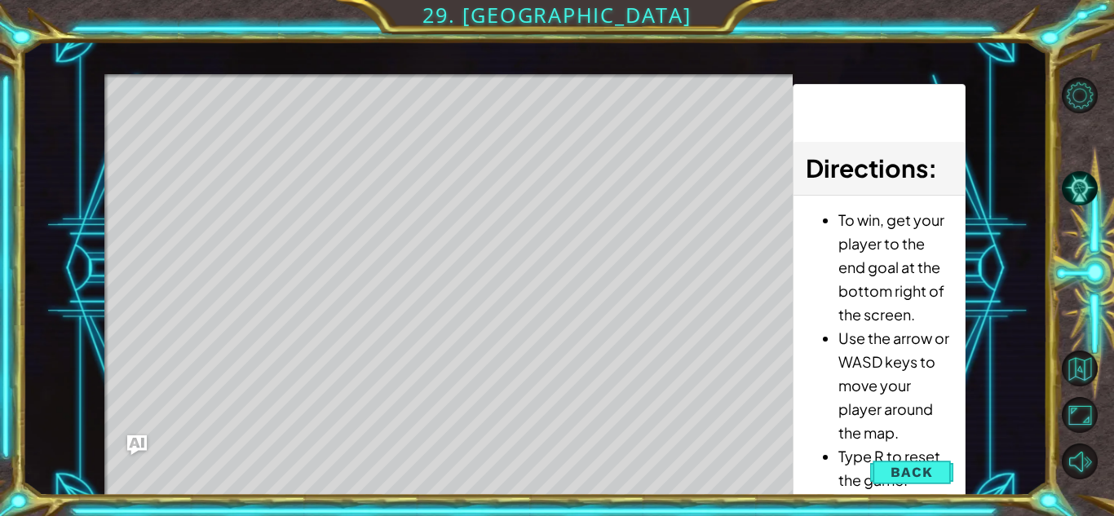
click at [914, 476] on span "Back" at bounding box center [912, 472] width 42 height 16
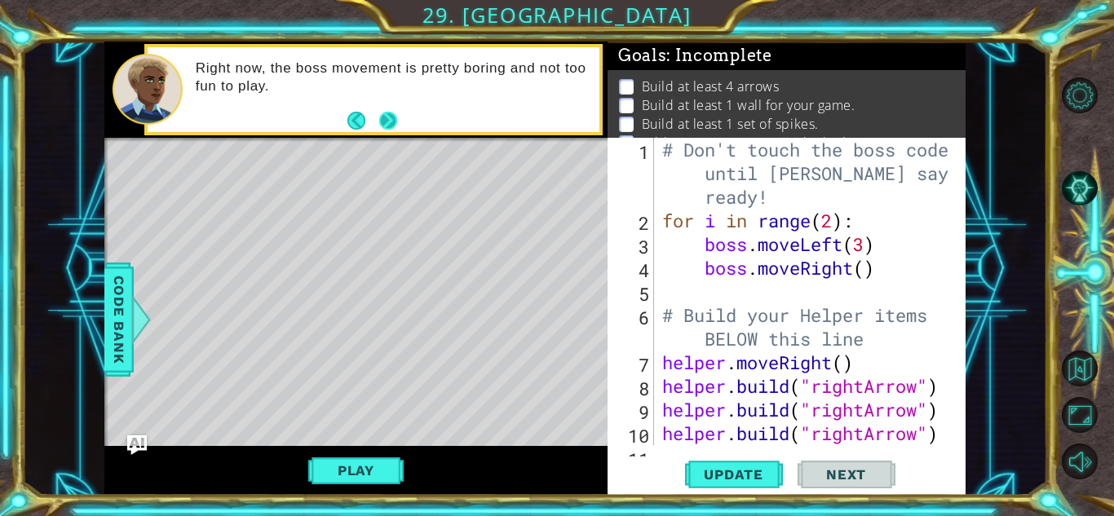
click at [388, 121] on button "Next" at bounding box center [388, 121] width 18 height 18
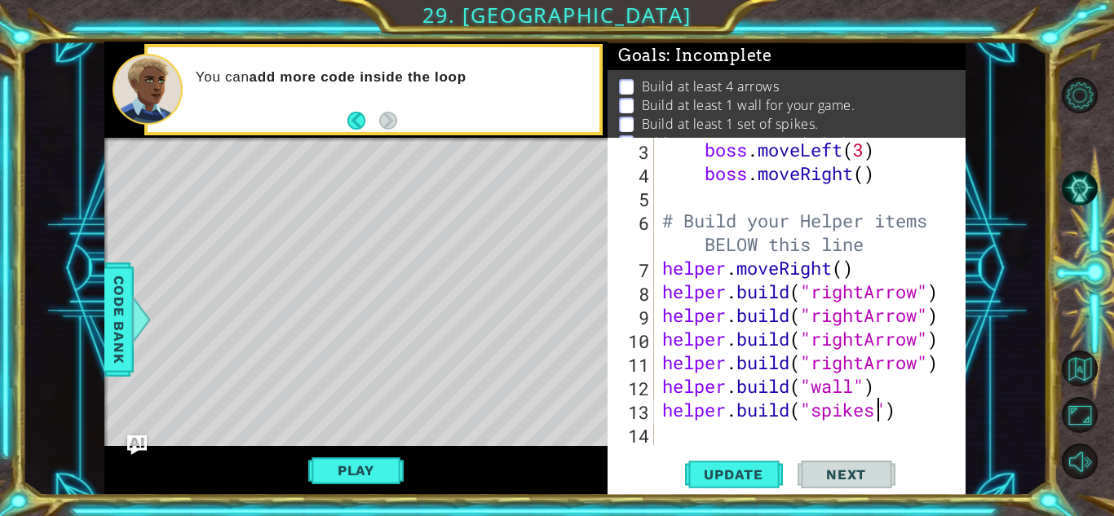
scroll to position [95, 0]
click at [742, 484] on button "Update" at bounding box center [734, 475] width 98 height 36
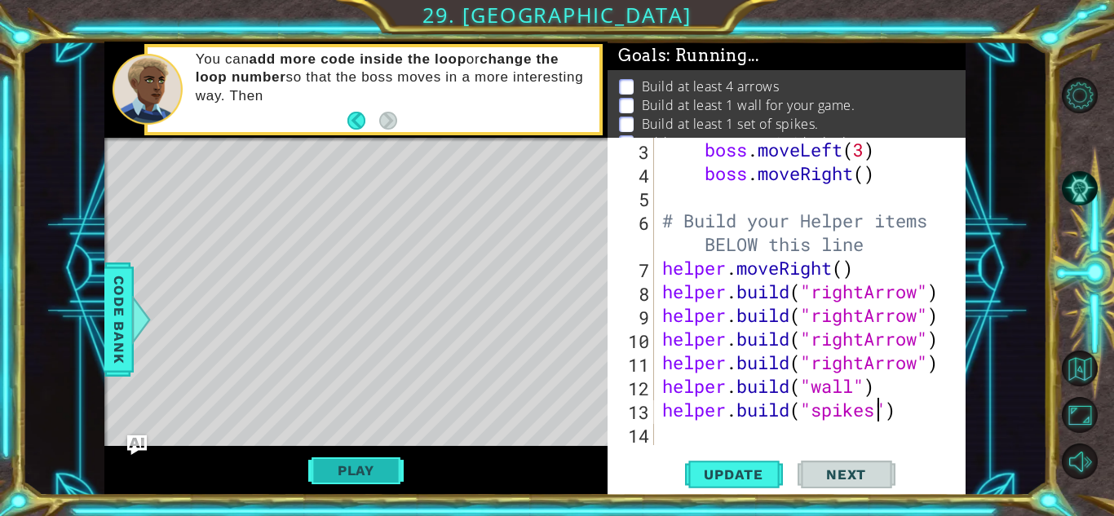
click at [370, 468] on button "Play" at bounding box center [355, 470] width 95 height 31
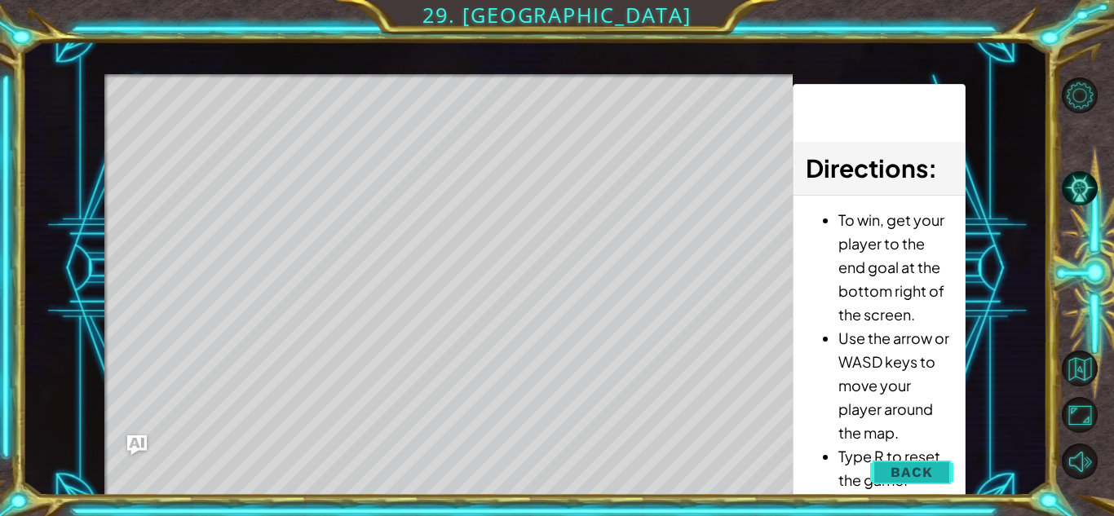
click at [887, 477] on button "Back" at bounding box center [912, 472] width 82 height 33
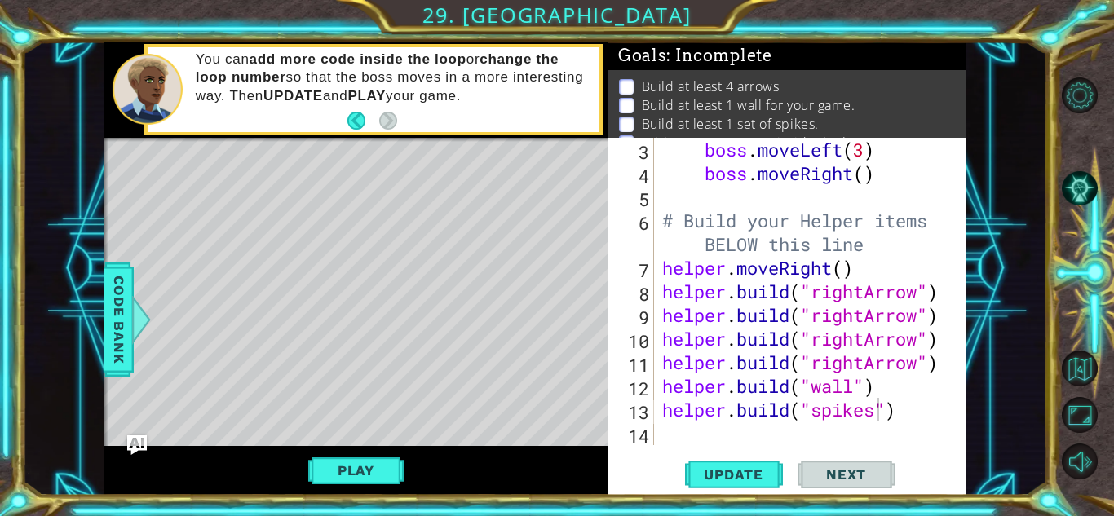
click at [776, 450] on div "[DOMAIN_NAME]("spikes") 3 4 5 6 7 8 9 10 11 12 13 14 boss . moveLeft ( 3 ) boss…" at bounding box center [787, 316] width 358 height 357
click at [768, 433] on div "boss . moveLeft ( 3 ) boss . moveRight ( ) # Build your Helper items BELOW this…" at bounding box center [808, 315] width 299 height 355
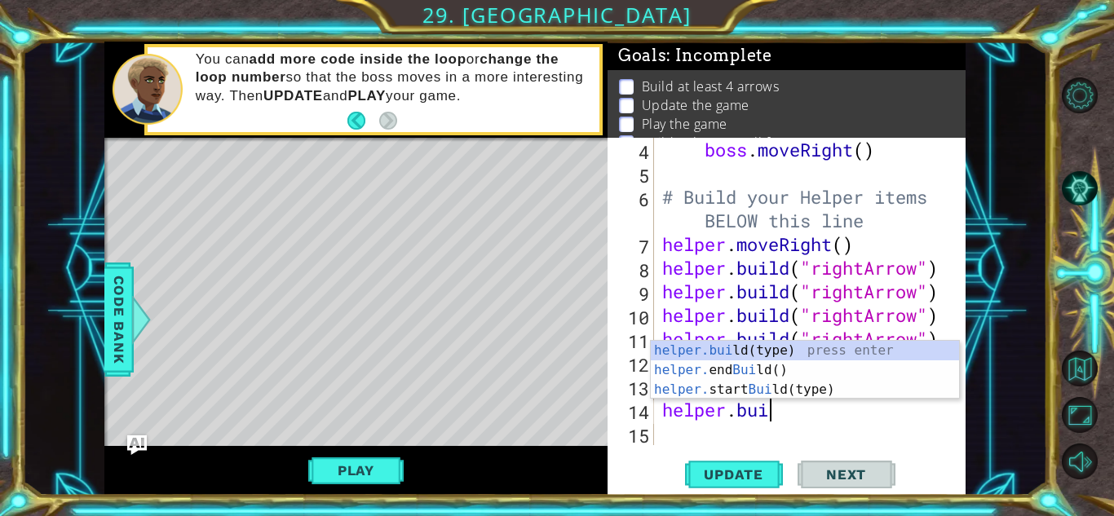
scroll to position [0, 4]
click at [712, 352] on div "helper.buil d(type) press enter helper. end Buil d() press enter helper. start …" at bounding box center [805, 390] width 308 height 98
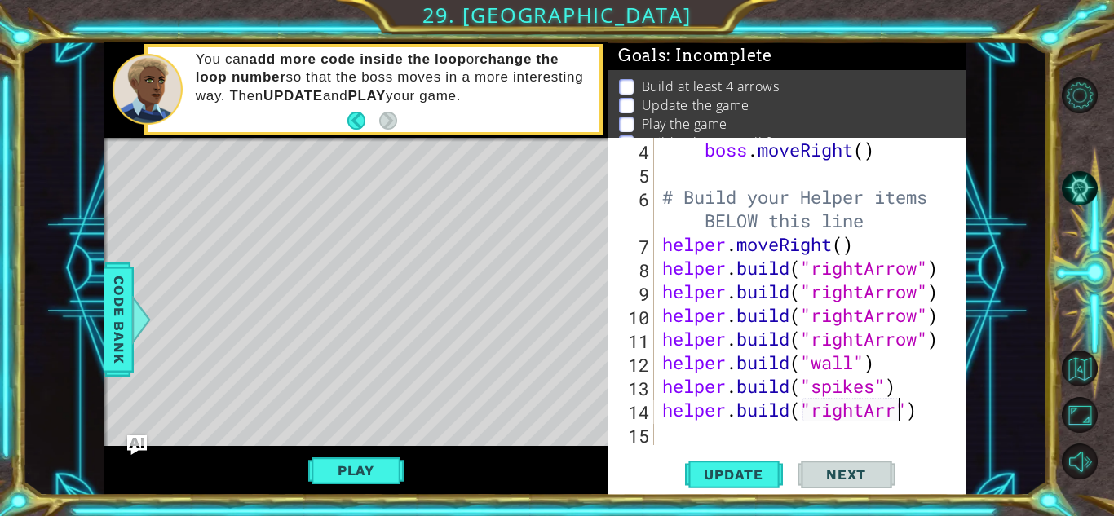
scroll to position [0, 11]
type textarea "[DOMAIN_NAME]("rightArrow")"
click at [678, 437] on div "boss . moveRight ( ) # Build your Helper items BELOW this line helper . moveRig…" at bounding box center [808, 315] width 299 height 355
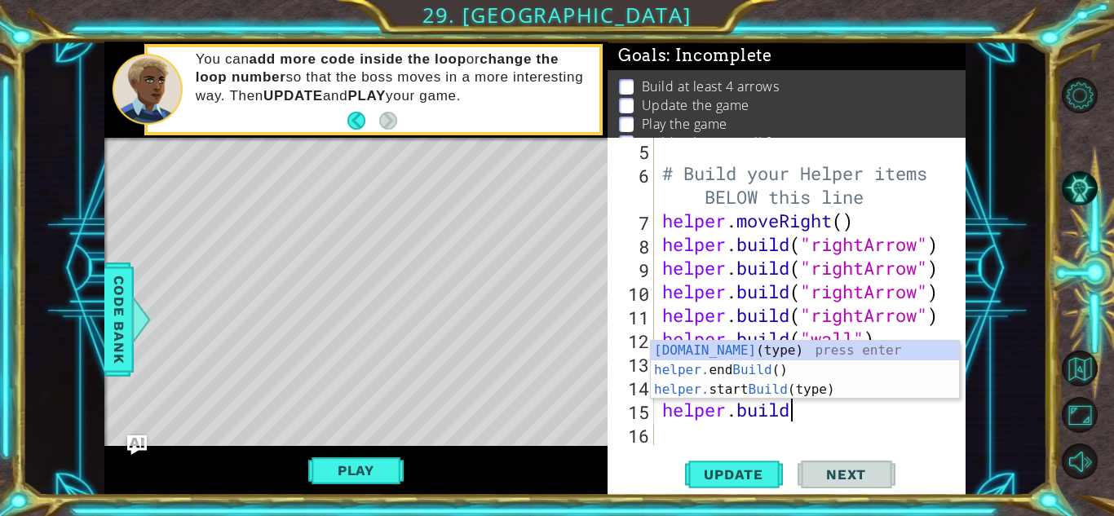
scroll to position [0, 5]
click at [717, 351] on div "[DOMAIN_NAME] (type) press enter helper. end Build () press enter helper. start…" at bounding box center [805, 390] width 308 height 98
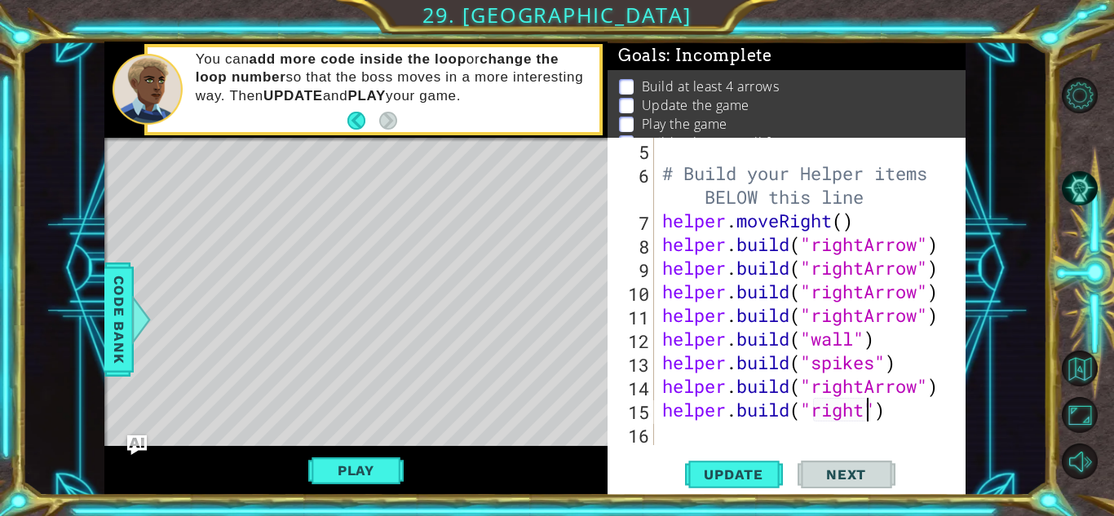
scroll to position [0, 9]
type textarea "[DOMAIN_NAME]("rightArrow")"
click at [713, 432] on div "# Build your Helper items BELOW this line helper . moveRight ( ) helper . build…" at bounding box center [808, 315] width 299 height 355
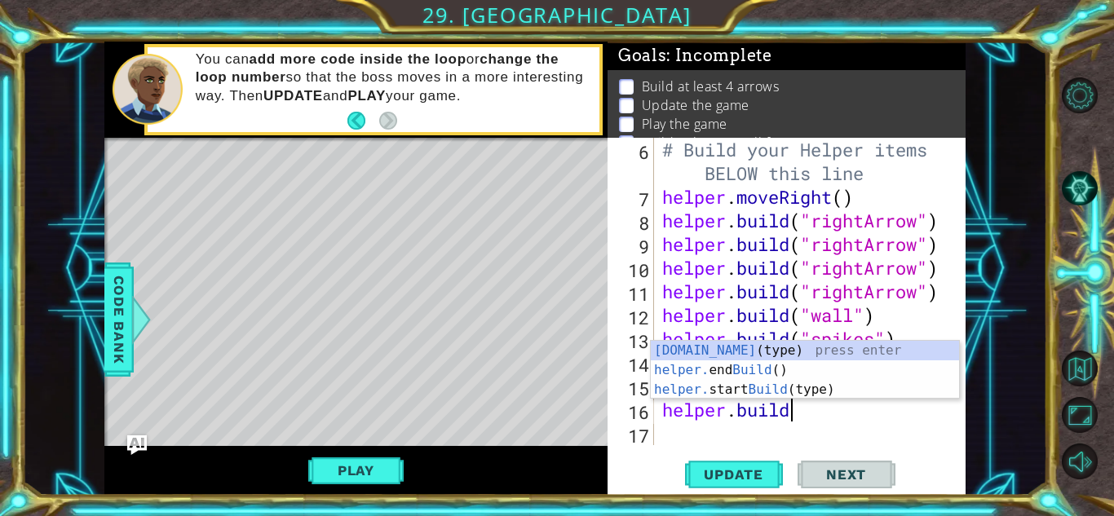
scroll to position [0, 5]
click at [711, 346] on div "[DOMAIN_NAME] (type) press enter helper. end Build () press enter helper. start…" at bounding box center [805, 390] width 308 height 98
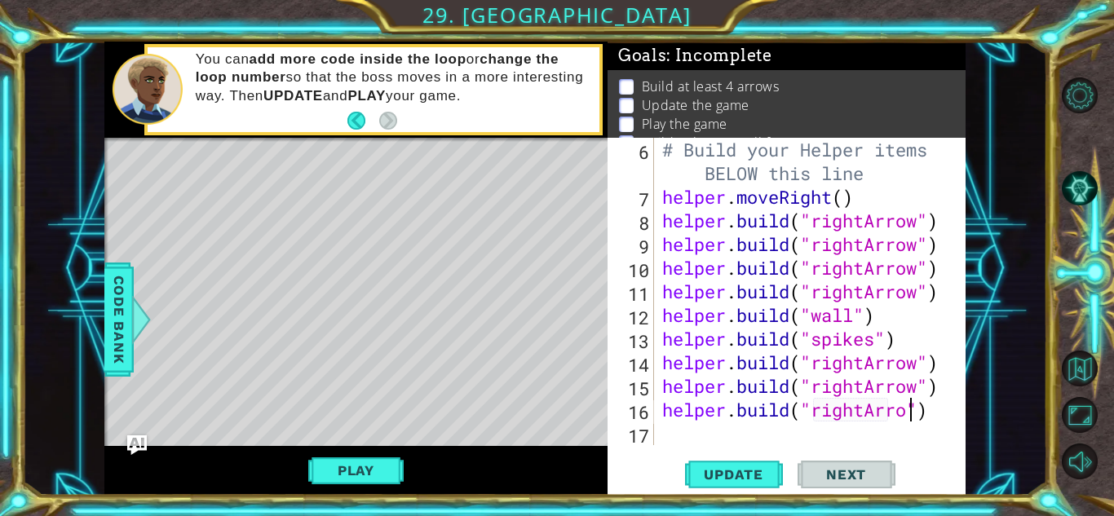
scroll to position [0, 11]
type textarea "[DOMAIN_NAME]("rightArrow")"
click at [709, 425] on div "# Build your Helper items BELOW this line helper . moveRight ( ) helper . build…" at bounding box center [808, 327] width 299 height 379
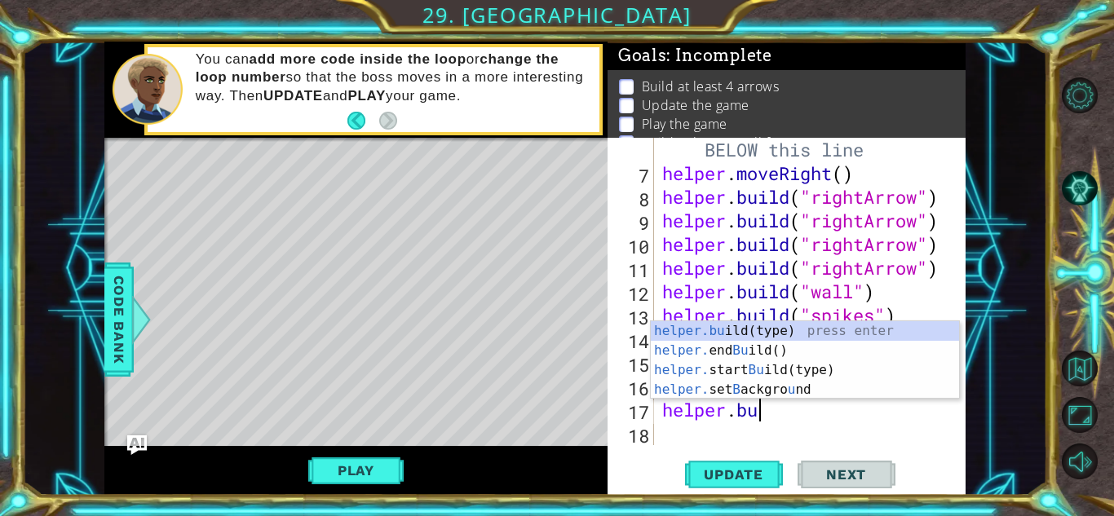
scroll to position [0, 3]
click at [706, 330] on div "helper.bu ild(type) press enter helper. end Bu ild() press enter helper. start …" at bounding box center [805, 379] width 308 height 117
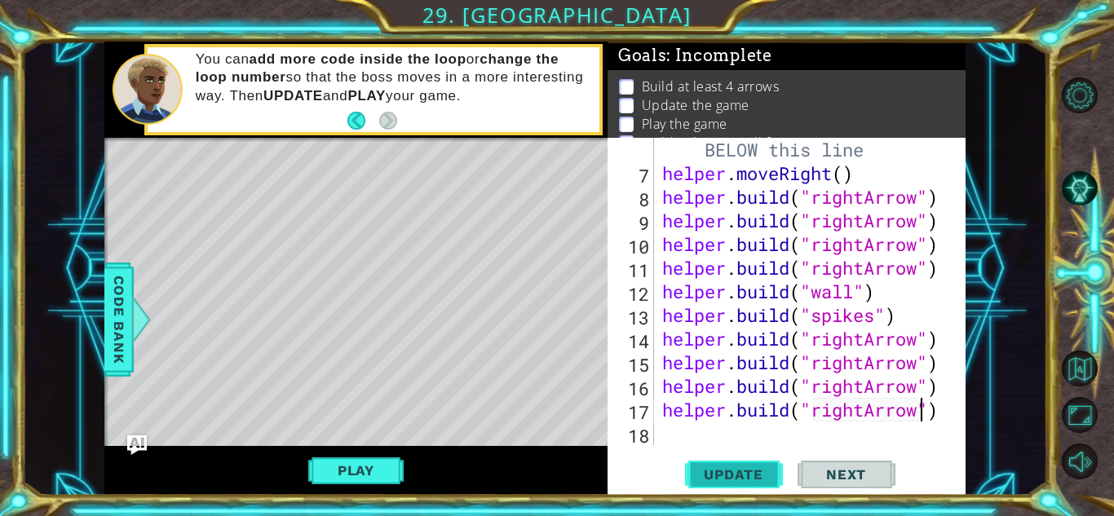
scroll to position [0, 11]
type textarea "[DOMAIN_NAME]("rightArrow")"
click at [721, 483] on button "Update" at bounding box center [734, 475] width 98 height 36
click at [702, 494] on div "[DOMAIN_NAME]("rightArrow") 6 7 8 9 10 11 12 13 14 15 16 17 18 # Build your Hel…" at bounding box center [787, 316] width 358 height 357
click at [704, 483] on button "Update" at bounding box center [734, 475] width 98 height 36
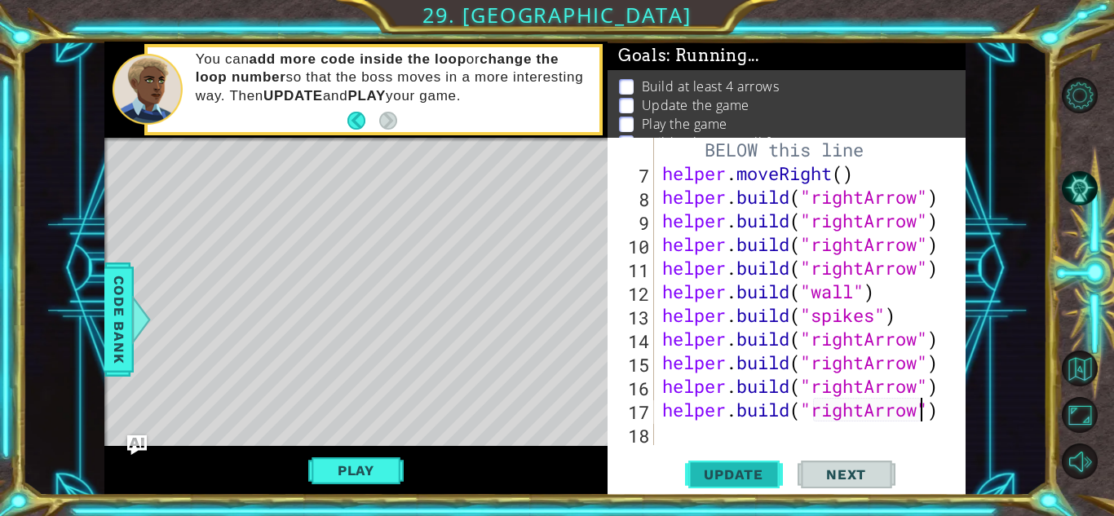
click at [704, 483] on button "Update" at bounding box center [734, 475] width 98 height 36
click at [374, 472] on button "Play" at bounding box center [355, 470] width 95 height 31
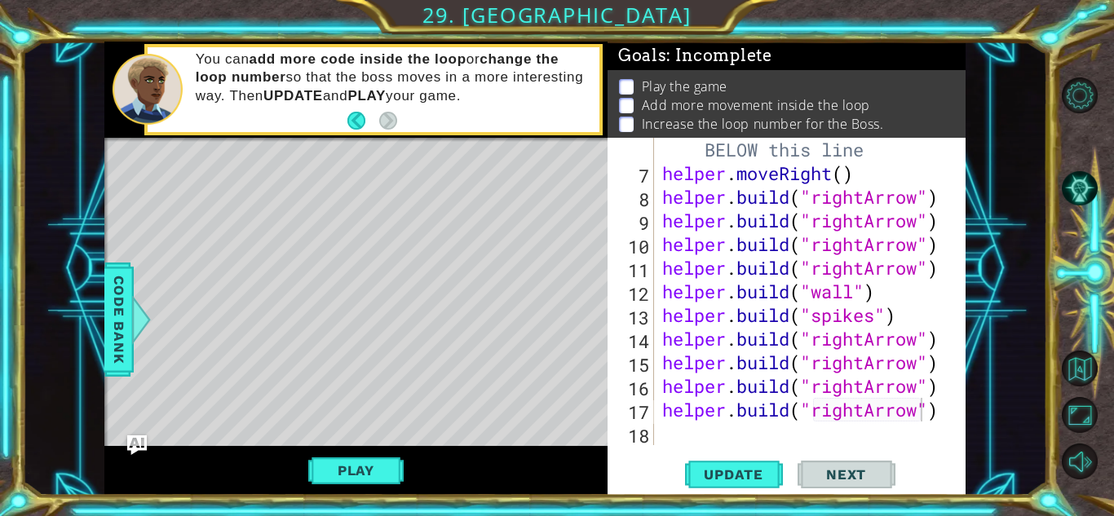
click at [681, 211] on div "# Build your Helper items BELOW this line helper . moveRight ( ) helper . build…" at bounding box center [808, 303] width 299 height 379
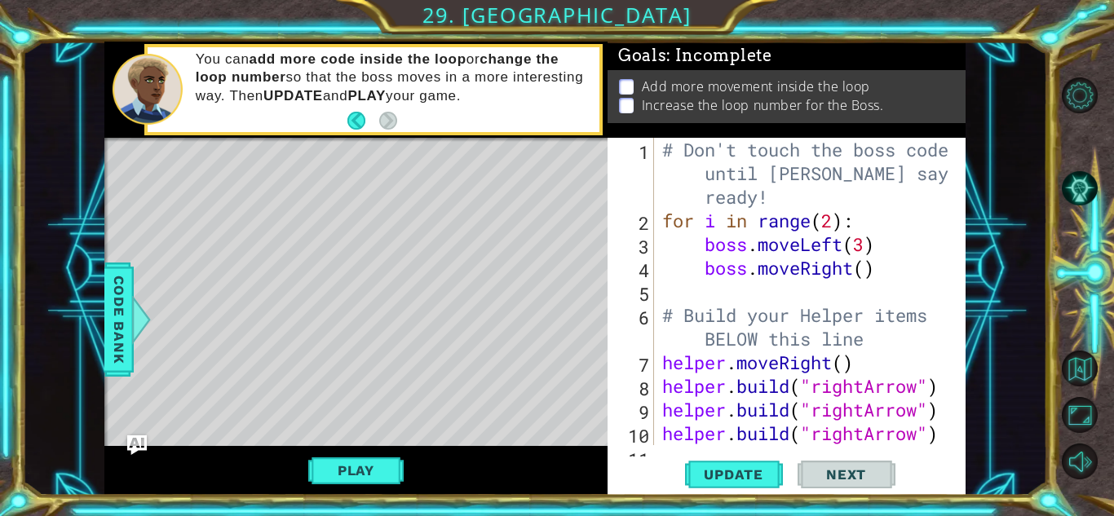
scroll to position [0, 0]
click at [830, 217] on div "# Don't touch the boss code until [PERSON_NAME] says you're ready! for i in ran…" at bounding box center [808, 339] width 299 height 402
click at [829, 225] on div "# Don't touch the boss code until [PERSON_NAME] says you're ready! for i in ran…" at bounding box center [808, 339] width 299 height 402
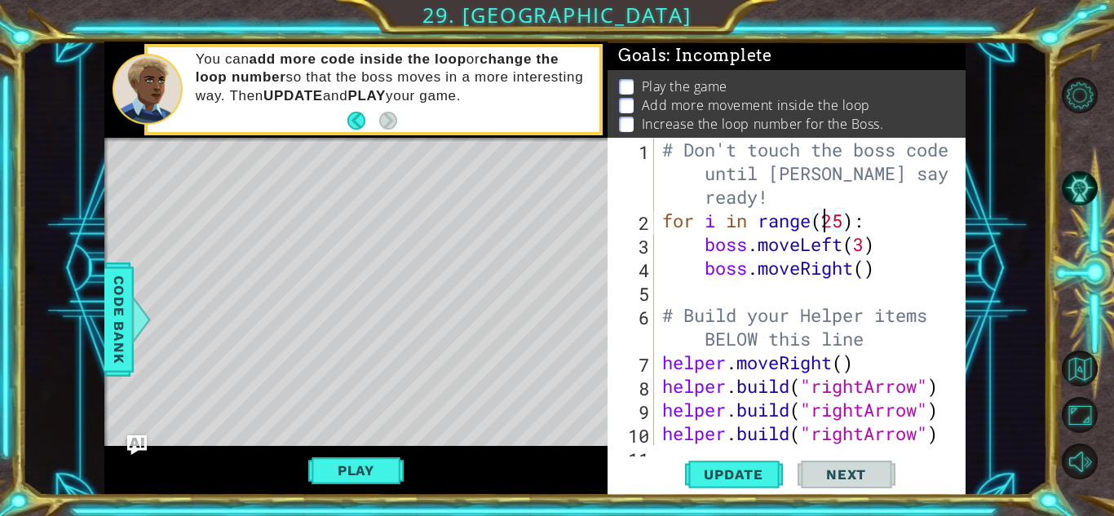
scroll to position [0, 8]
click at [865, 246] on div "# Don't touch the boss code until [PERSON_NAME] says you're ready! for i in ran…" at bounding box center [808, 339] width 299 height 402
click at [867, 269] on div "# Don't touch the boss code until [PERSON_NAME] says you're ready! for i in ran…" at bounding box center [808, 339] width 299 height 402
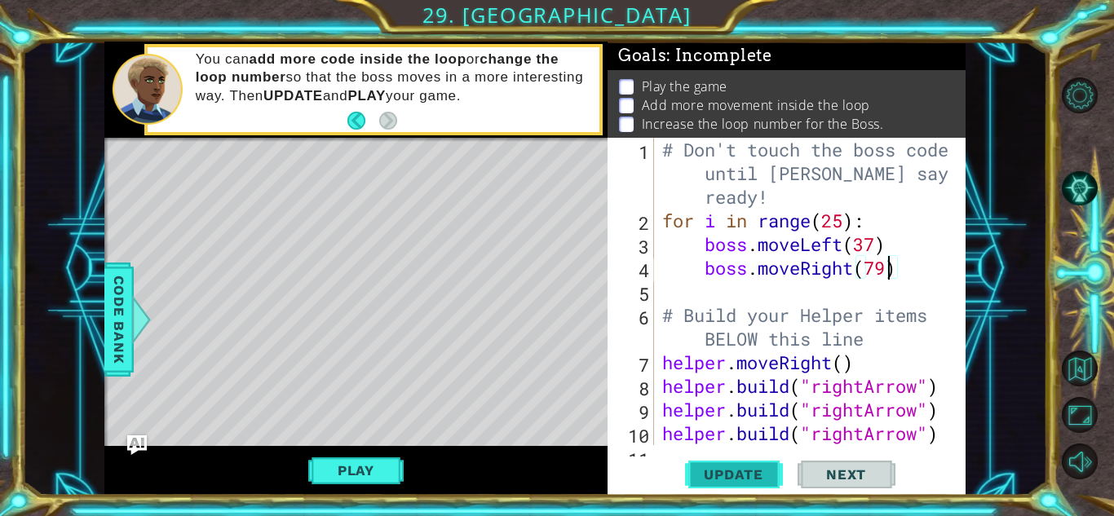
type textarea "boss.moveRight(79)"
click at [748, 464] on button "Update" at bounding box center [734, 475] width 98 height 36
click at [370, 452] on div "Play" at bounding box center [355, 471] width 503 height 50
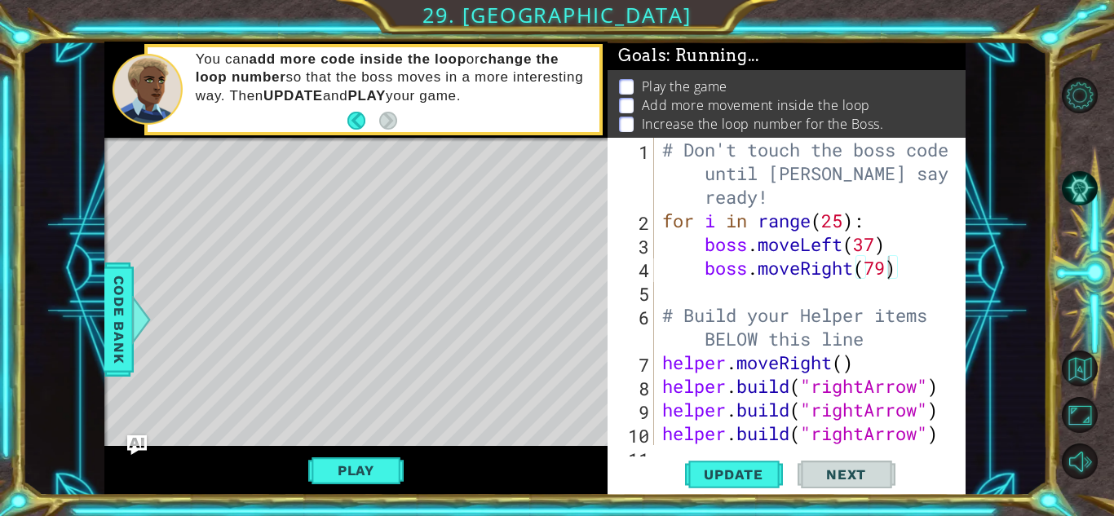
click at [370, 478] on button "Play" at bounding box center [355, 470] width 95 height 31
click at [370, 476] on div "helper methods moveLeft(steps) moveRight(steps) moveUp(steps) moveDown(steps) b…" at bounding box center [535, 269] width 862 height 454
